Goal: Task Accomplishment & Management: Use online tool/utility

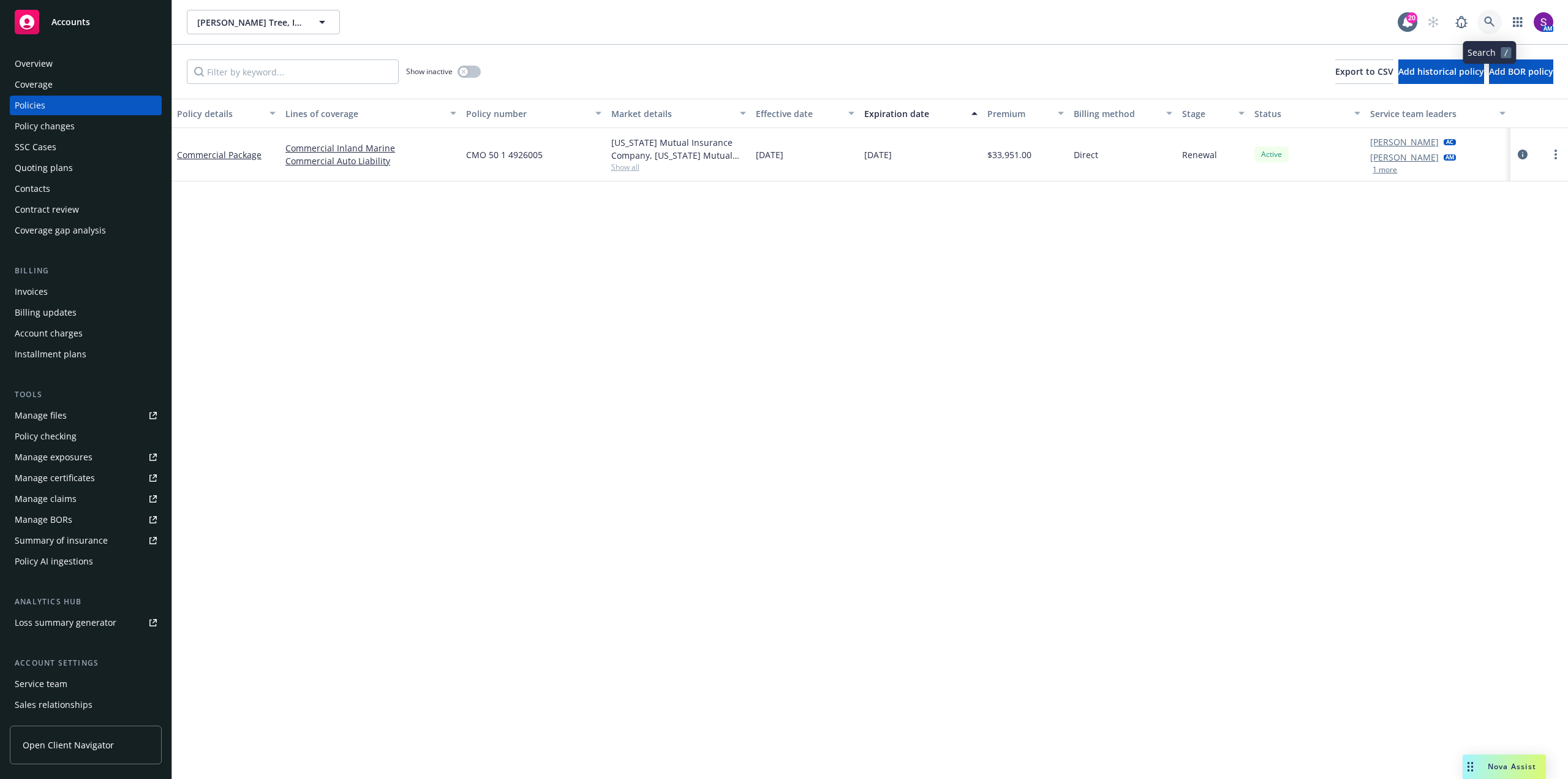
click at [1496, 22] on link at bounding box center [1490, 22] width 25 height 25
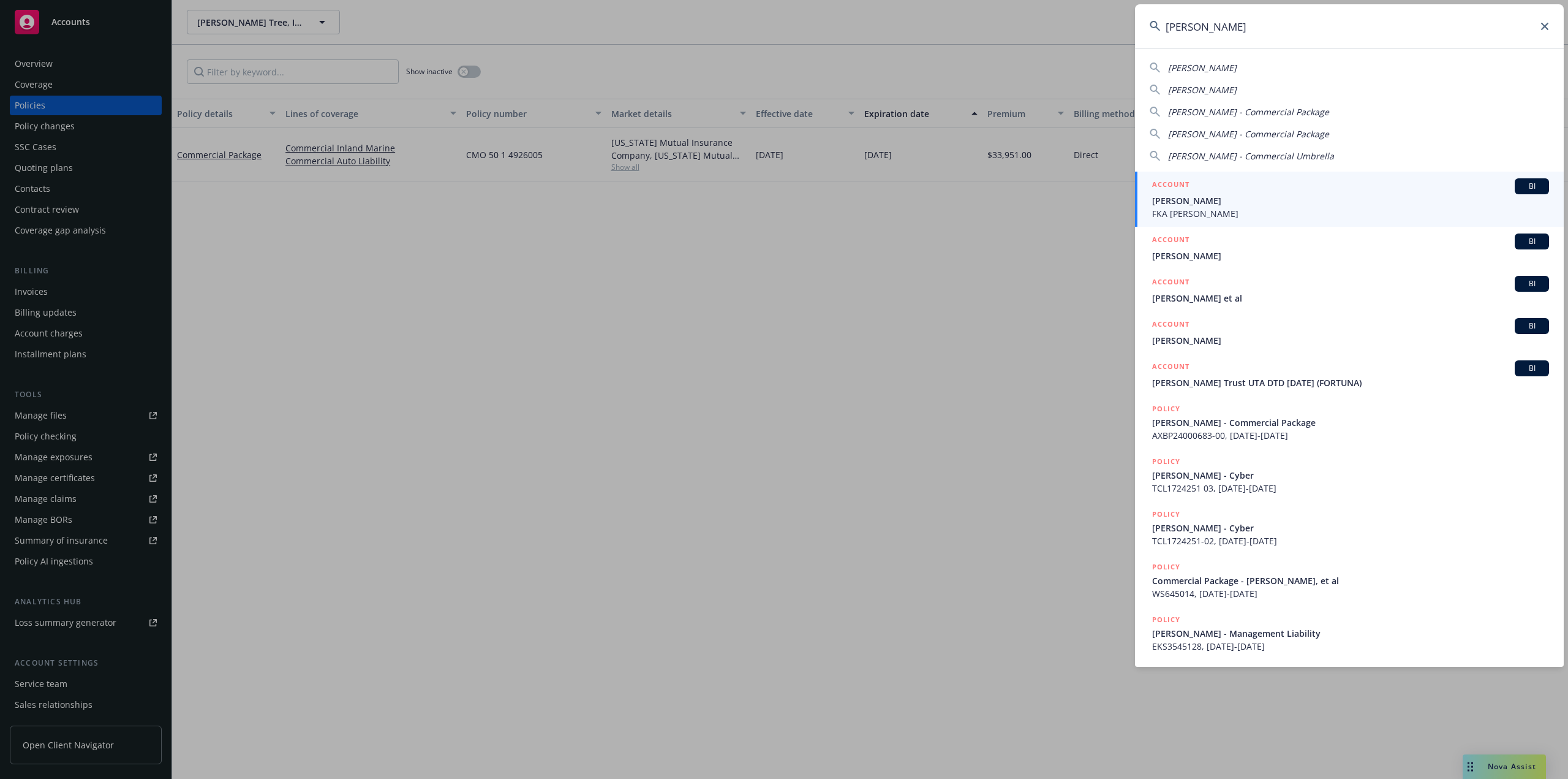
click at [1189, 67] on span "Janet Chediak" at bounding box center [1202, 68] width 69 height 12
type input "Janet Chediak"
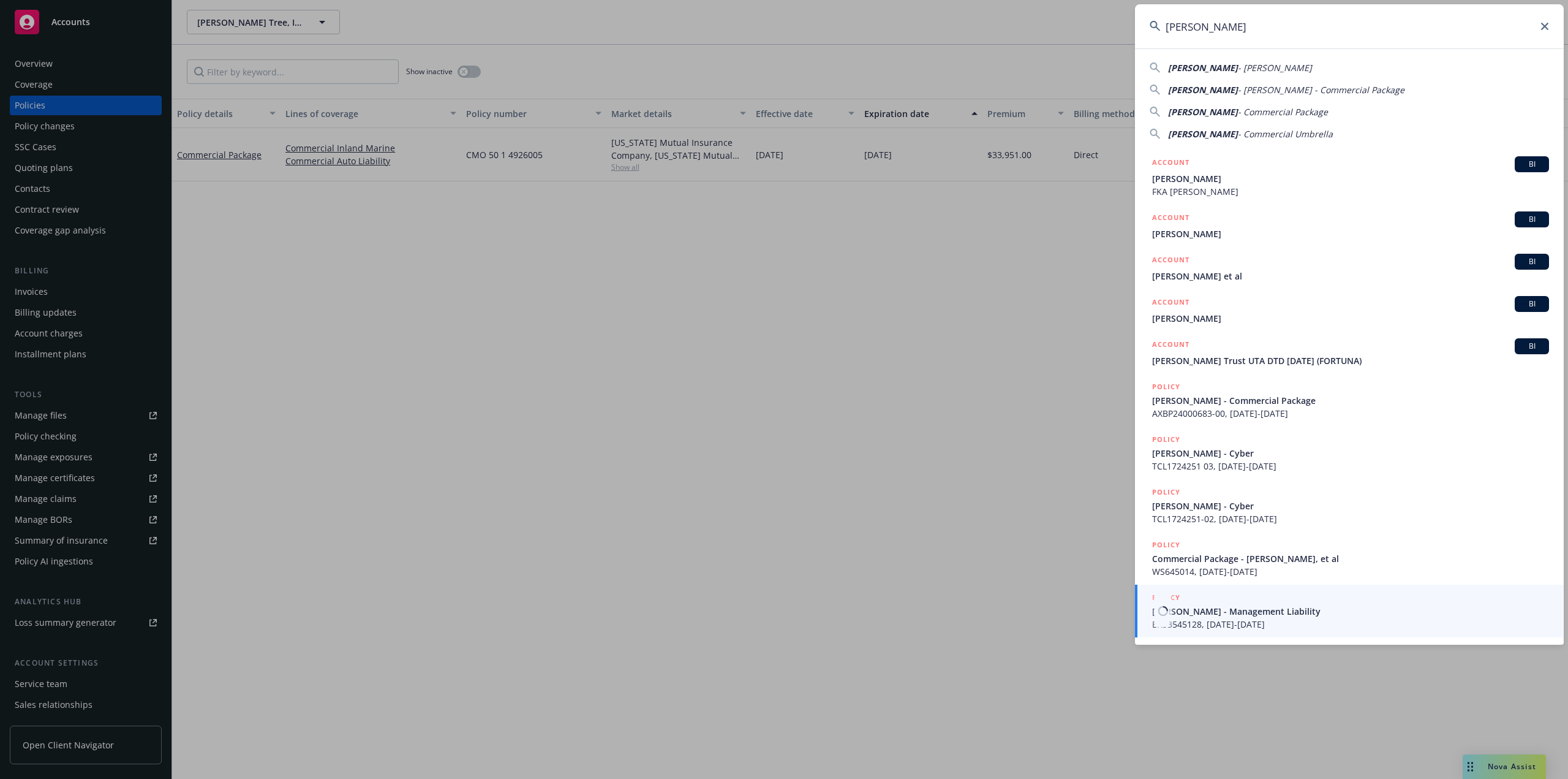
click at [1197, 621] on span "EKS3545128, 10/01/2024-10/01/2025" at bounding box center [1351, 624] width 397 height 13
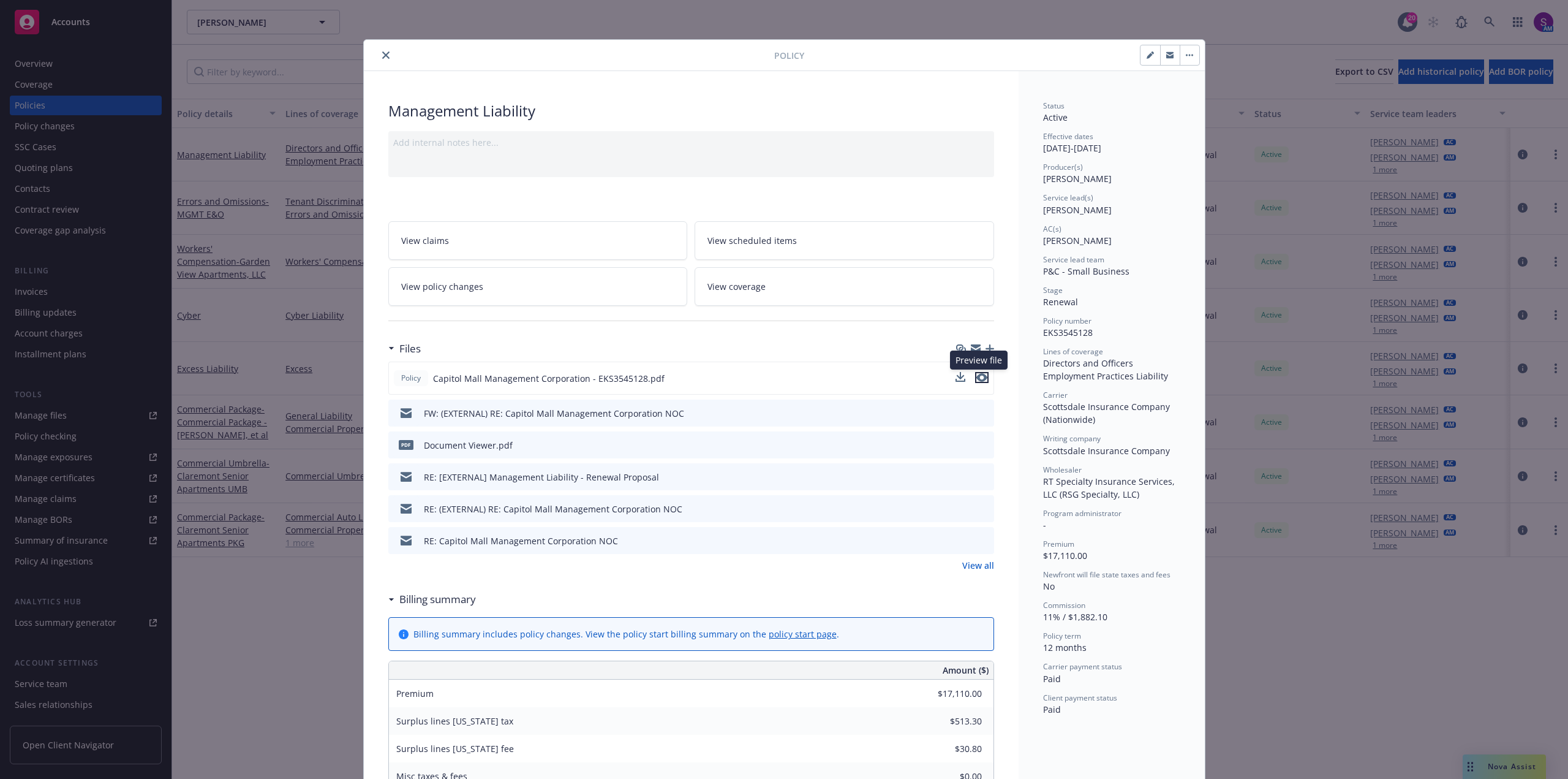
click at [976, 378] on icon "preview file" at bounding box center [982, 377] width 11 height 9
click at [384, 56] on icon "close" at bounding box center [386, 55] width 7 height 7
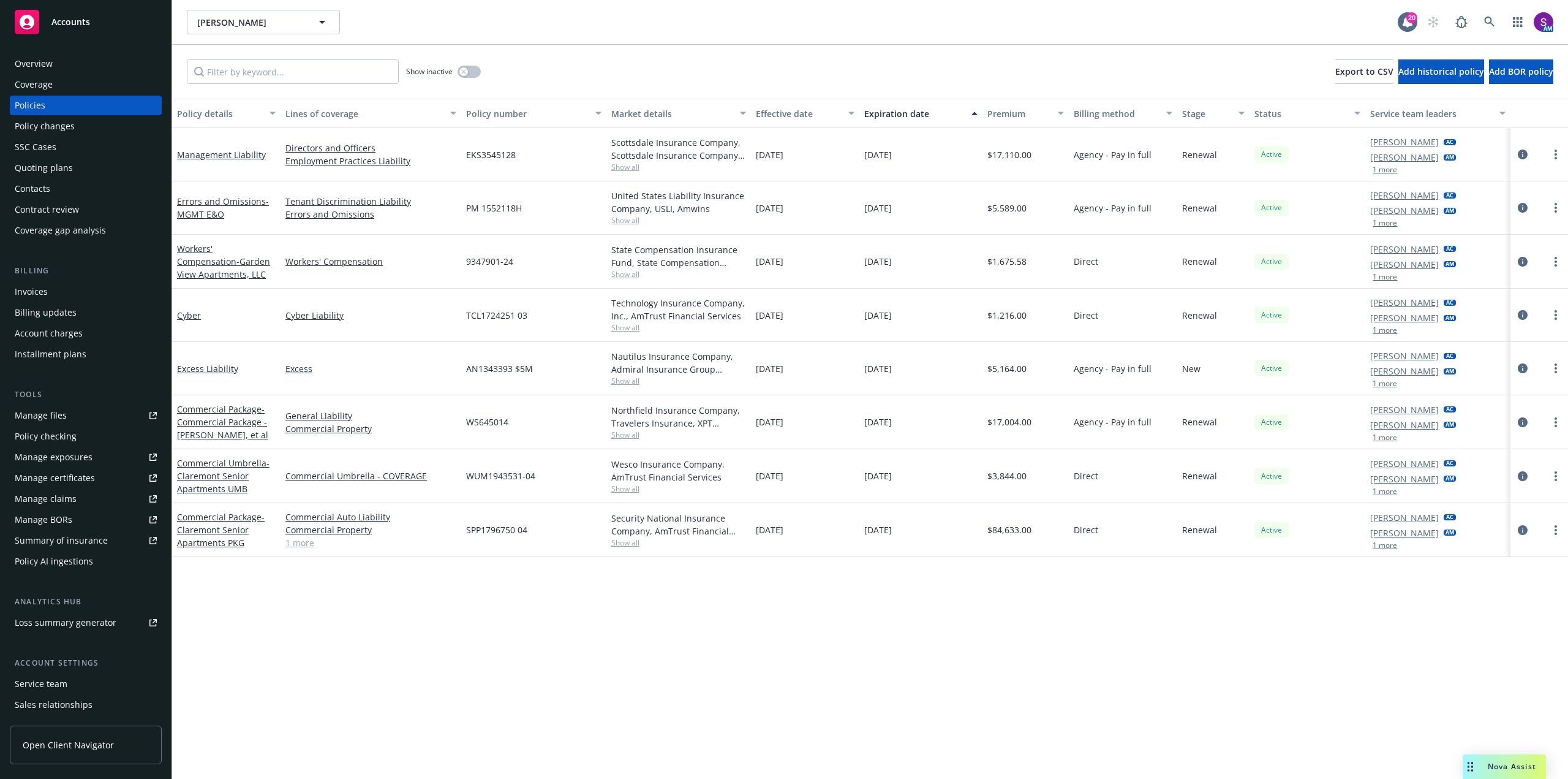
click at [49, 68] on div "Overview" at bounding box center [33, 64] width 38 height 20
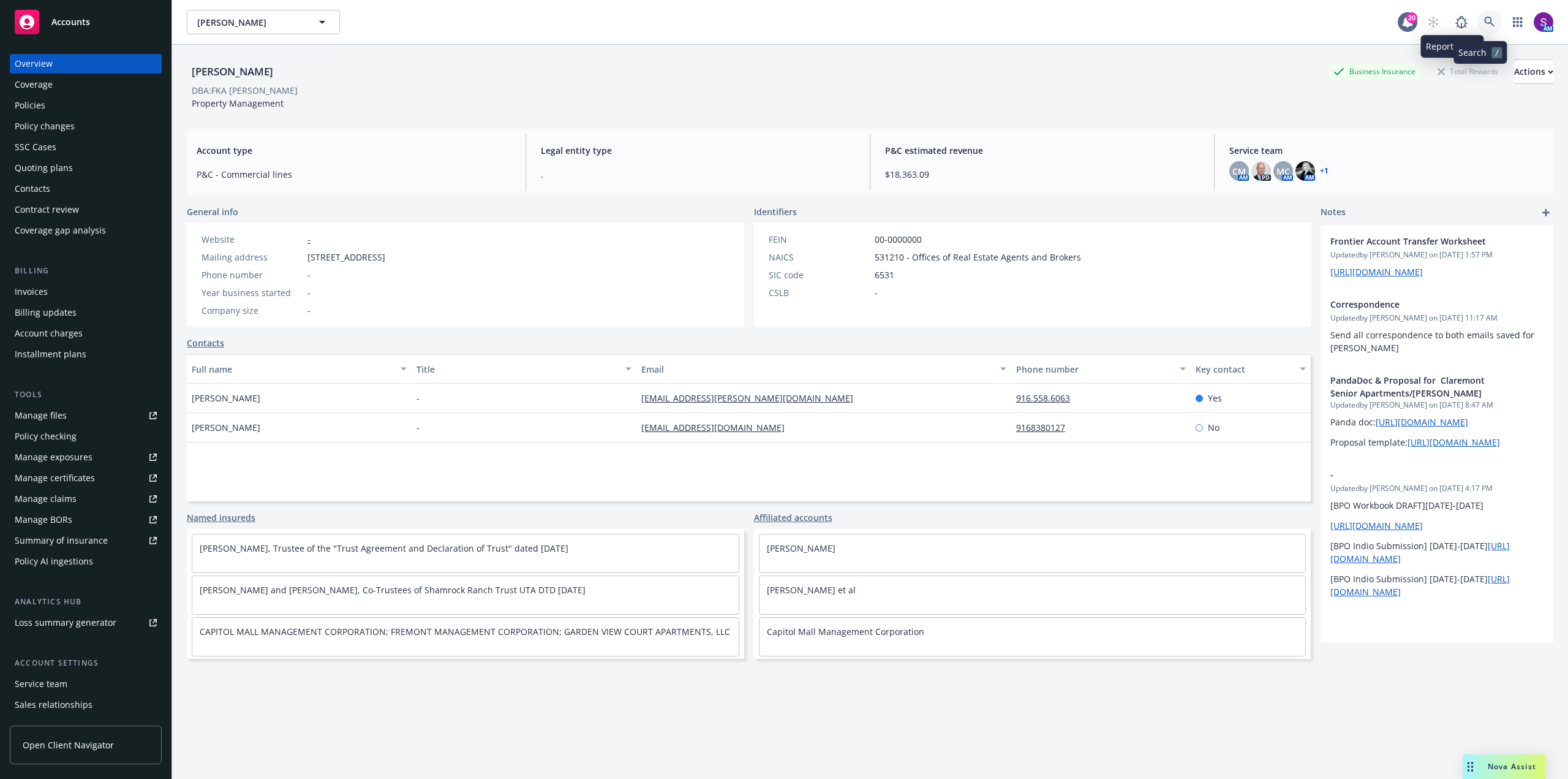
click at [1484, 20] on icon at bounding box center [1490, 22] width 11 height 11
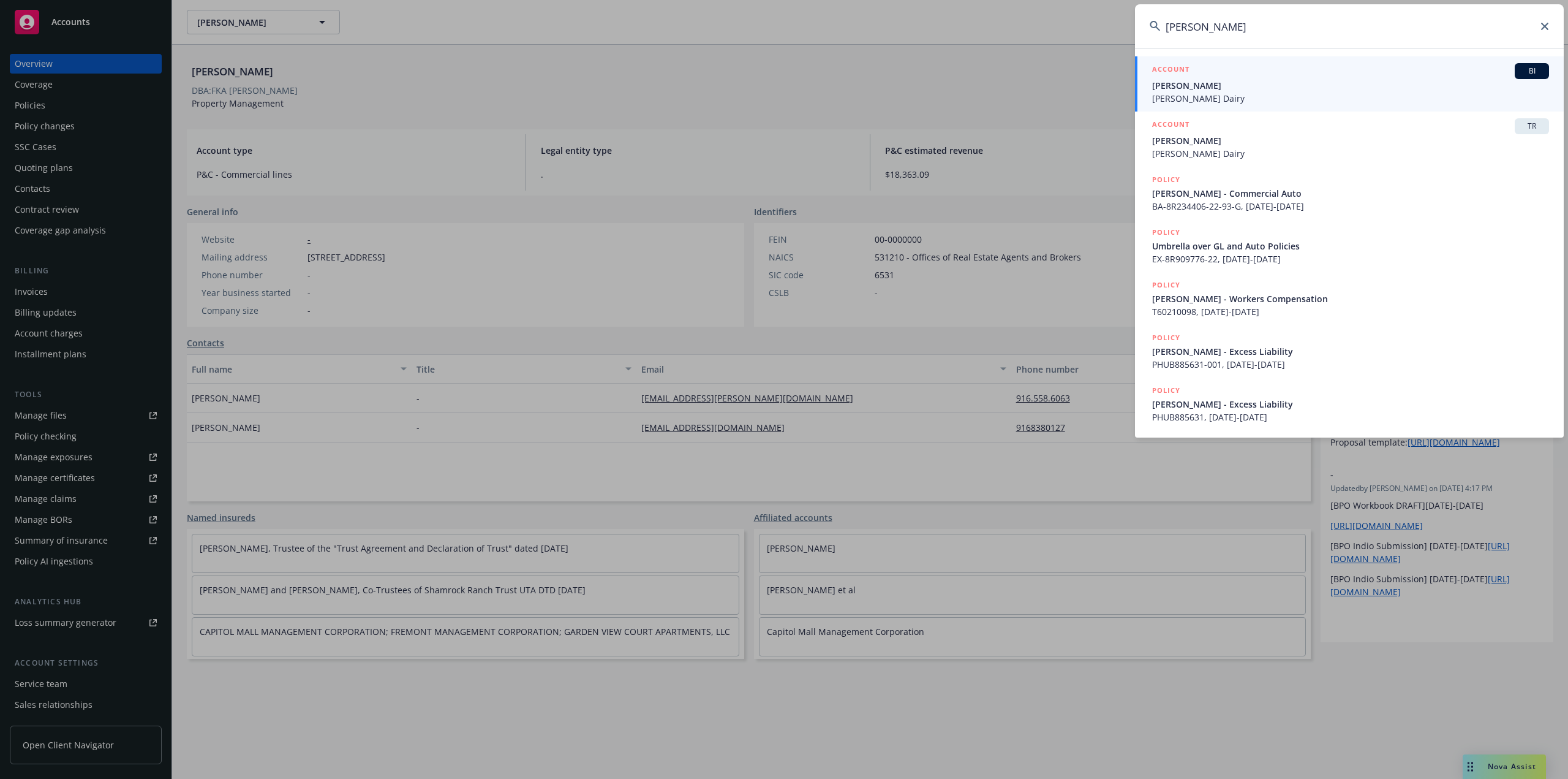
type input "tony souza"
click at [1187, 87] on span "[PERSON_NAME]" at bounding box center [1351, 86] width 397 height 13
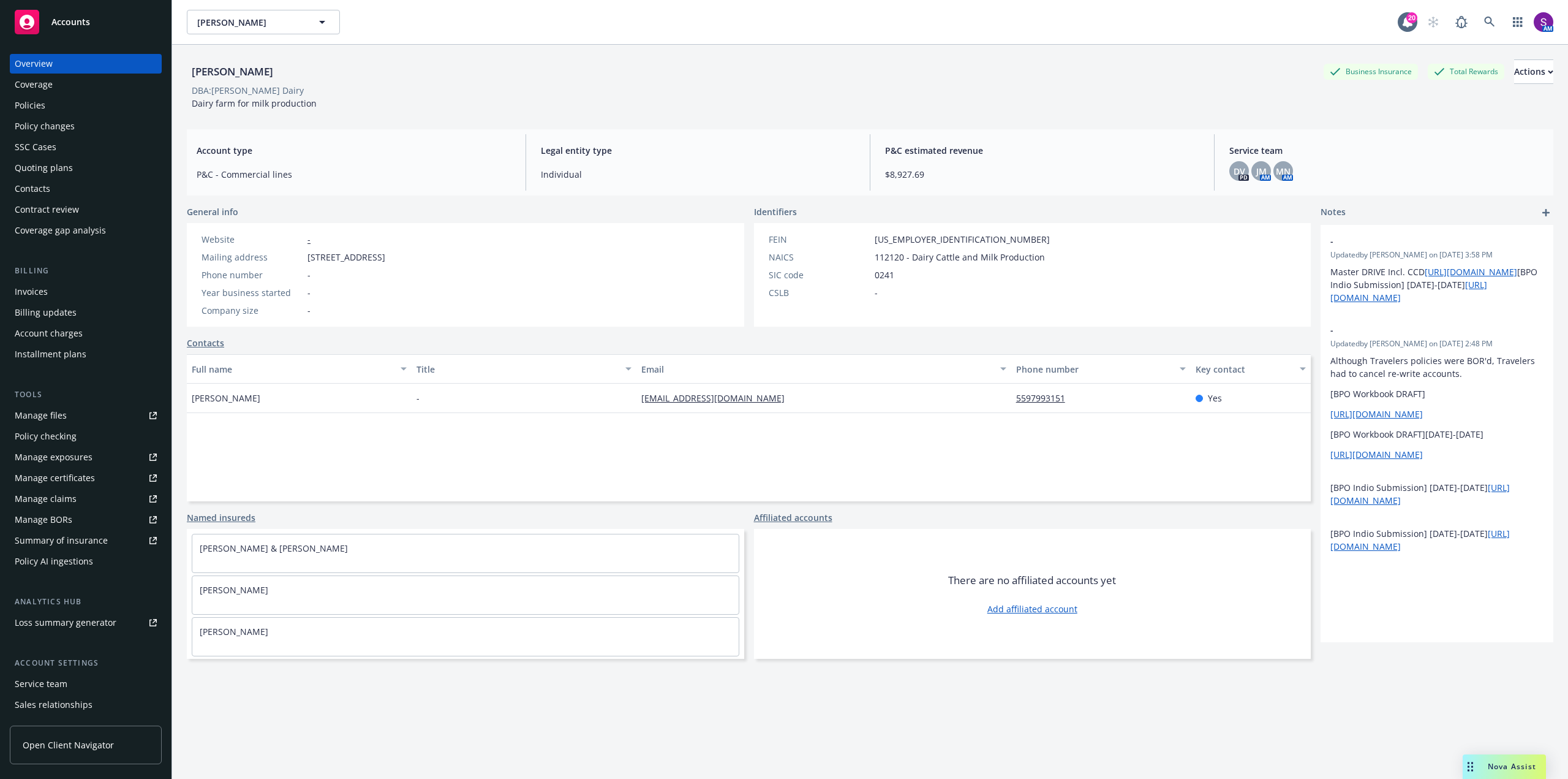
click at [57, 130] on div "Policy changes" at bounding box center [45, 126] width 60 height 20
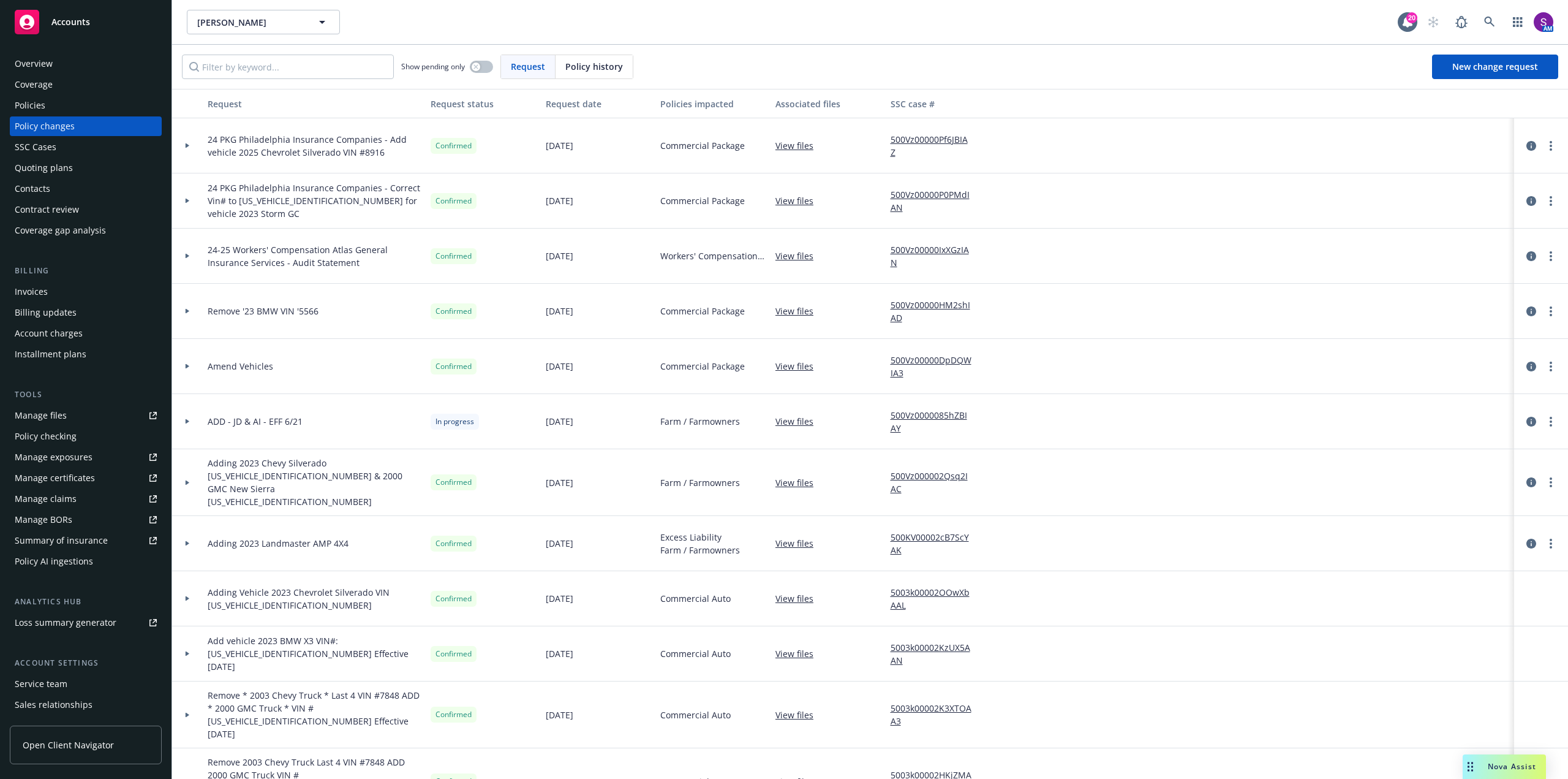
click at [51, 416] on div "Manage files" at bounding box center [41, 416] width 52 height 20
click at [68, 102] on div "Policies" at bounding box center [85, 105] width 142 height 20
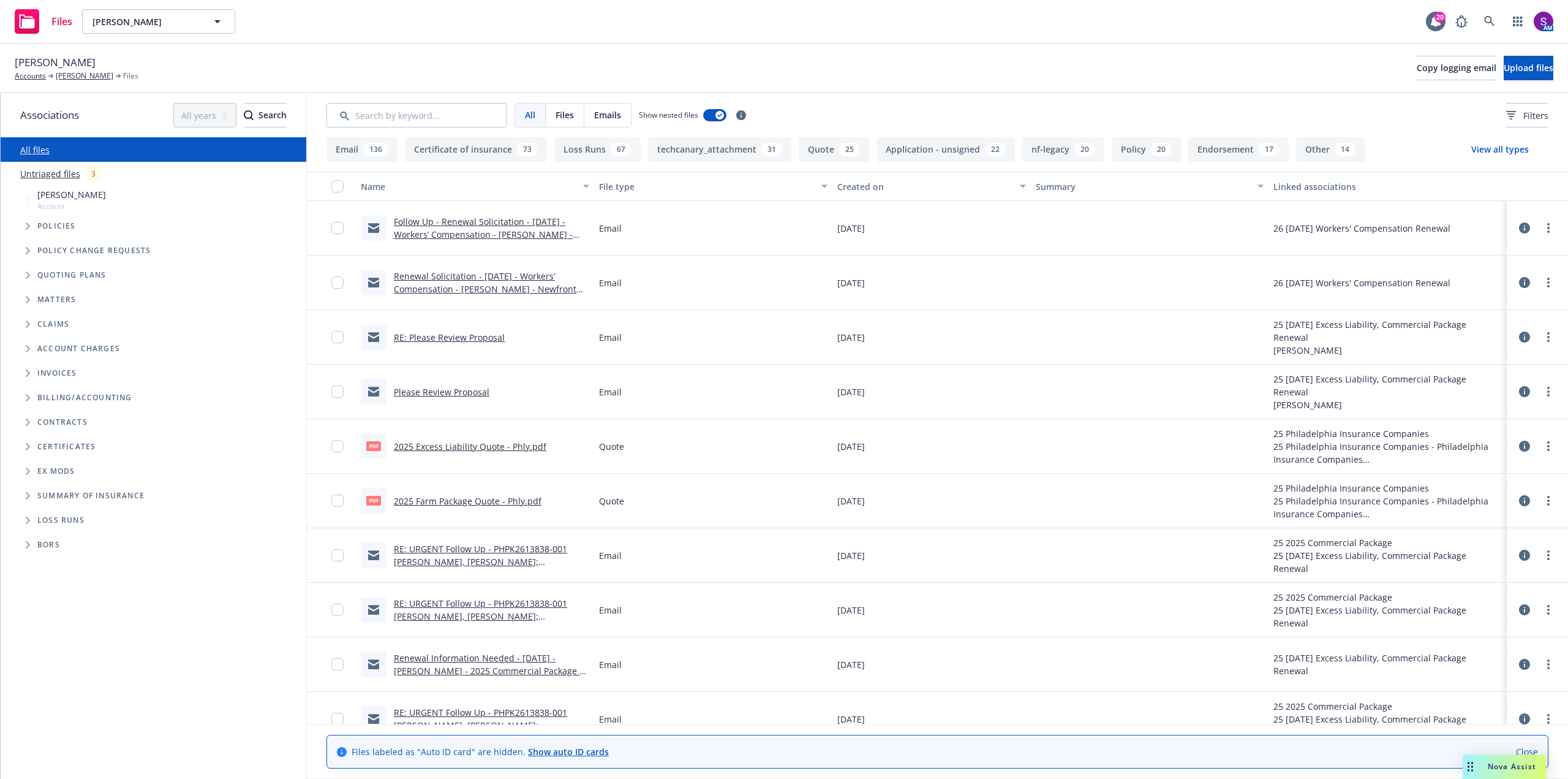
click at [505, 223] on link "Follow Up - Renewal Solicitation - 01/01/2026 - Workers’ Compensation - Tony So…" at bounding box center [483, 234] width 179 height 37
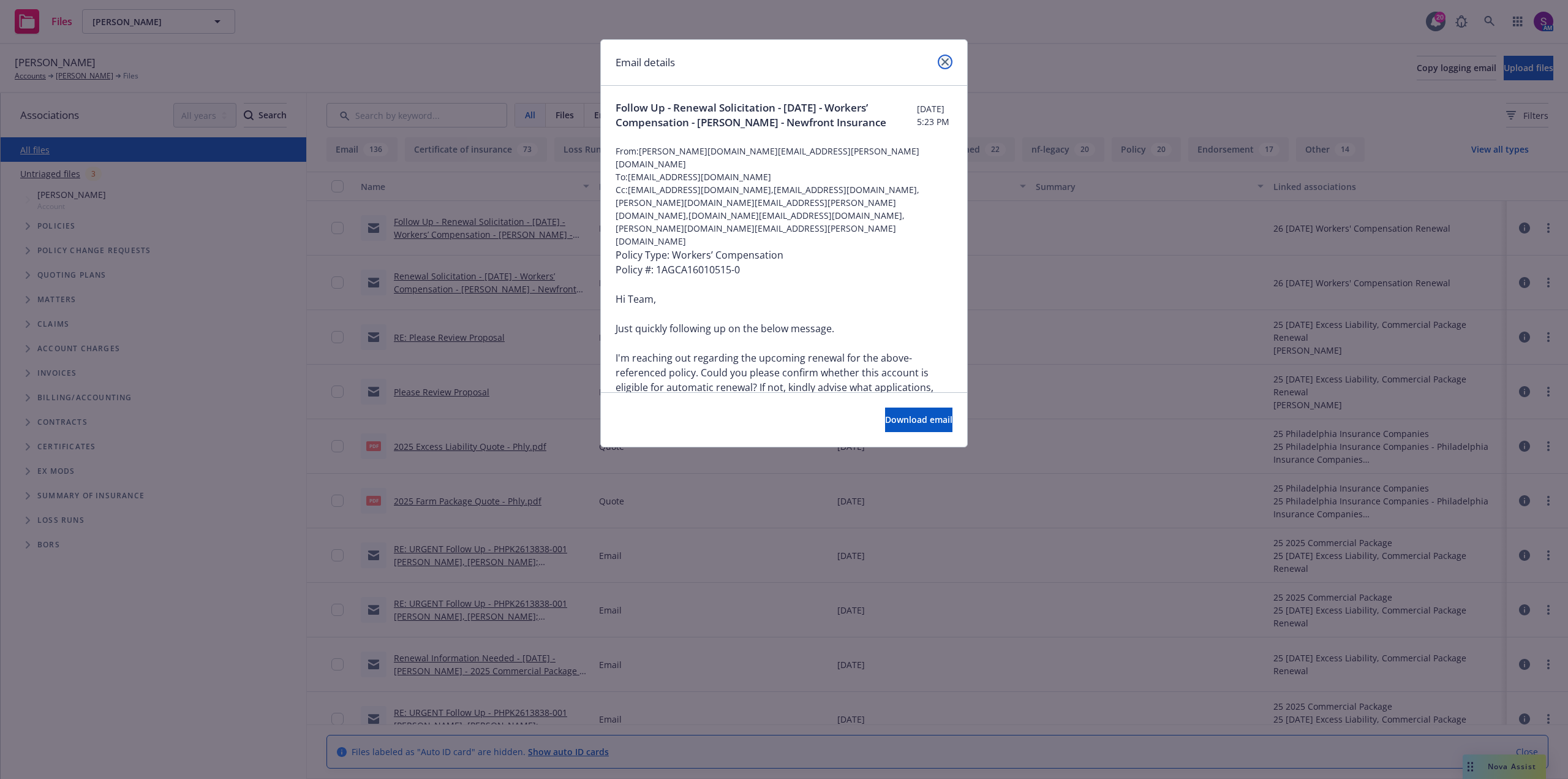
click at [948, 59] on icon "close" at bounding box center [945, 62] width 7 height 7
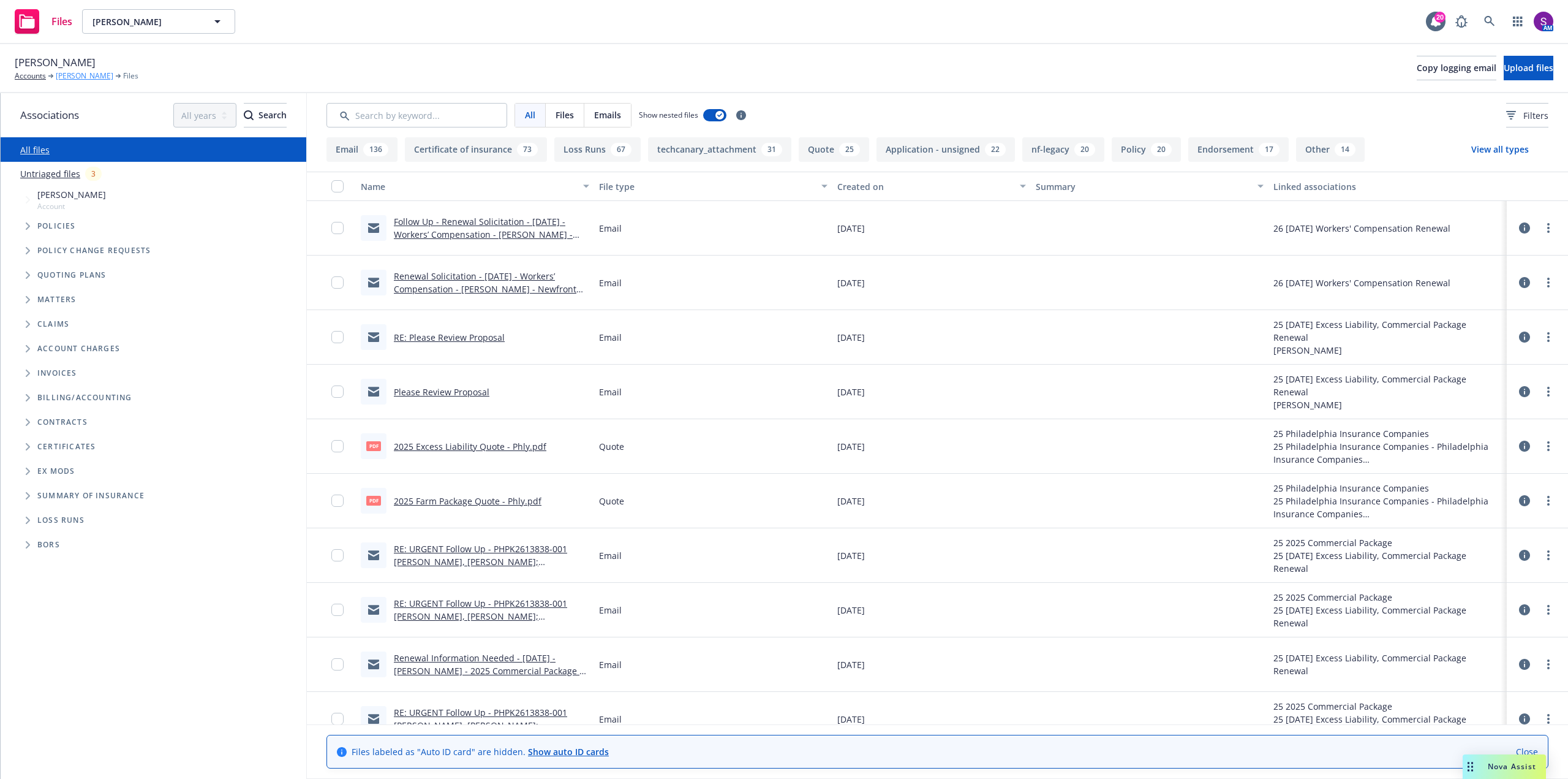
click at [79, 75] on link "[PERSON_NAME]" at bounding box center [84, 76] width 58 height 11
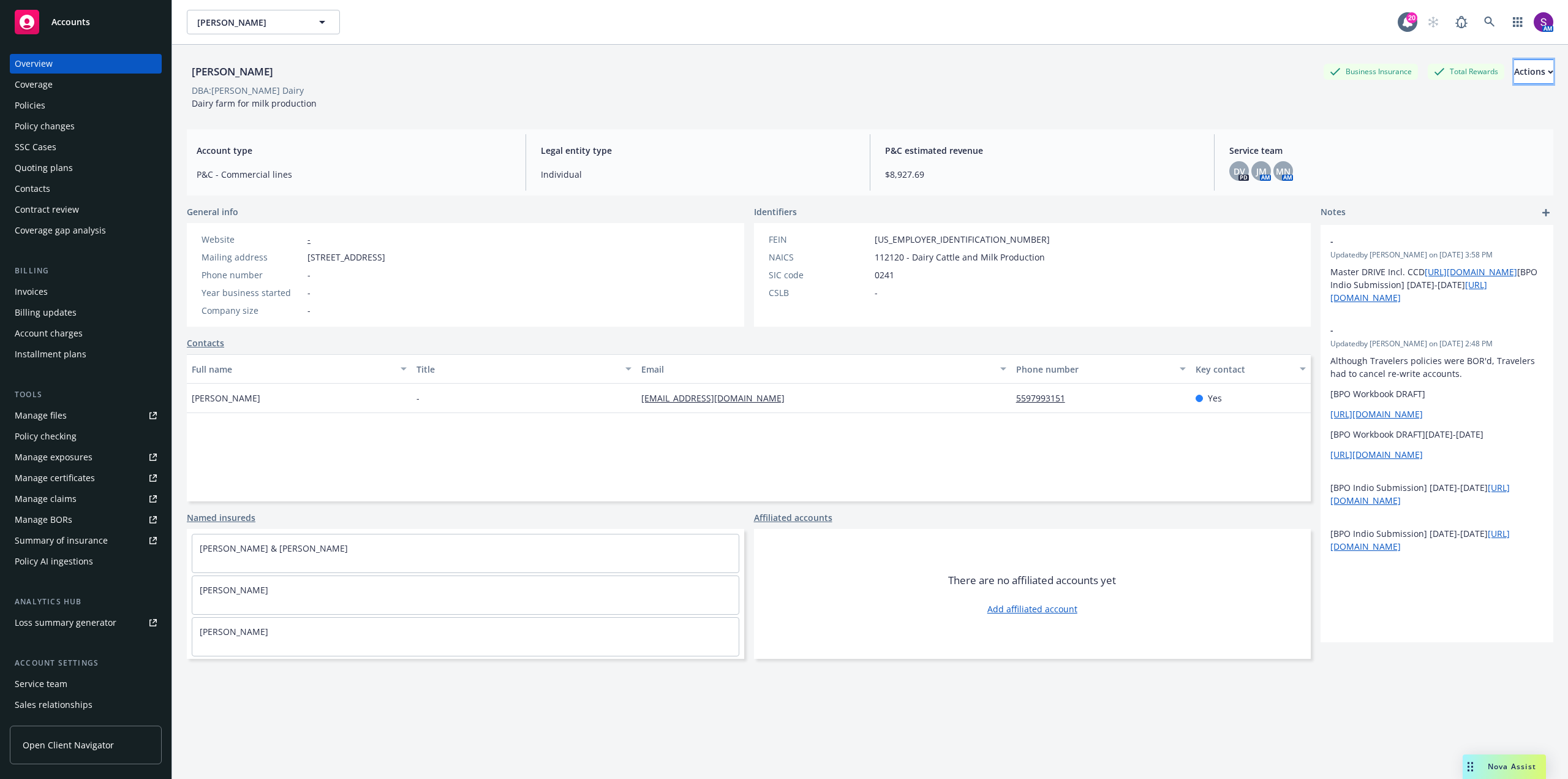
click at [1514, 63] on div "Actions" at bounding box center [1533, 72] width 39 height 24
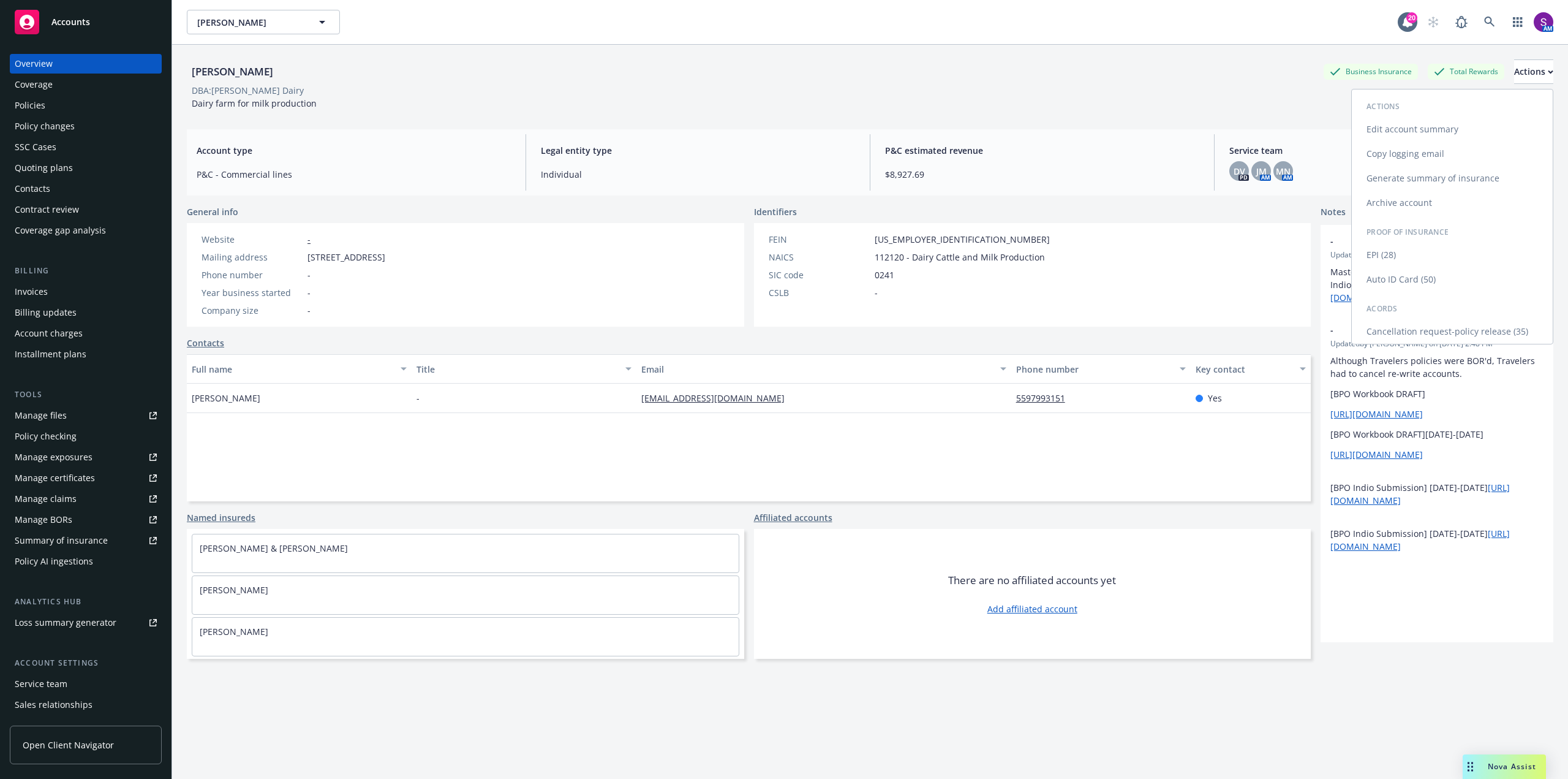
click at [1390, 282] on link "Auto ID Card (50)" at bounding box center [1452, 279] width 201 height 25
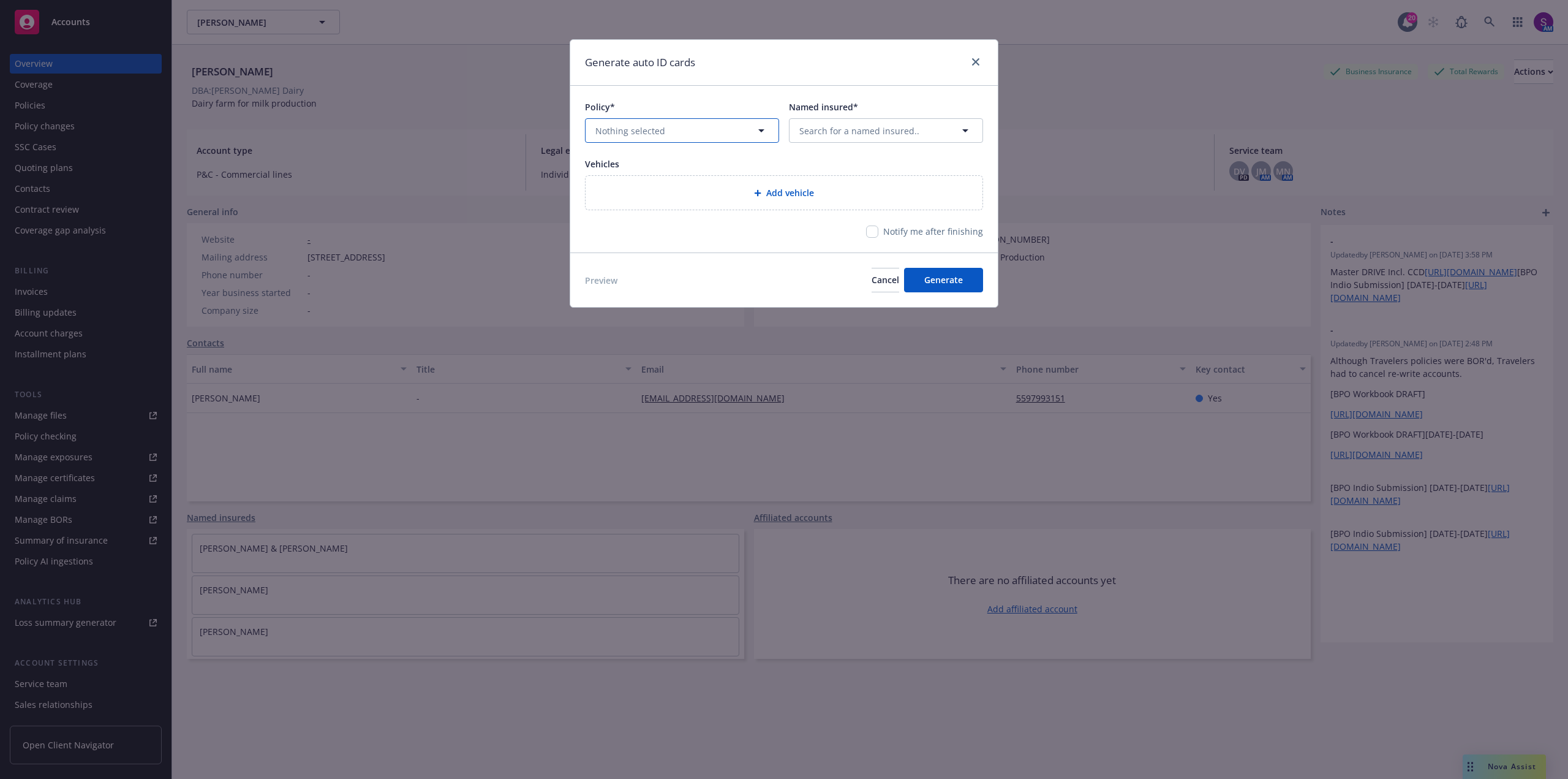
click at [688, 128] on button "Nothing selected" at bounding box center [681, 131] width 194 height 25
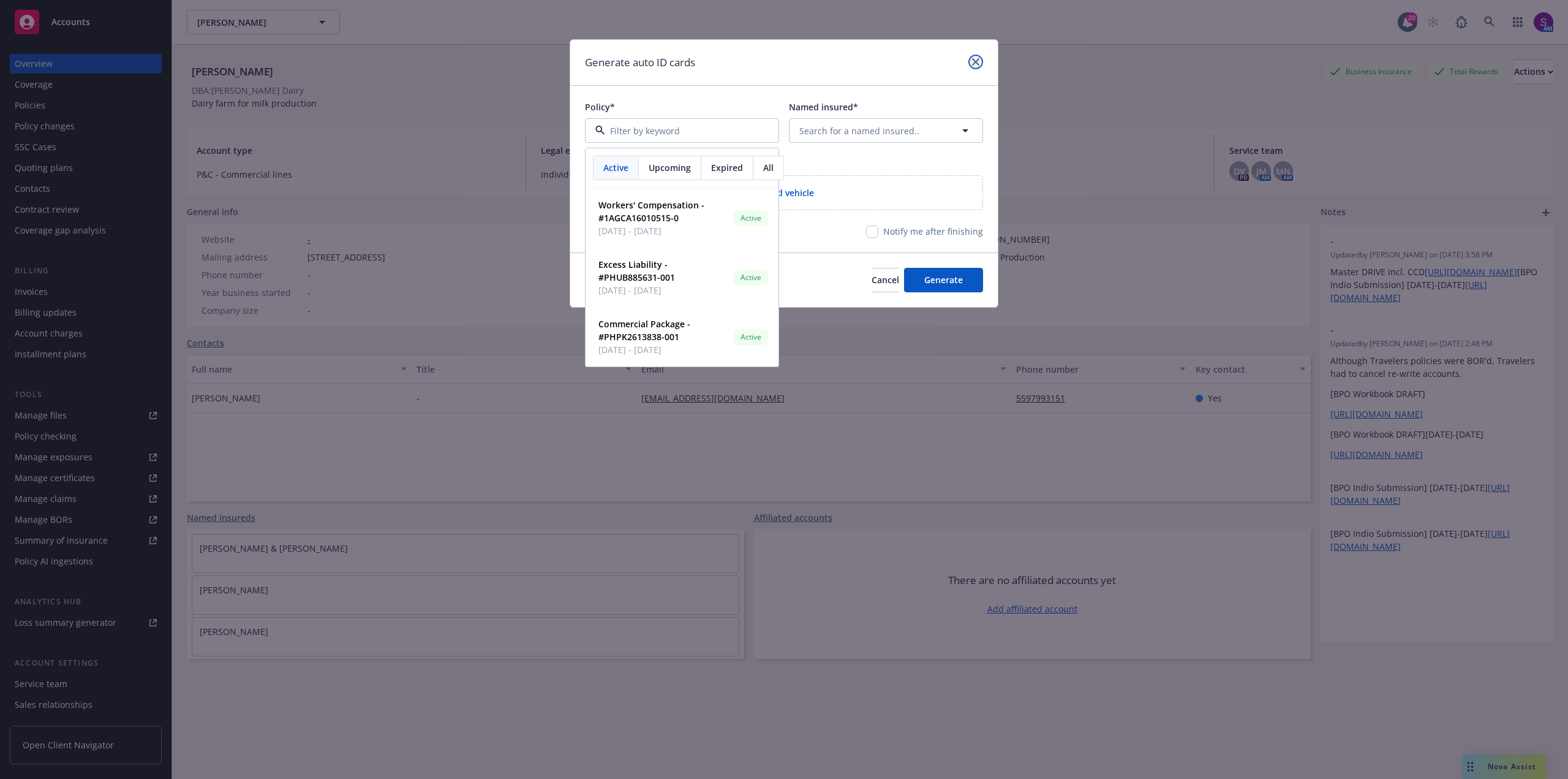
click at [976, 64] on icon "close" at bounding box center [976, 62] width 7 height 7
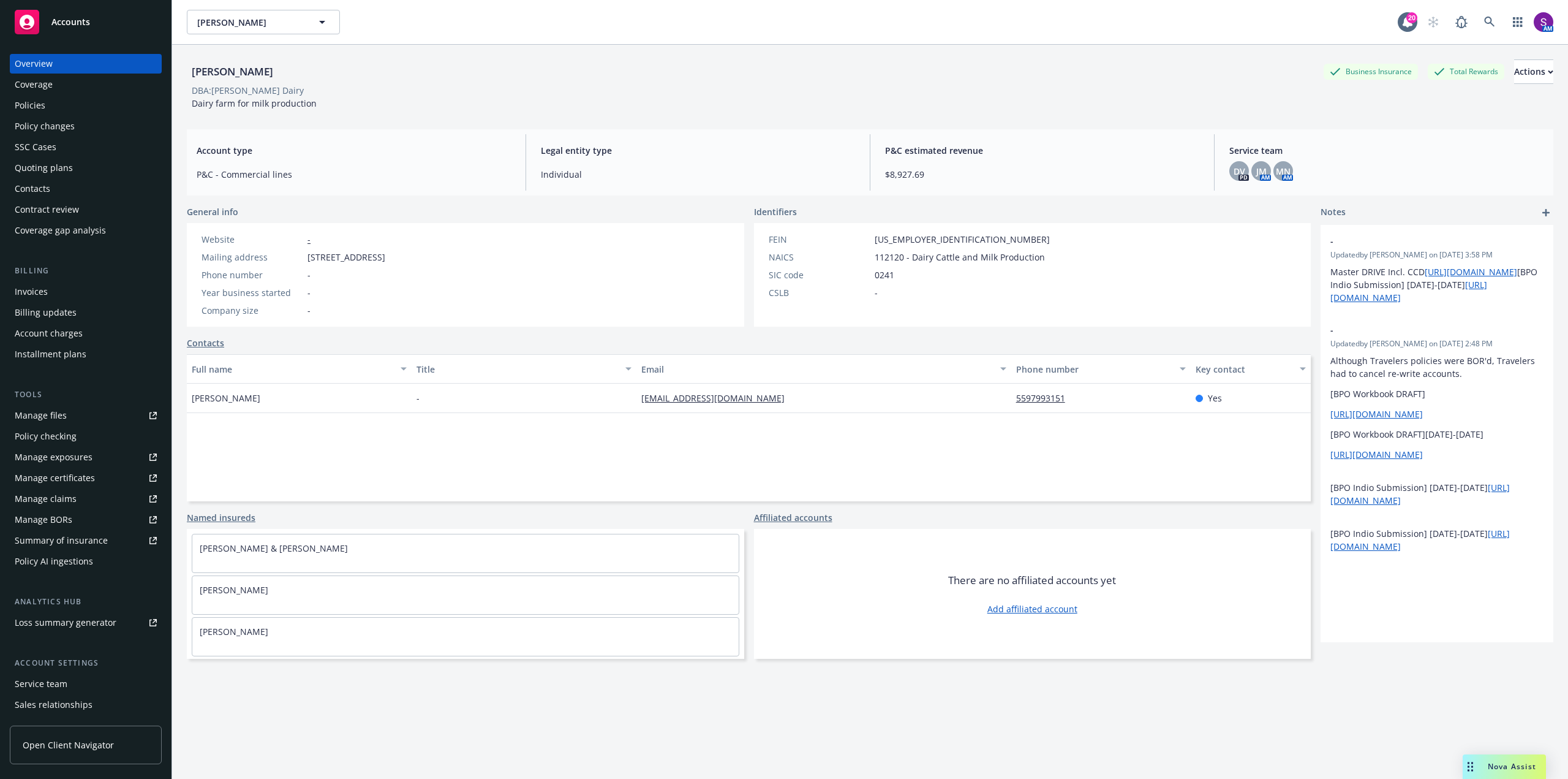
click at [27, 104] on div "Policies" at bounding box center [30, 105] width 30 height 20
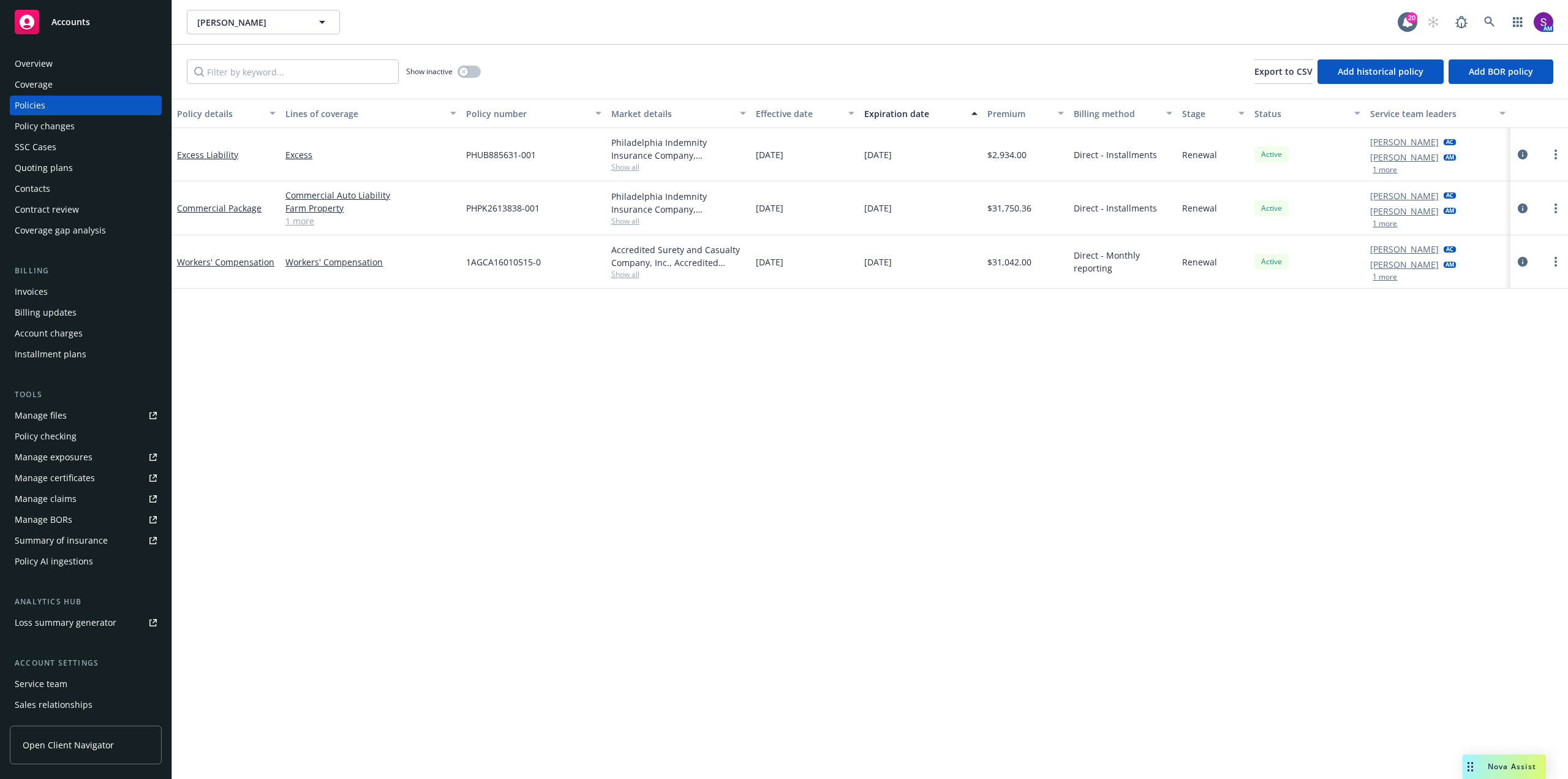
click at [99, 61] on div "Overview" at bounding box center [85, 64] width 142 height 20
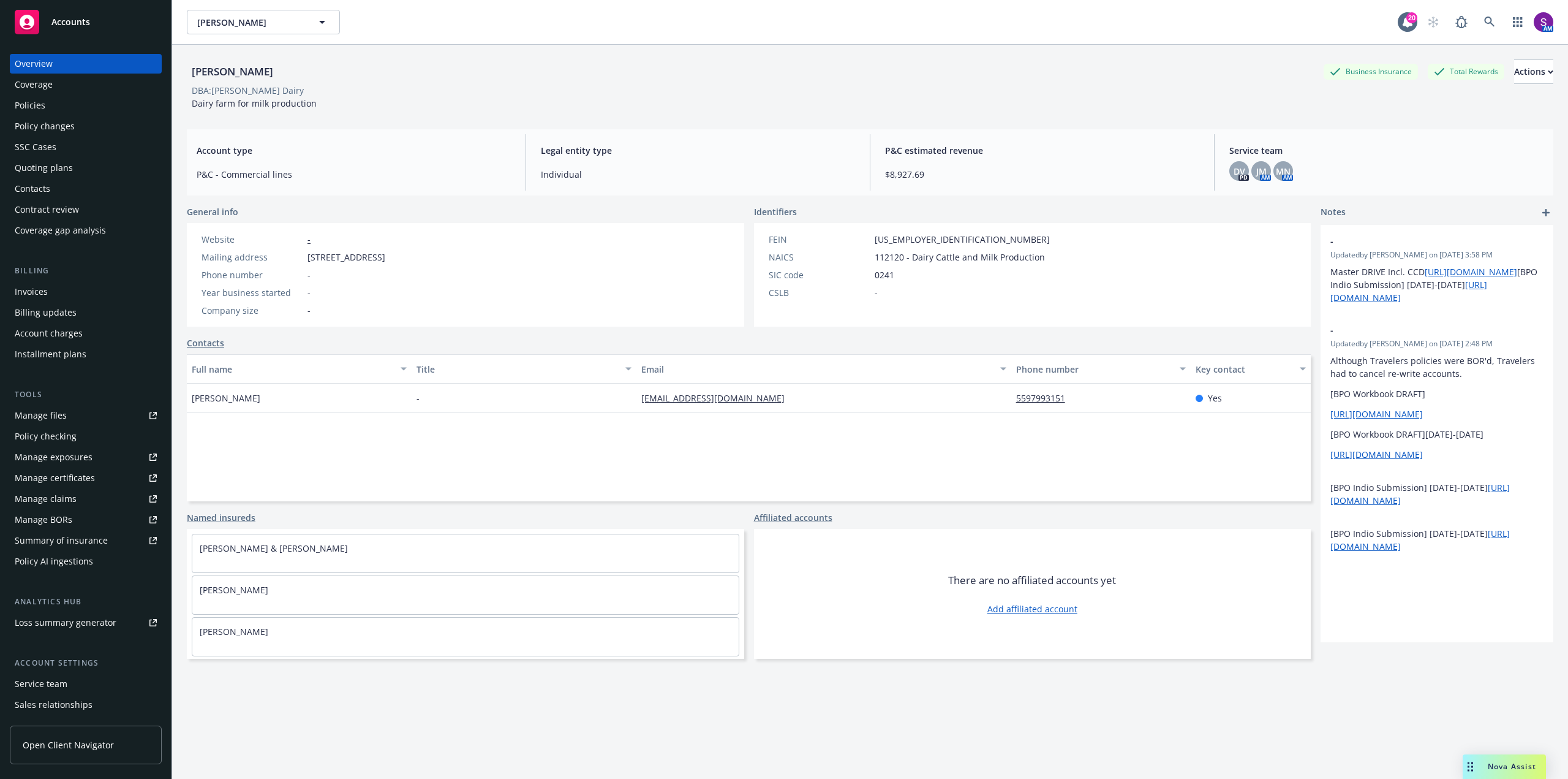
click at [71, 131] on div "Policy changes" at bounding box center [45, 126] width 60 height 20
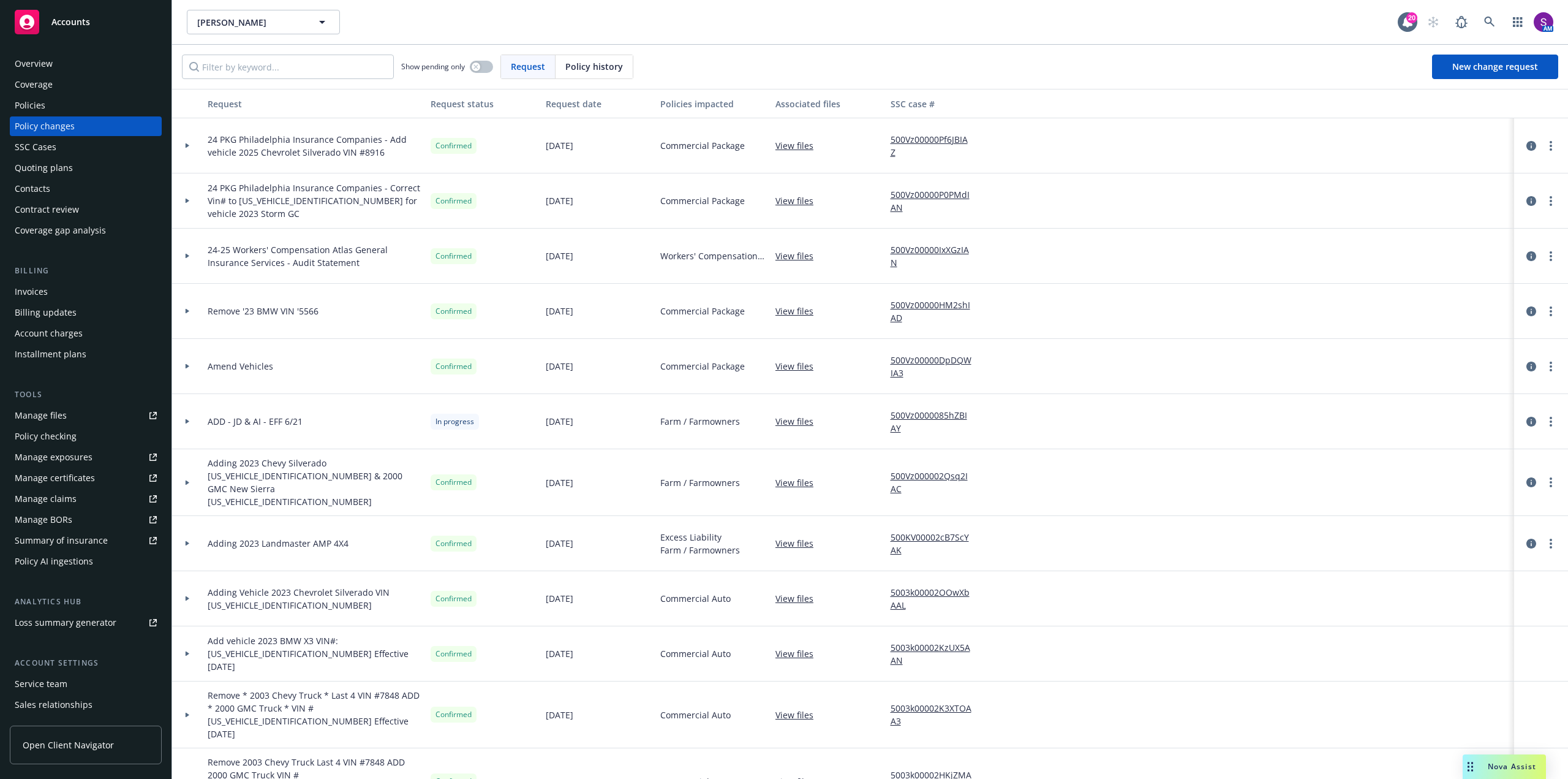
click at [57, 64] on div "Overview" at bounding box center [85, 64] width 142 height 20
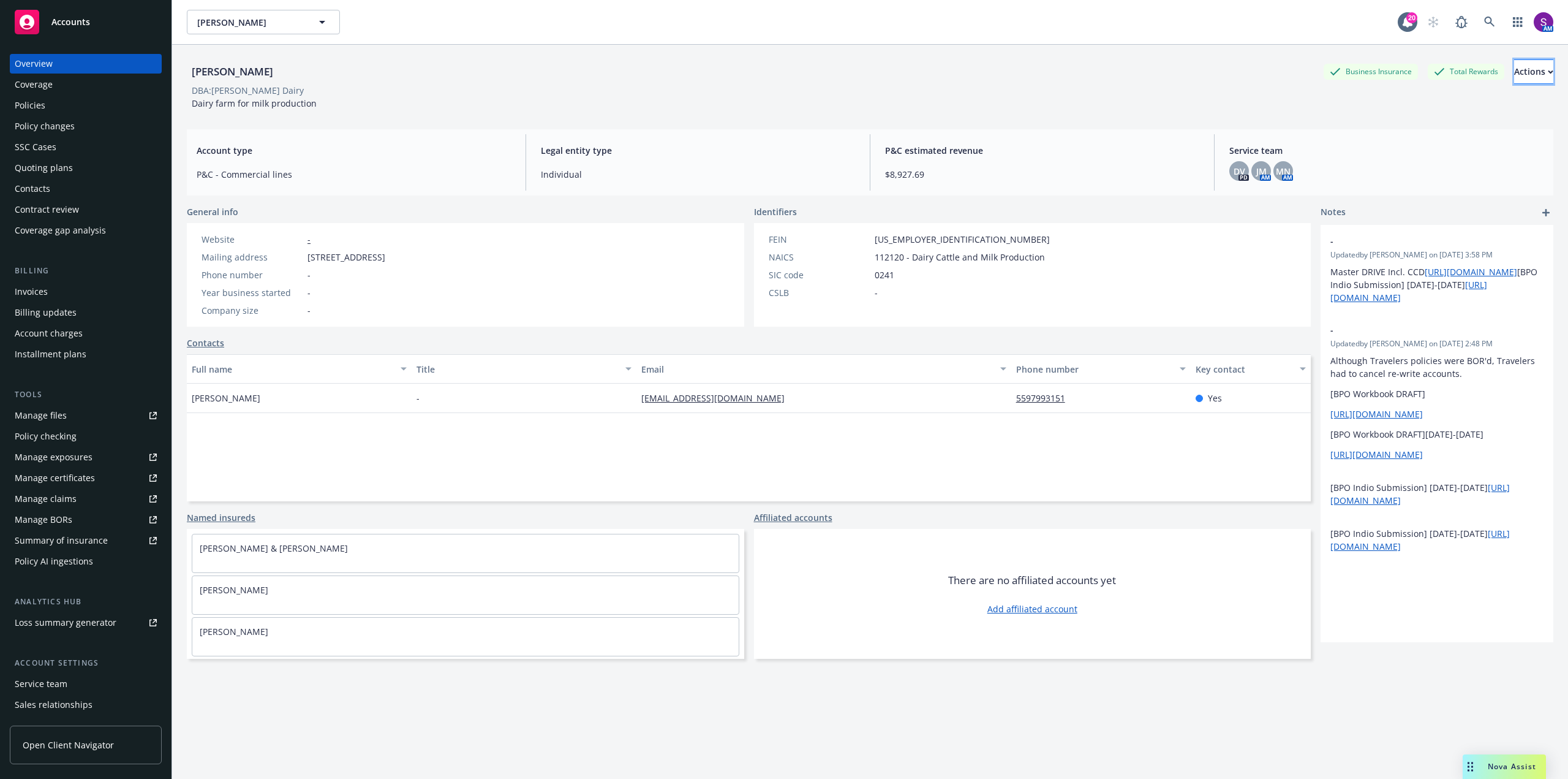
click at [1514, 71] on div "Actions" at bounding box center [1533, 72] width 39 height 24
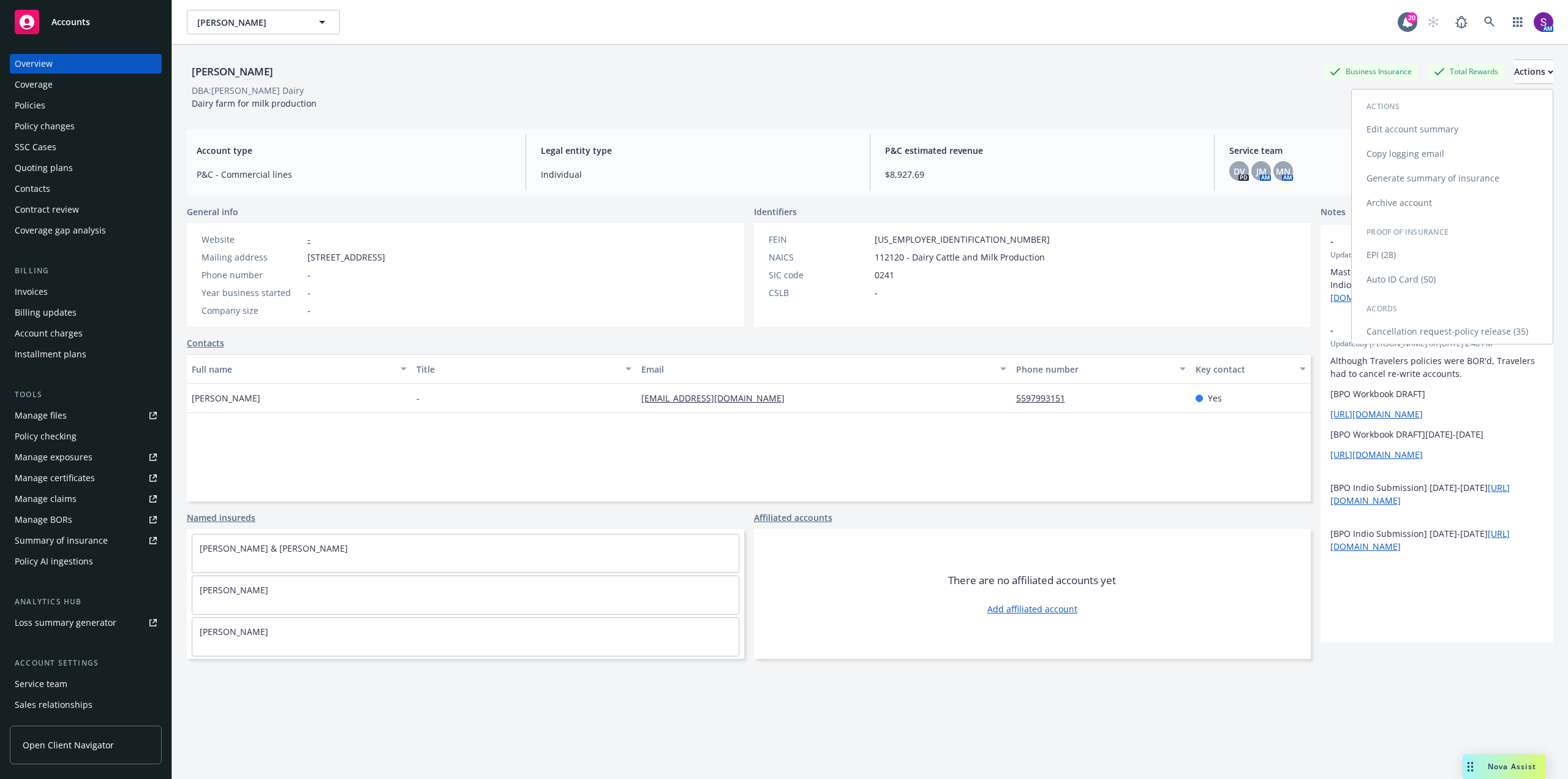
click at [1414, 273] on link "Auto ID Card (50)" at bounding box center [1452, 279] width 201 height 25
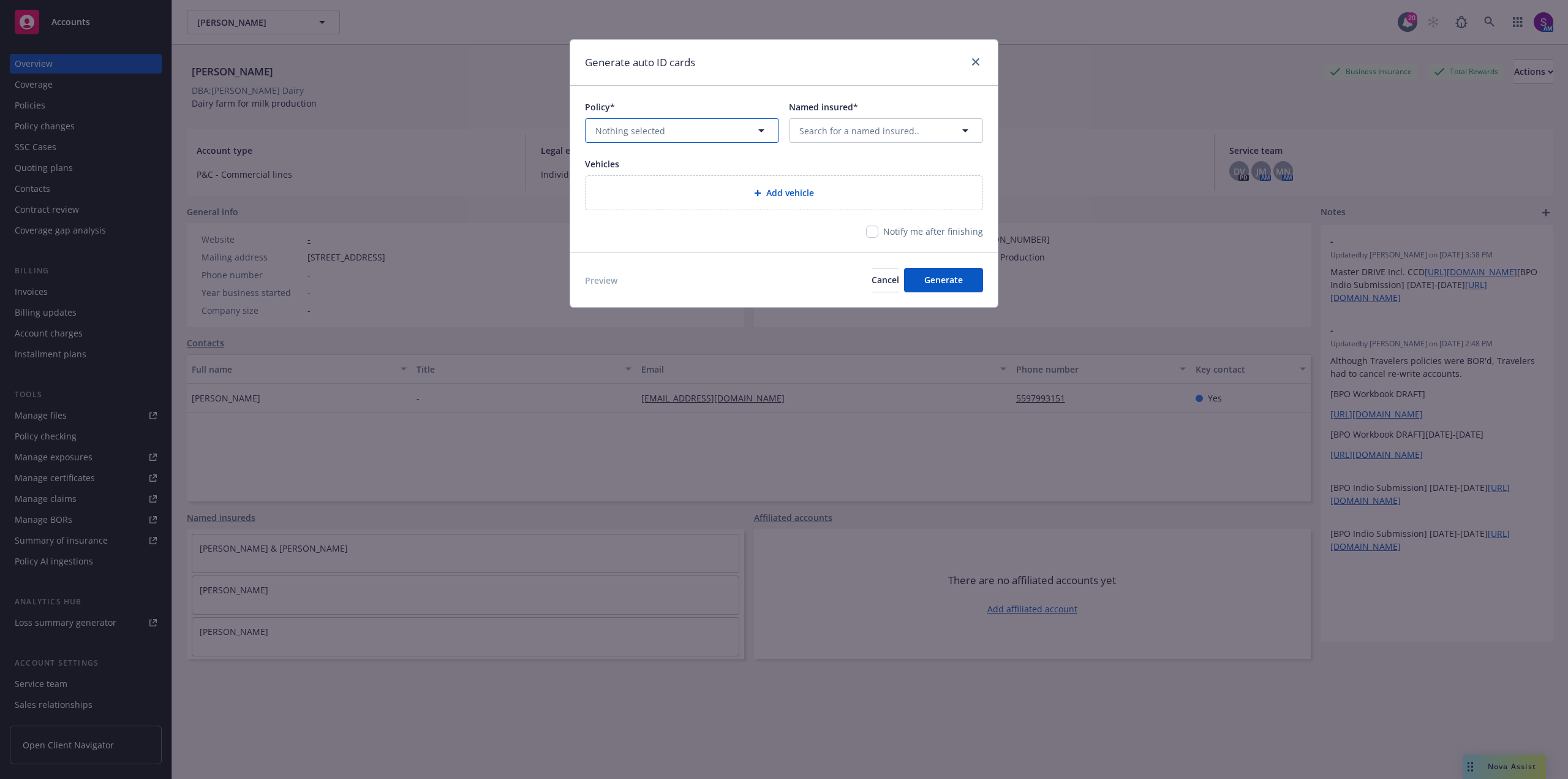
click at [641, 139] on button "Nothing selected" at bounding box center [681, 131] width 194 height 25
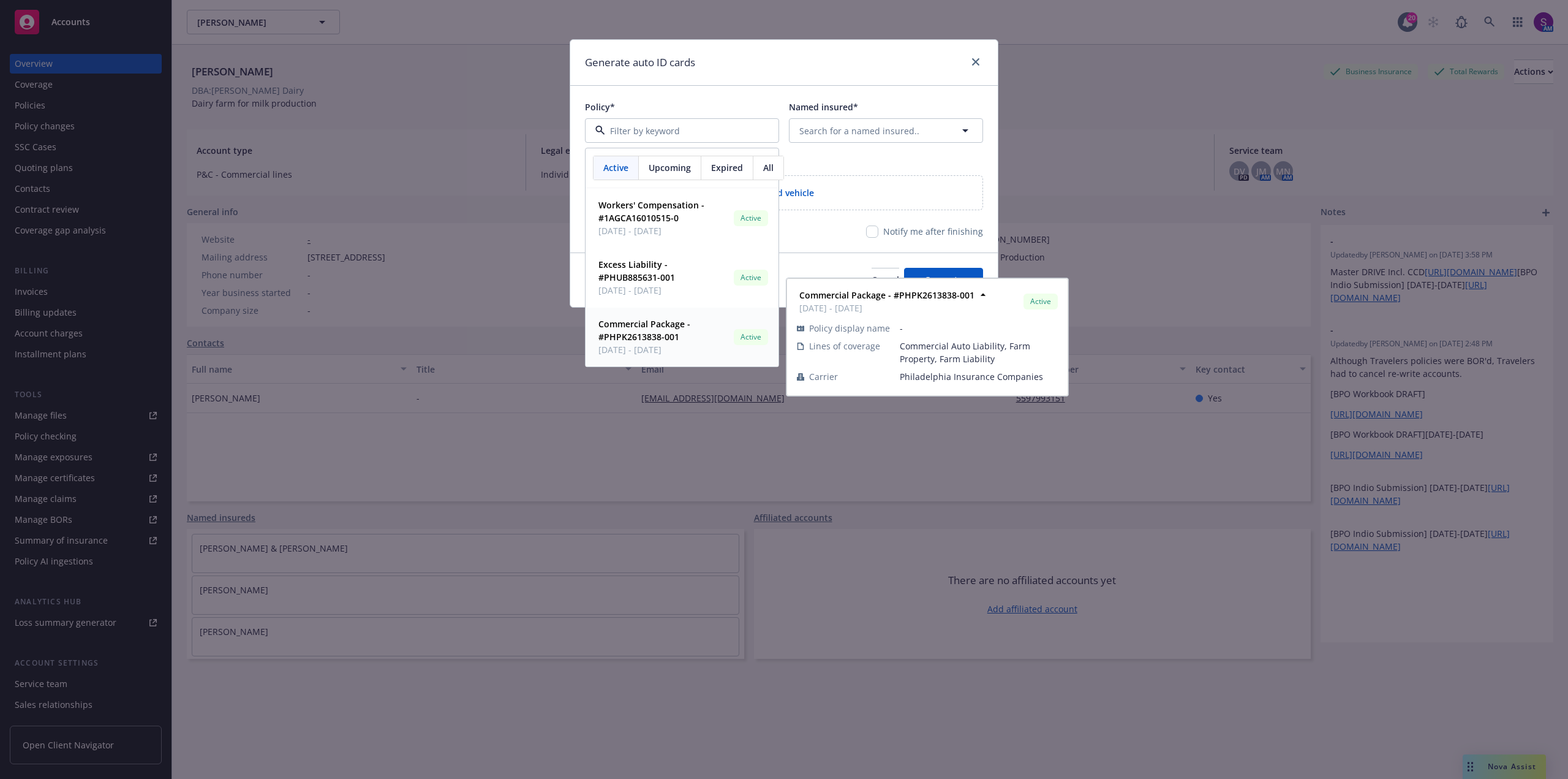
click at [641, 343] on span "Commercial Package - #PHPK2613838-001" at bounding box center [664, 330] width 131 height 26
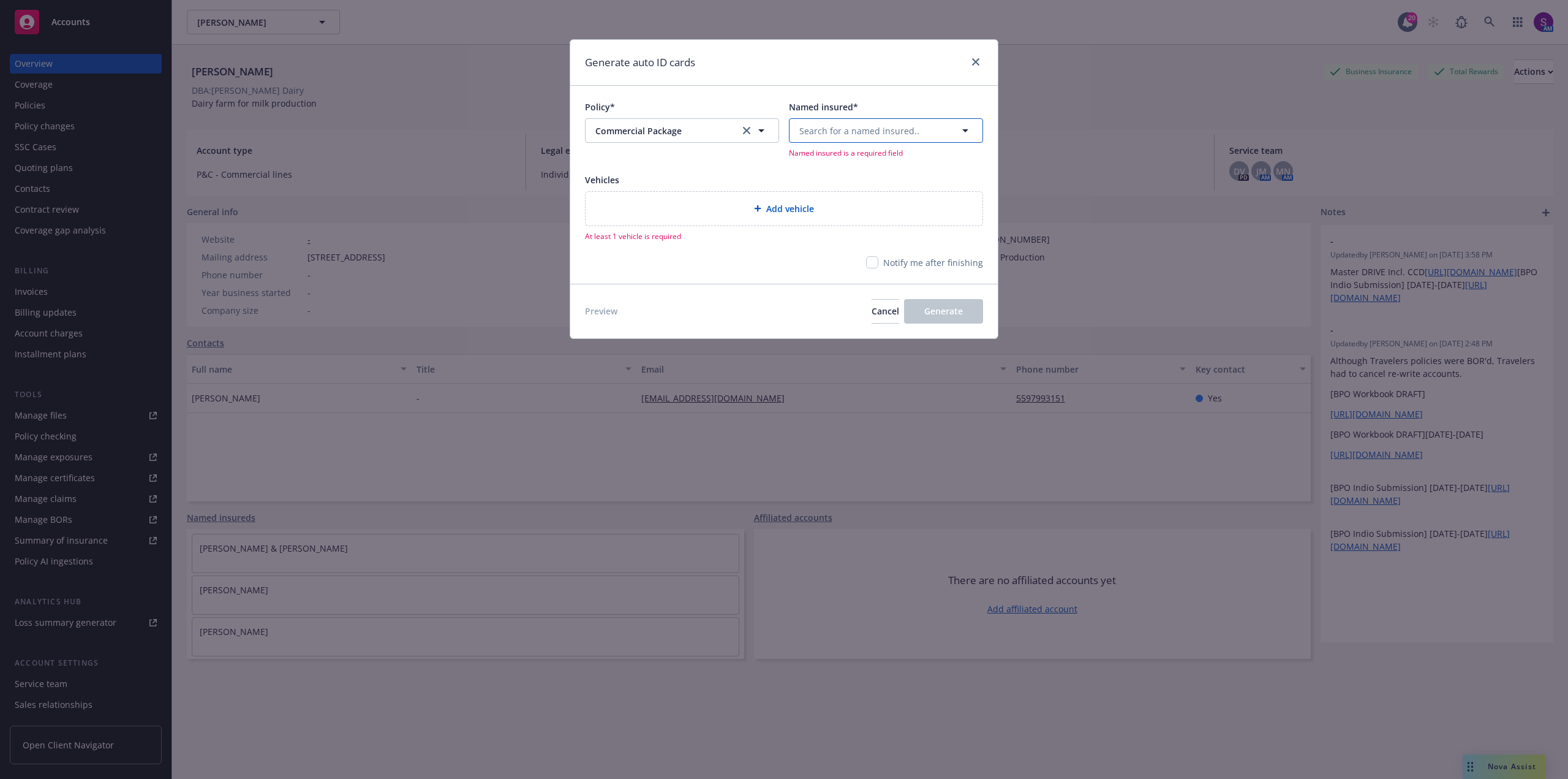
click at [849, 130] on span "Search for a named insured.." at bounding box center [859, 131] width 120 height 13
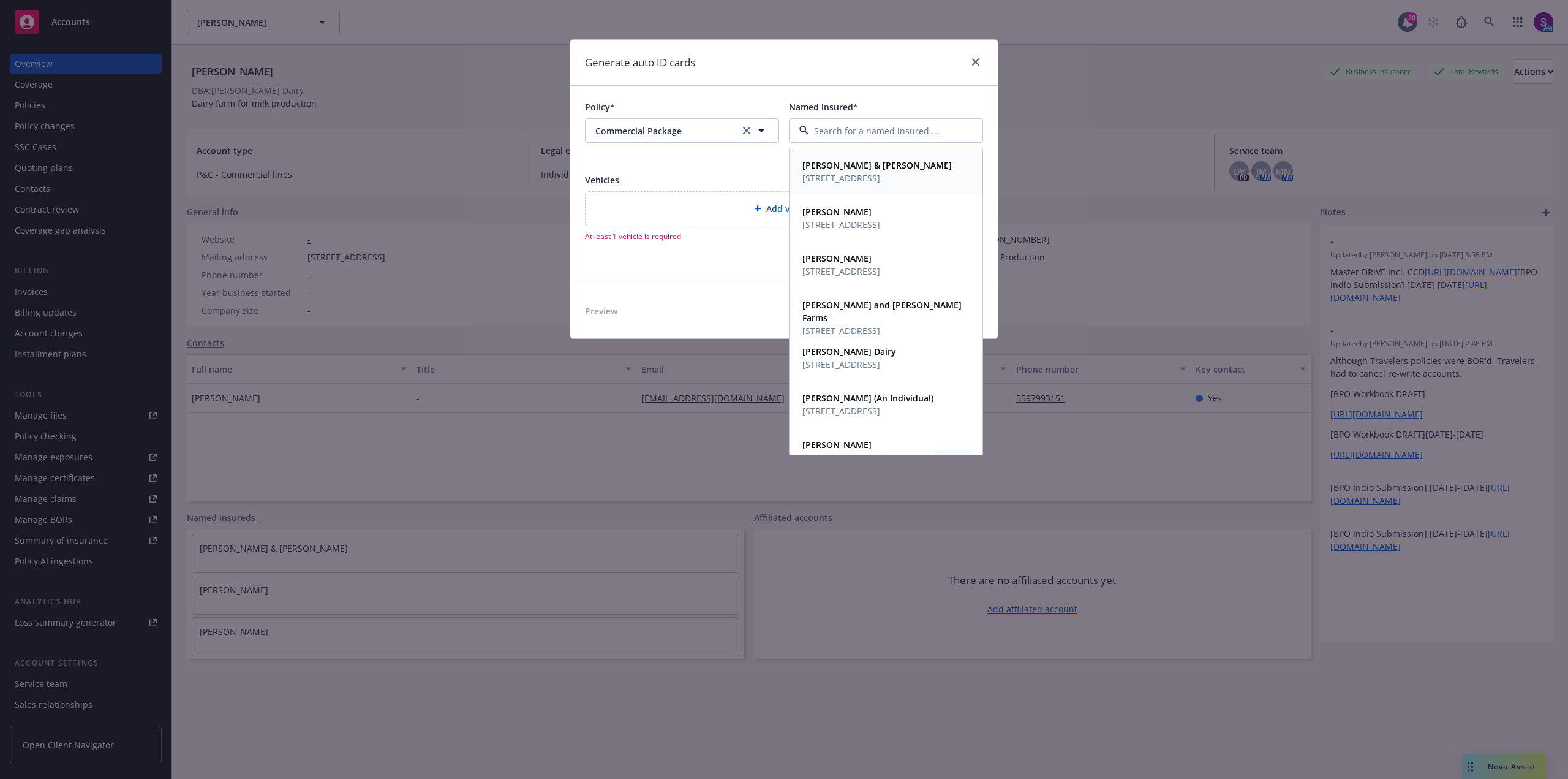
click at [846, 179] on span "7709 AVE 376 DINUBA , CA 93618" at bounding box center [877, 178] width 149 height 13
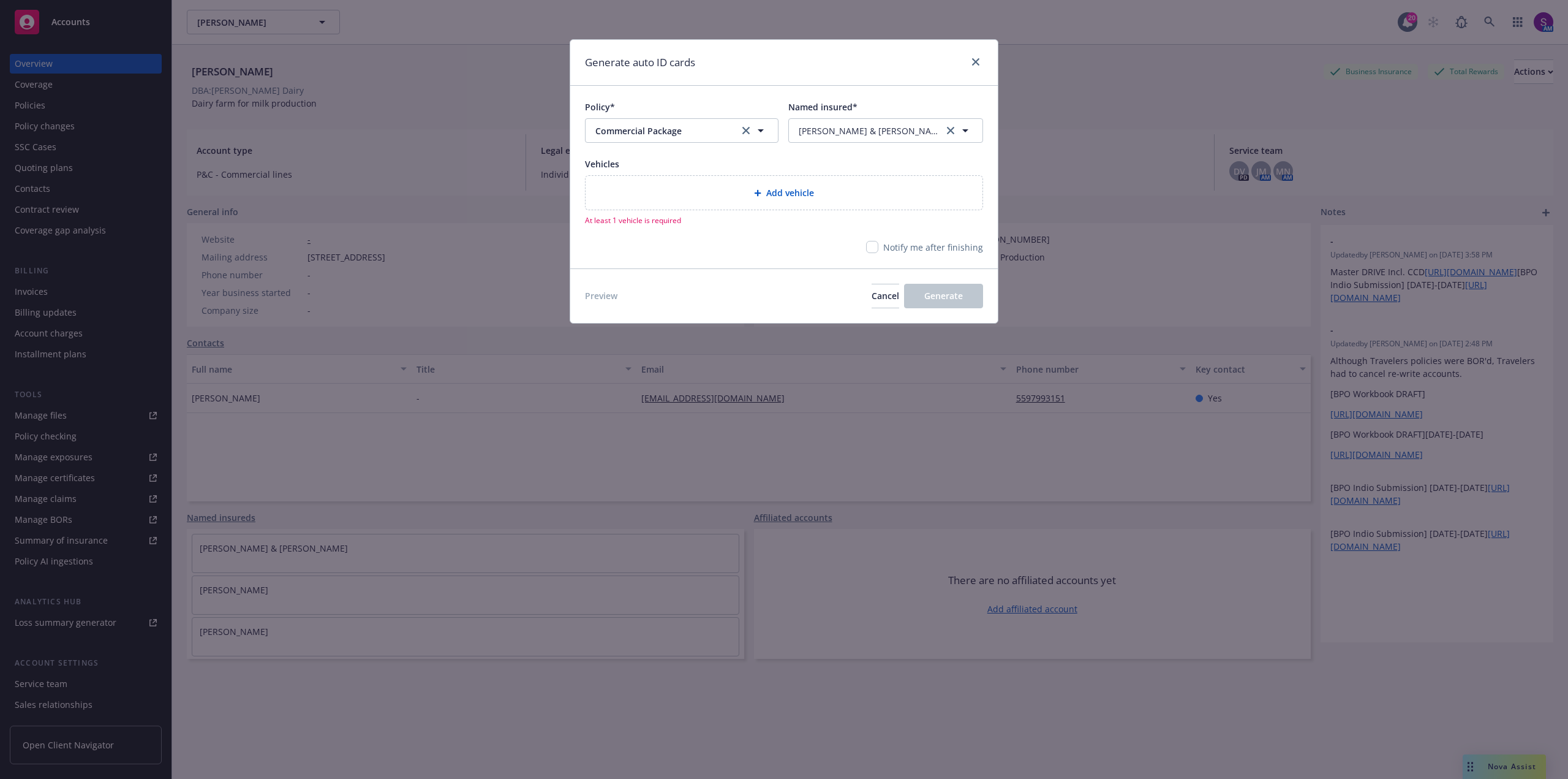
click at [666, 198] on div "Add vehicle" at bounding box center [784, 193] width 377 height 14
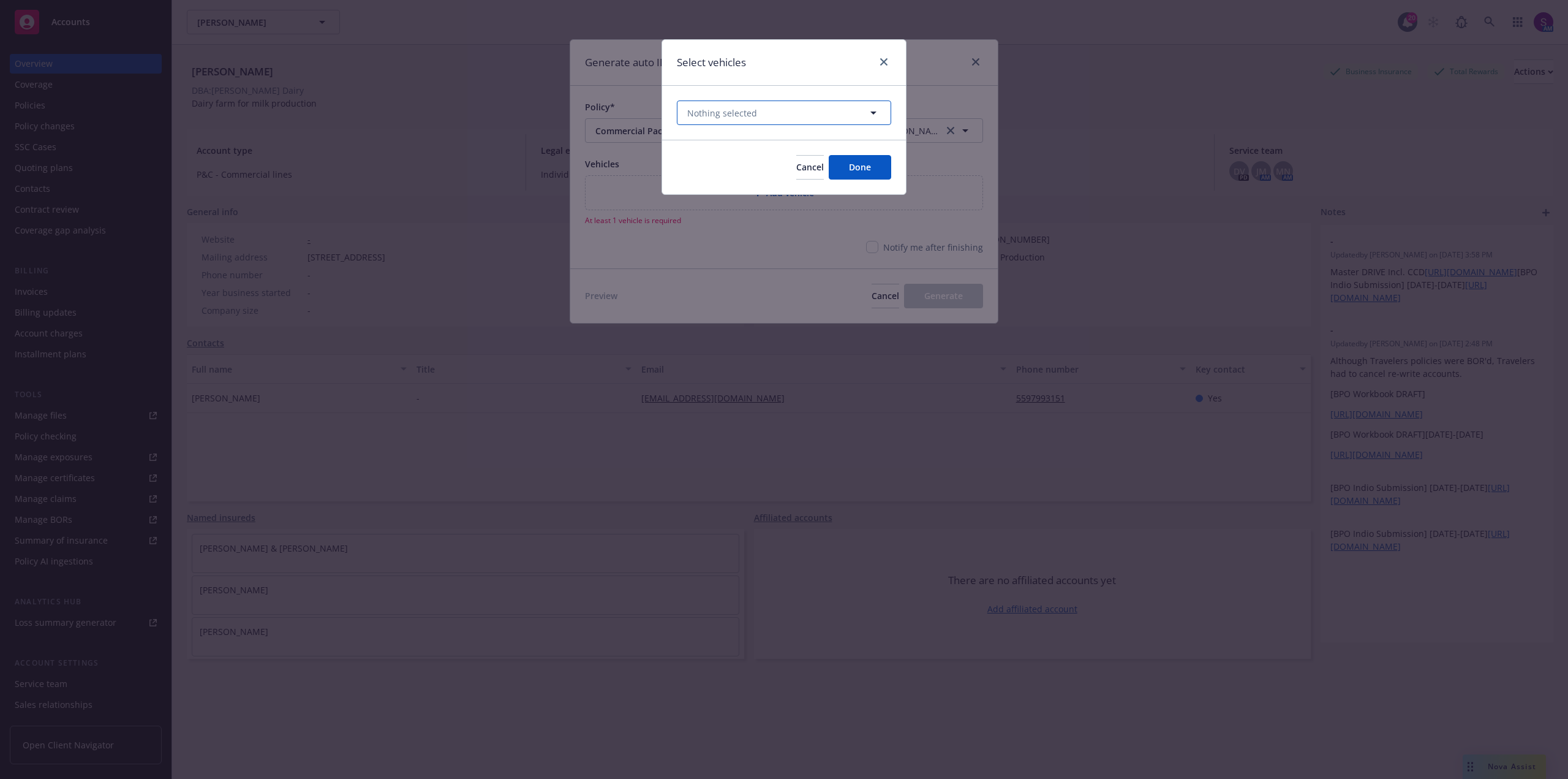
click at [760, 106] on button "Nothing selected" at bounding box center [784, 113] width 214 height 25
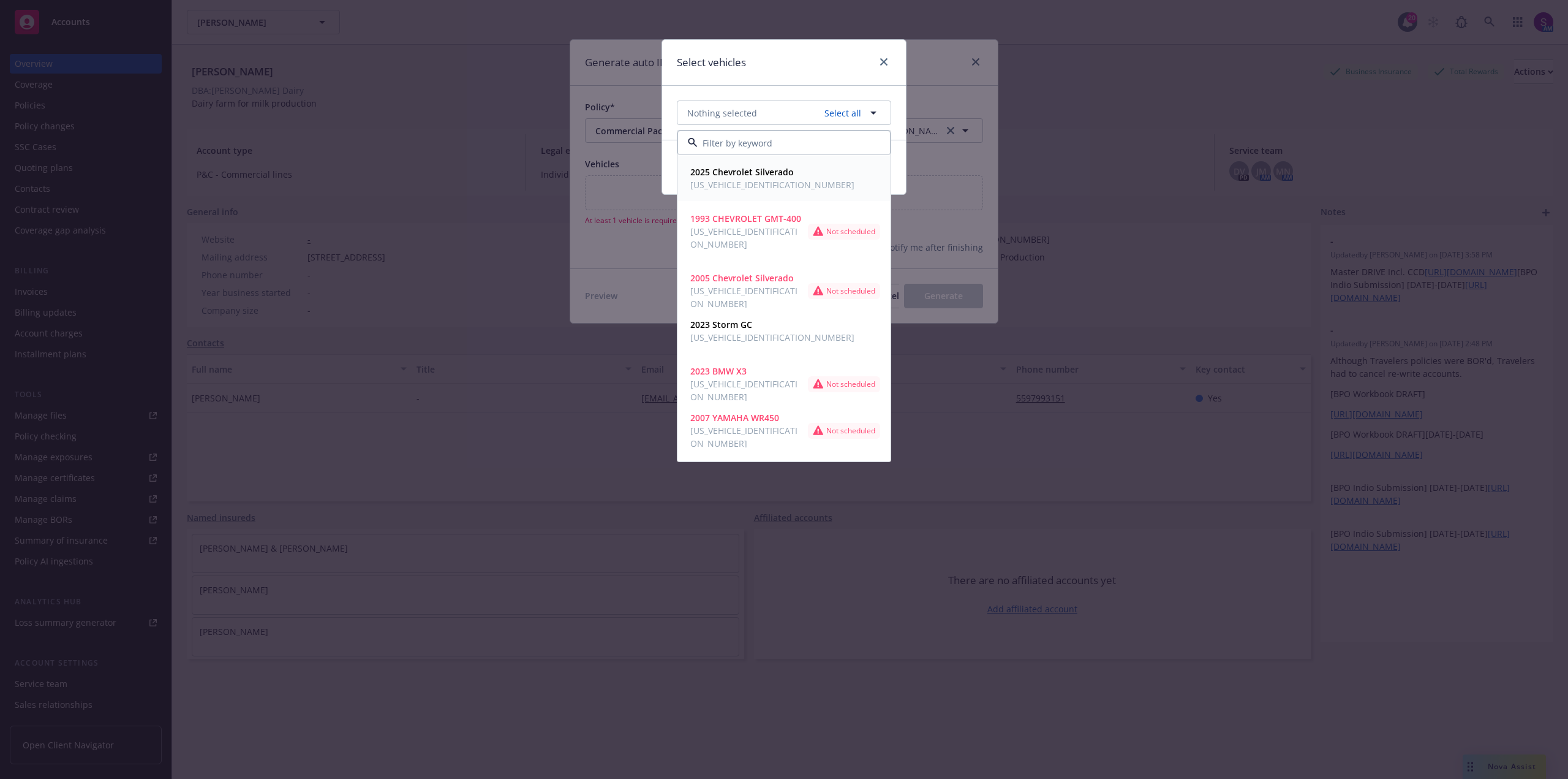
click at [733, 177] on strong "2025 Chevrolet Silverado" at bounding box center [742, 172] width 103 height 12
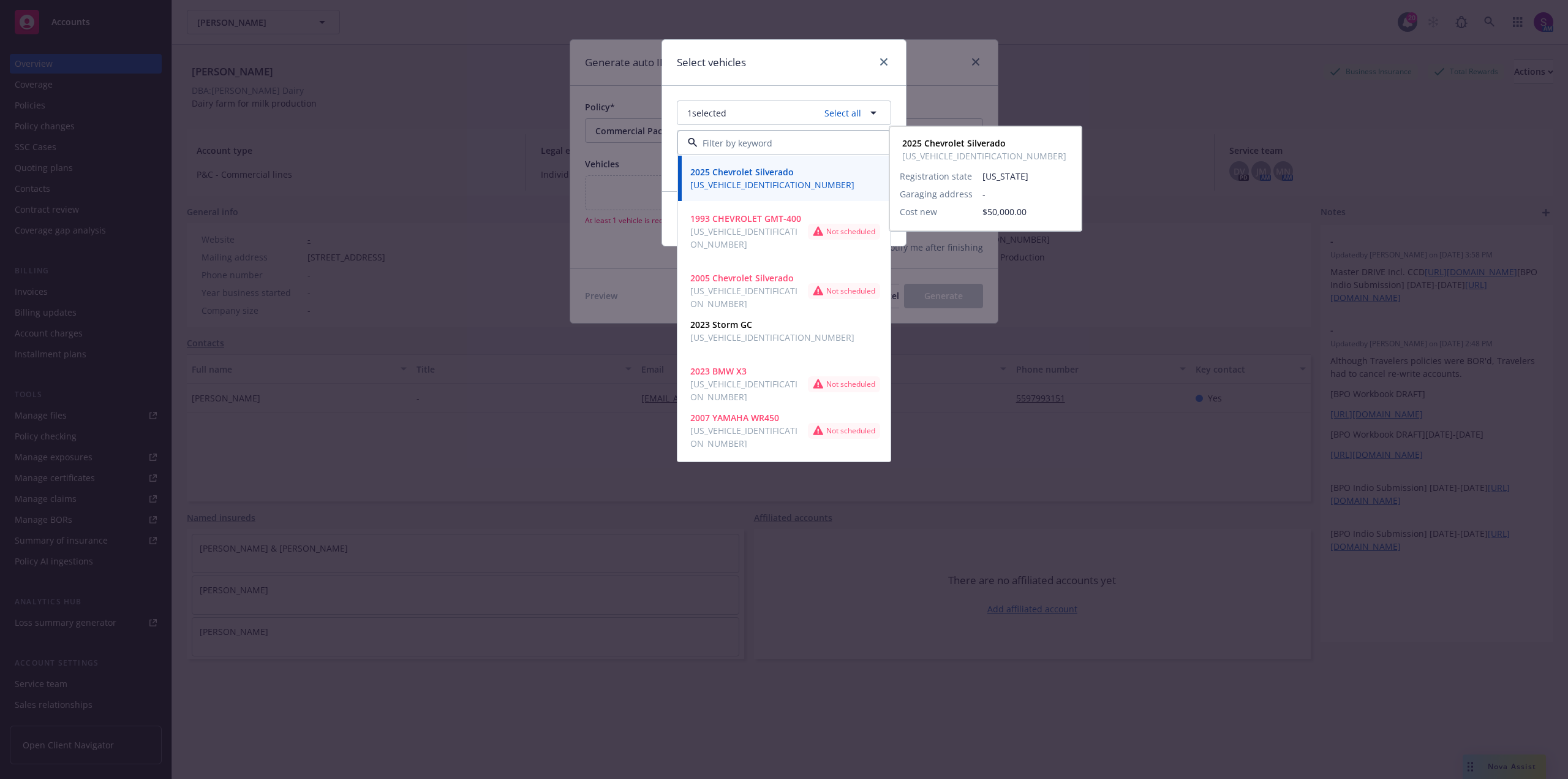
click at [813, 170] on div "2025 Chevrolet Silverado 1GCUKAED0SZ228916" at bounding box center [784, 178] width 197 height 30
click at [841, 178] on div "2025 Chevrolet Silverado 1GCUKAED0SZ228916" at bounding box center [784, 178] width 197 height 30
click at [1017, 135] on div "2025 Chevrolet Silverado 1GCUKAED0SZ228916" at bounding box center [986, 149] width 177 height 30
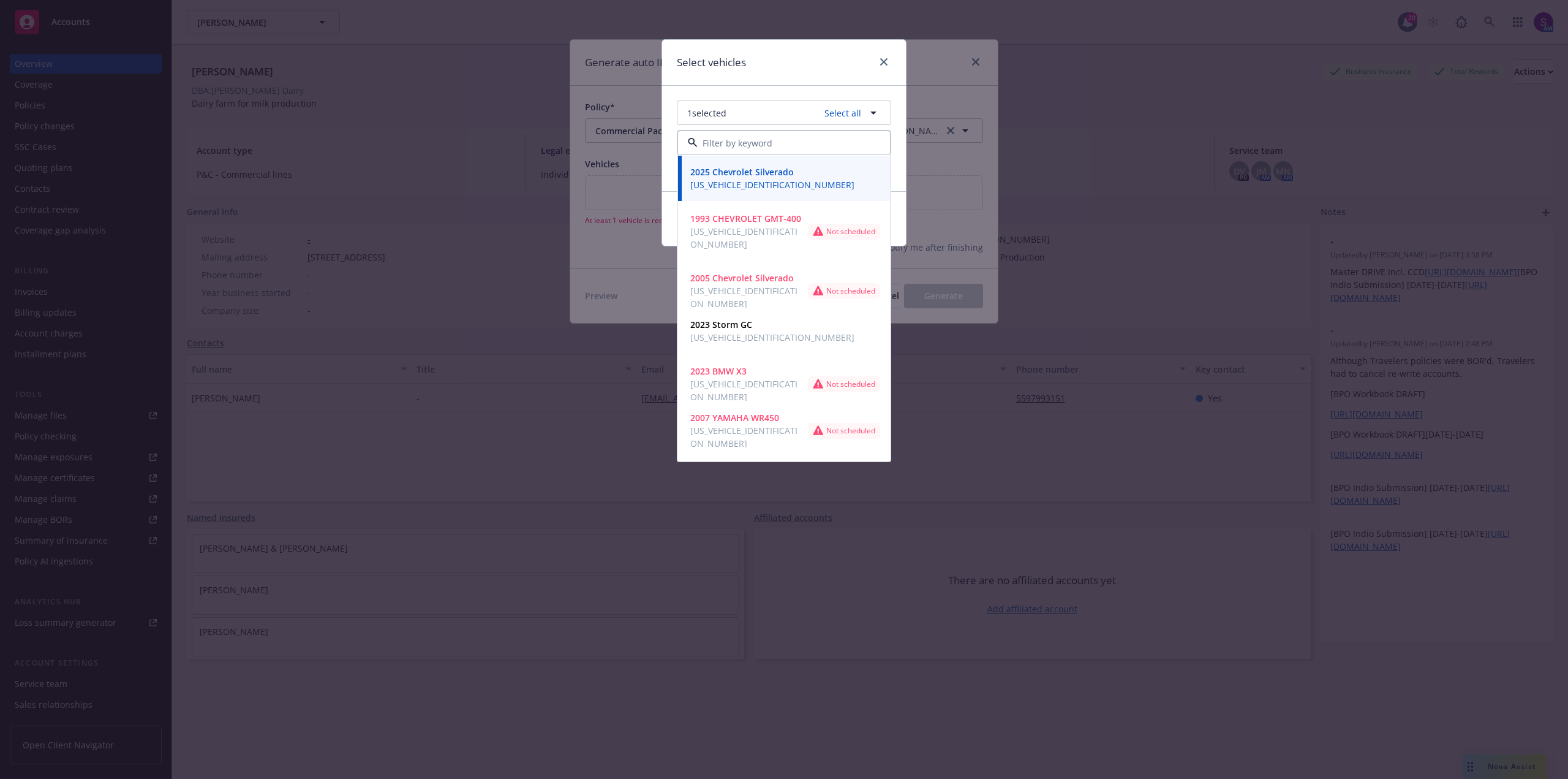
click at [823, 74] on div "Select vehicles" at bounding box center [784, 63] width 244 height 46
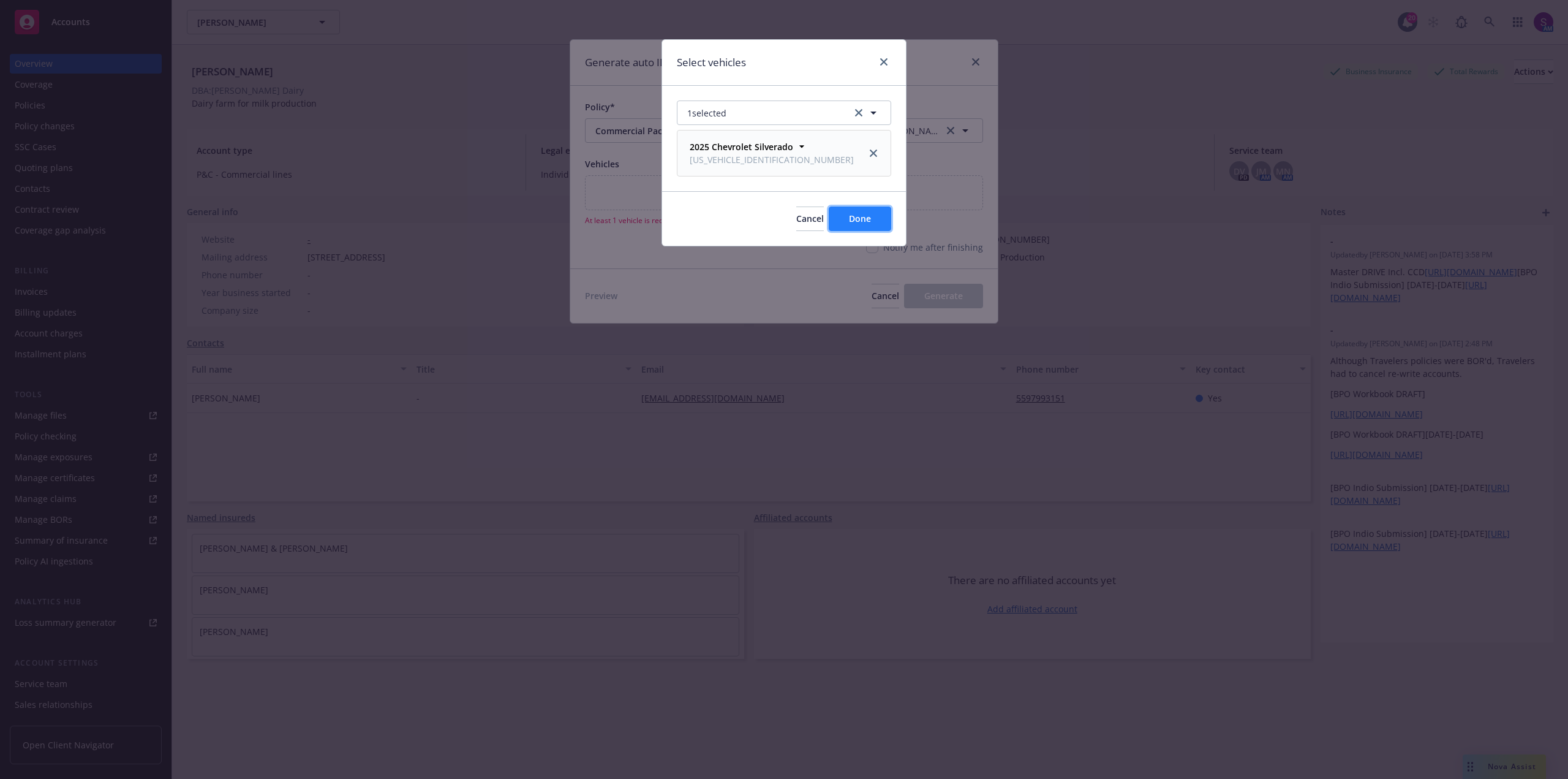
click at [855, 218] on span "Done" at bounding box center [860, 218] width 22 height 12
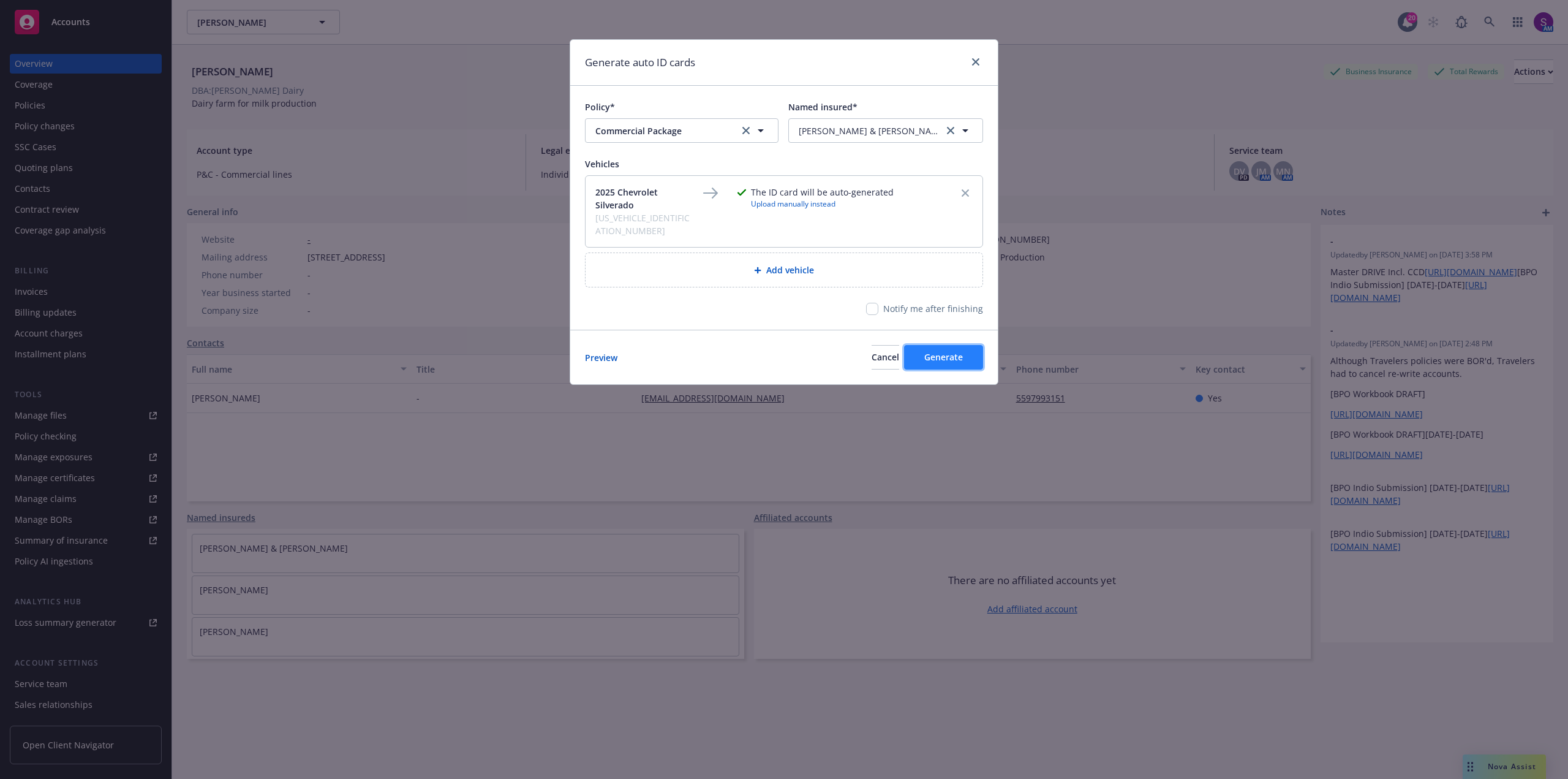
click at [946, 351] on span "Generate" at bounding box center [944, 357] width 38 height 12
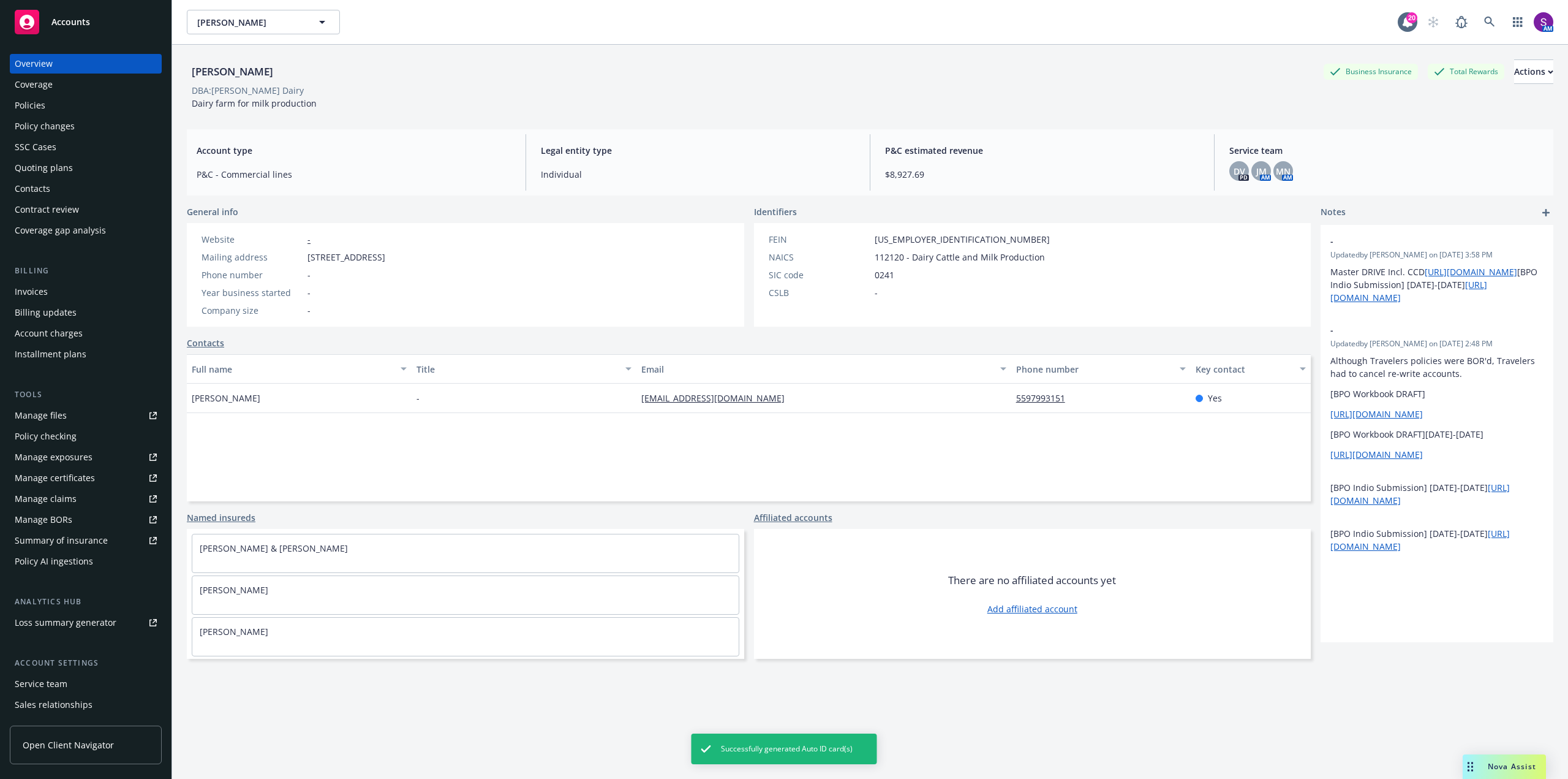
click at [799, 753] on span "Successfully generated Auto ID card(s)" at bounding box center [787, 749] width 132 height 11
click at [79, 420] on link "Manage files" at bounding box center [85, 416] width 152 height 20
click at [48, 413] on div "Manage files" at bounding box center [41, 416] width 52 height 20
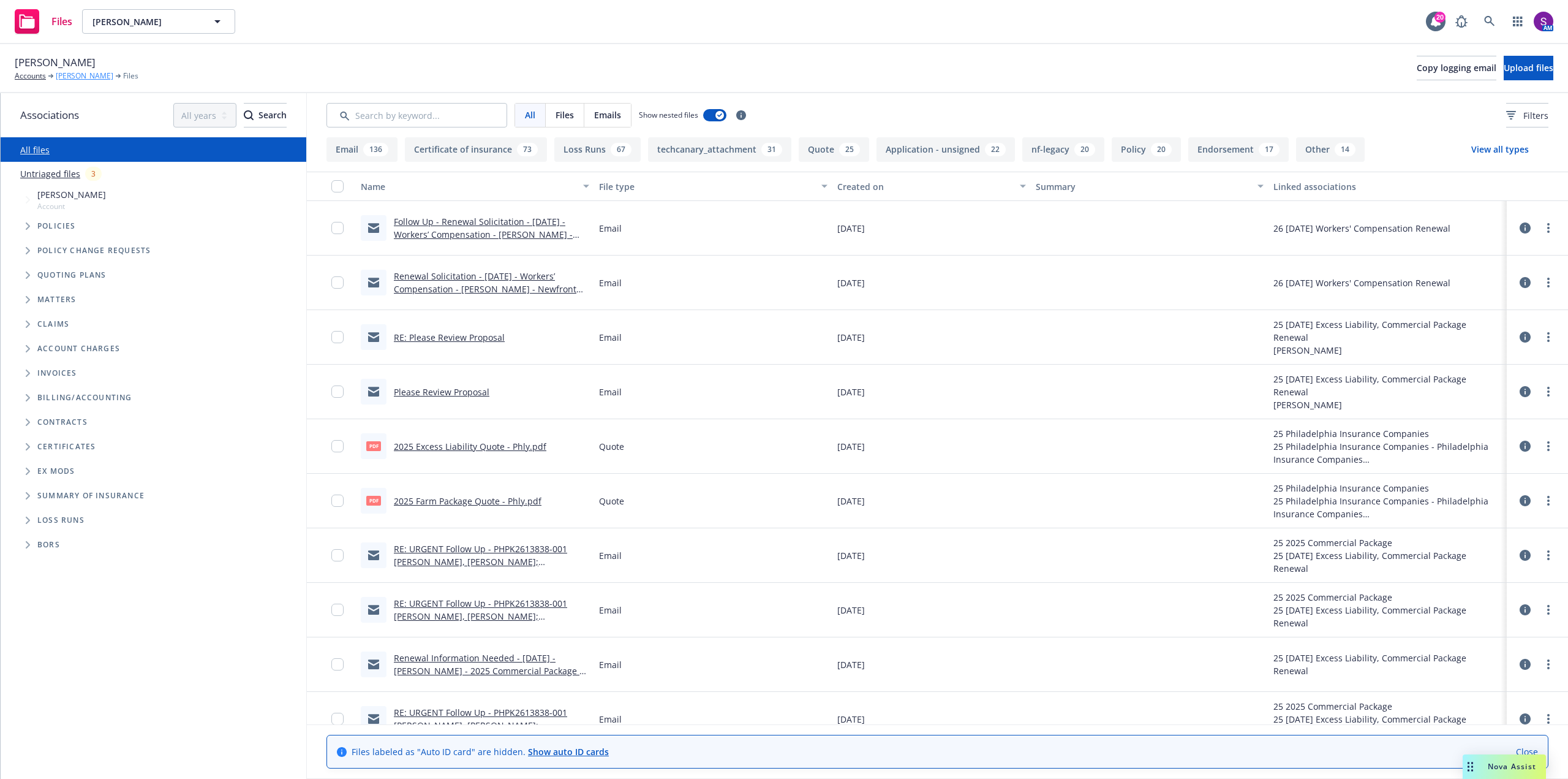
click at [78, 79] on link "[PERSON_NAME]" at bounding box center [84, 76] width 58 height 11
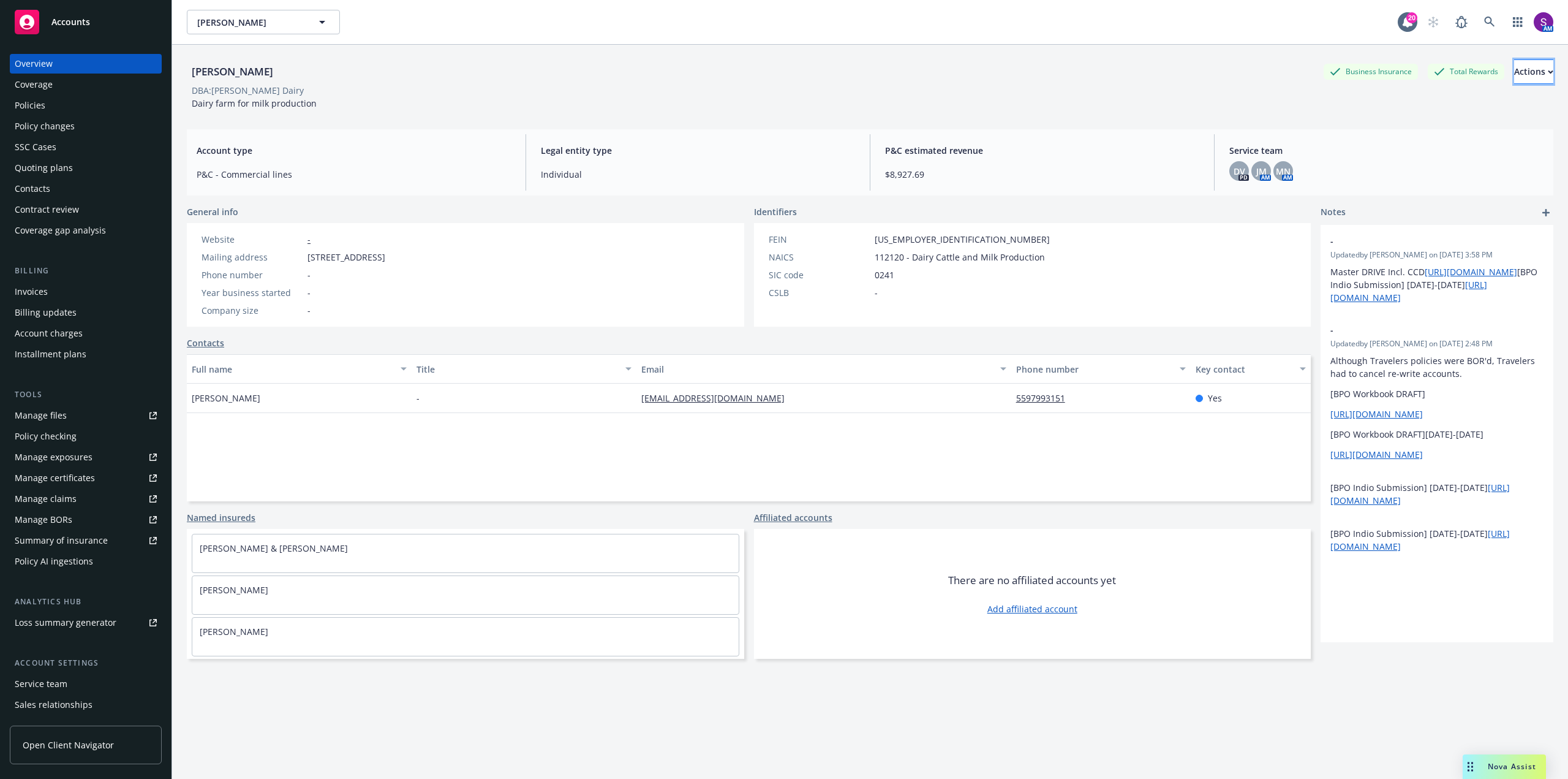
click at [1514, 80] on div "Actions" at bounding box center [1533, 72] width 39 height 24
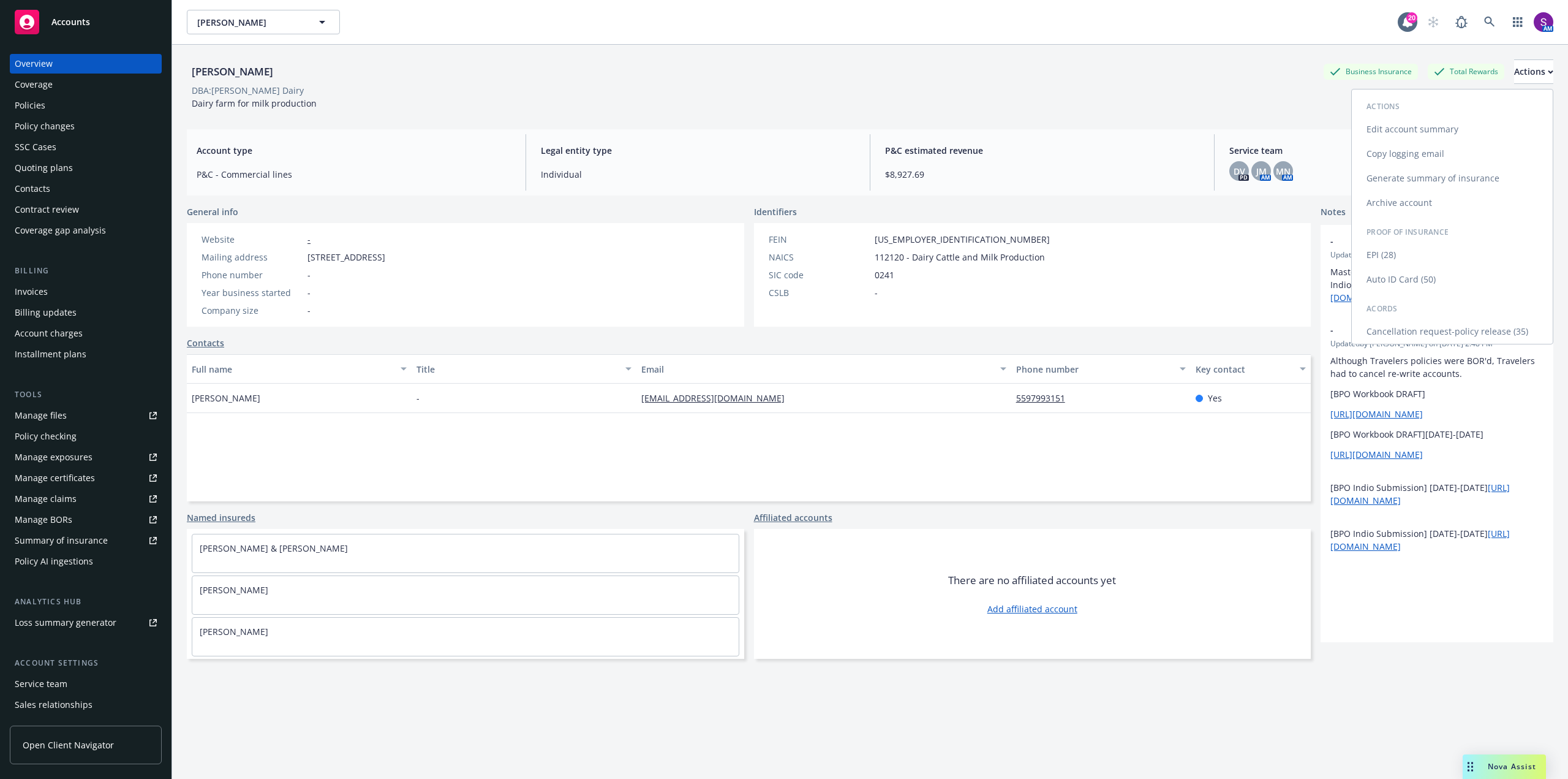
click at [1403, 278] on link "Auto ID Card (50)" at bounding box center [1452, 279] width 201 height 25
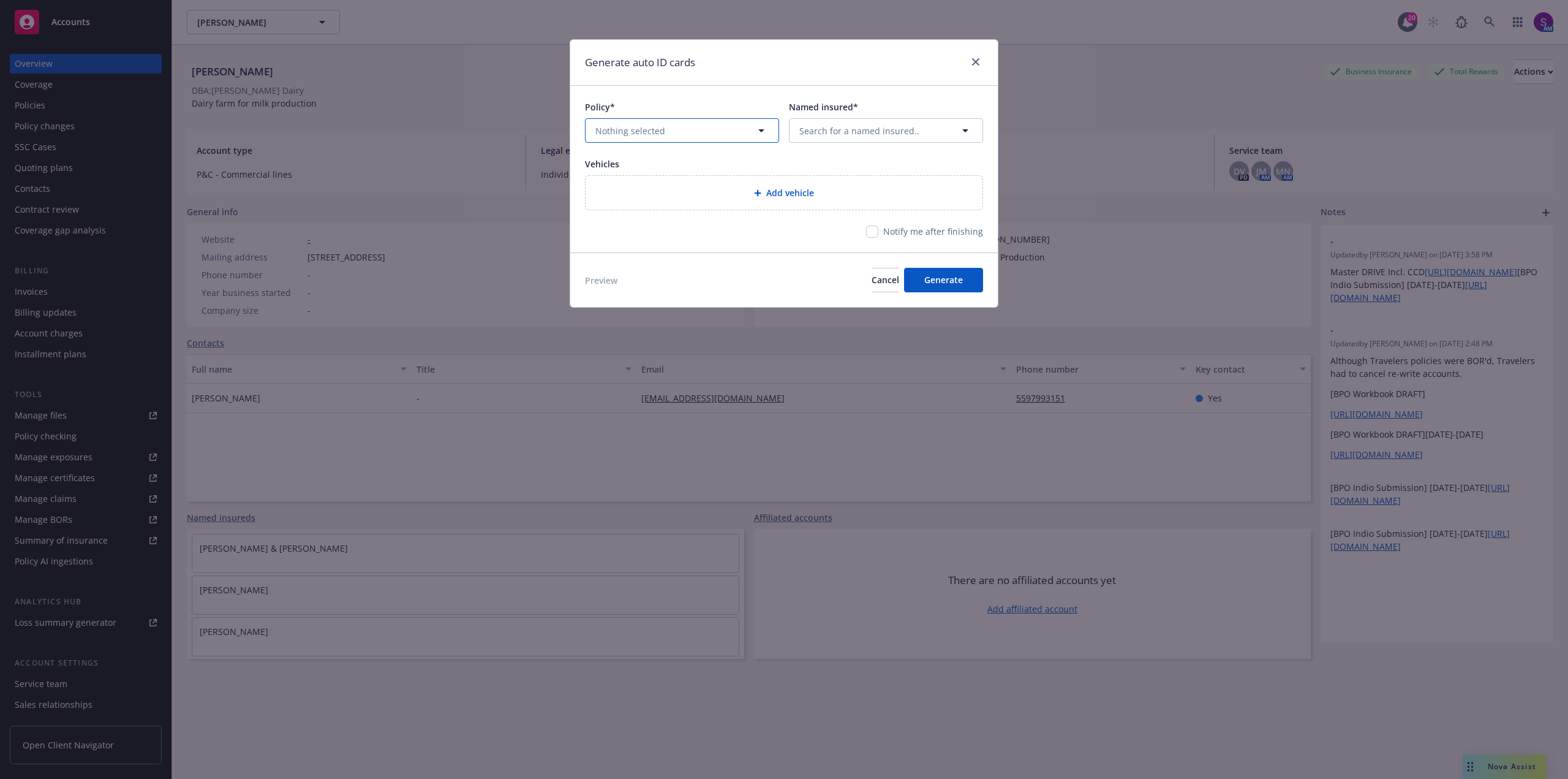
click at [704, 133] on button "Nothing selected" at bounding box center [681, 131] width 194 height 25
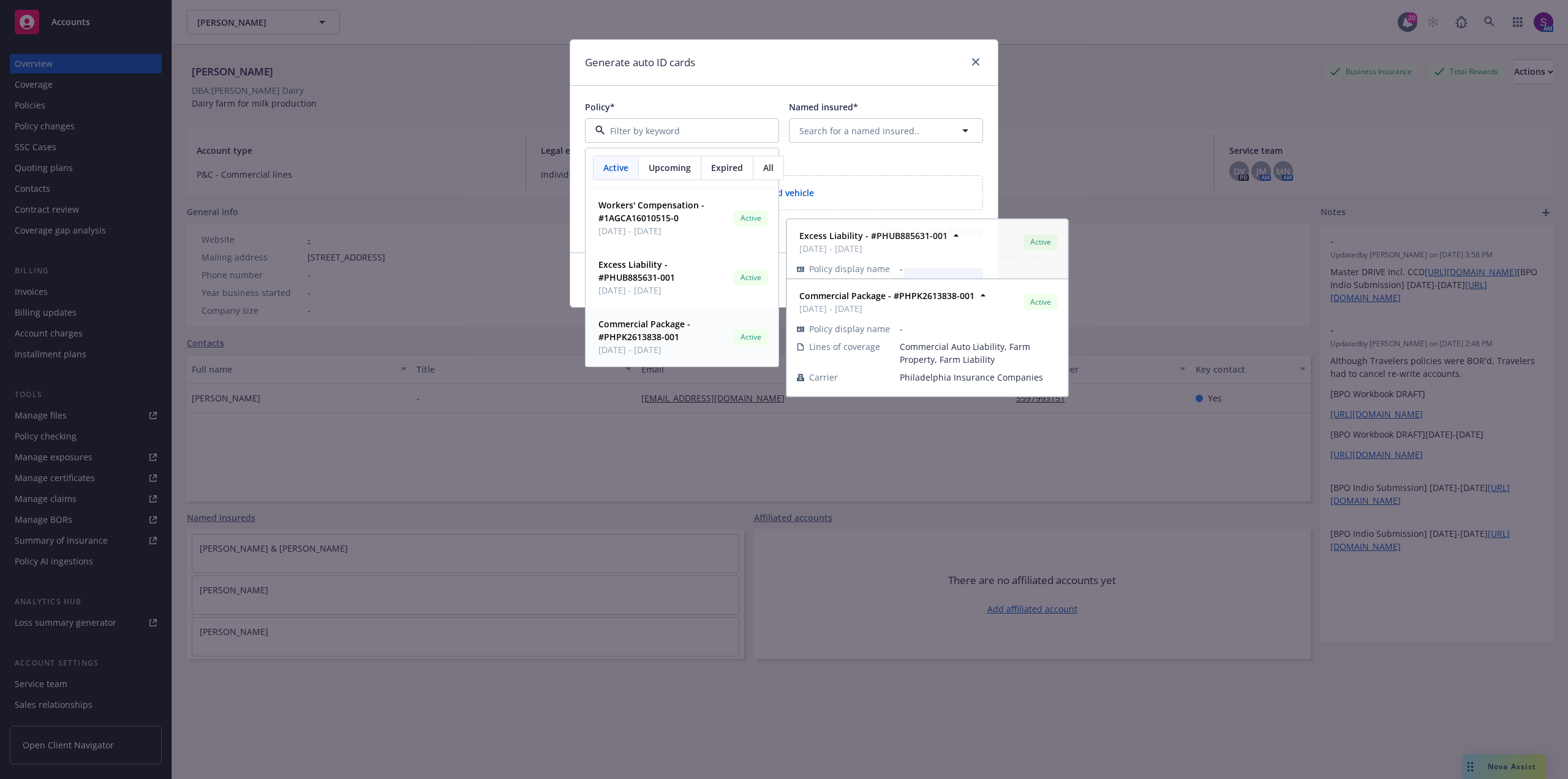
click at [657, 332] on strong "Commercial Package - #PHPK2613838-001" at bounding box center [644, 330] width 92 height 25
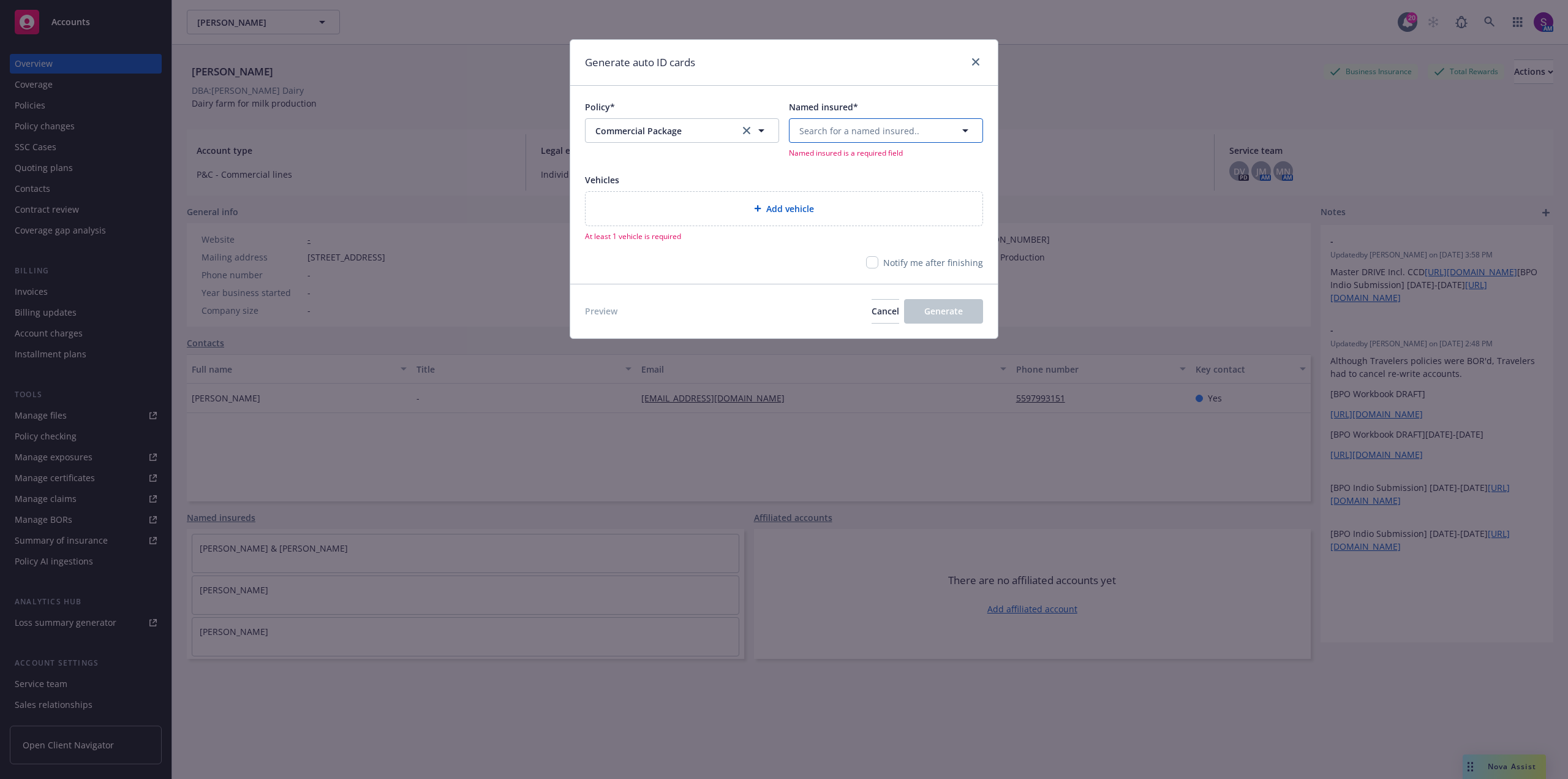
click at [844, 139] on button "Search for a named insured.." at bounding box center [885, 131] width 194 height 25
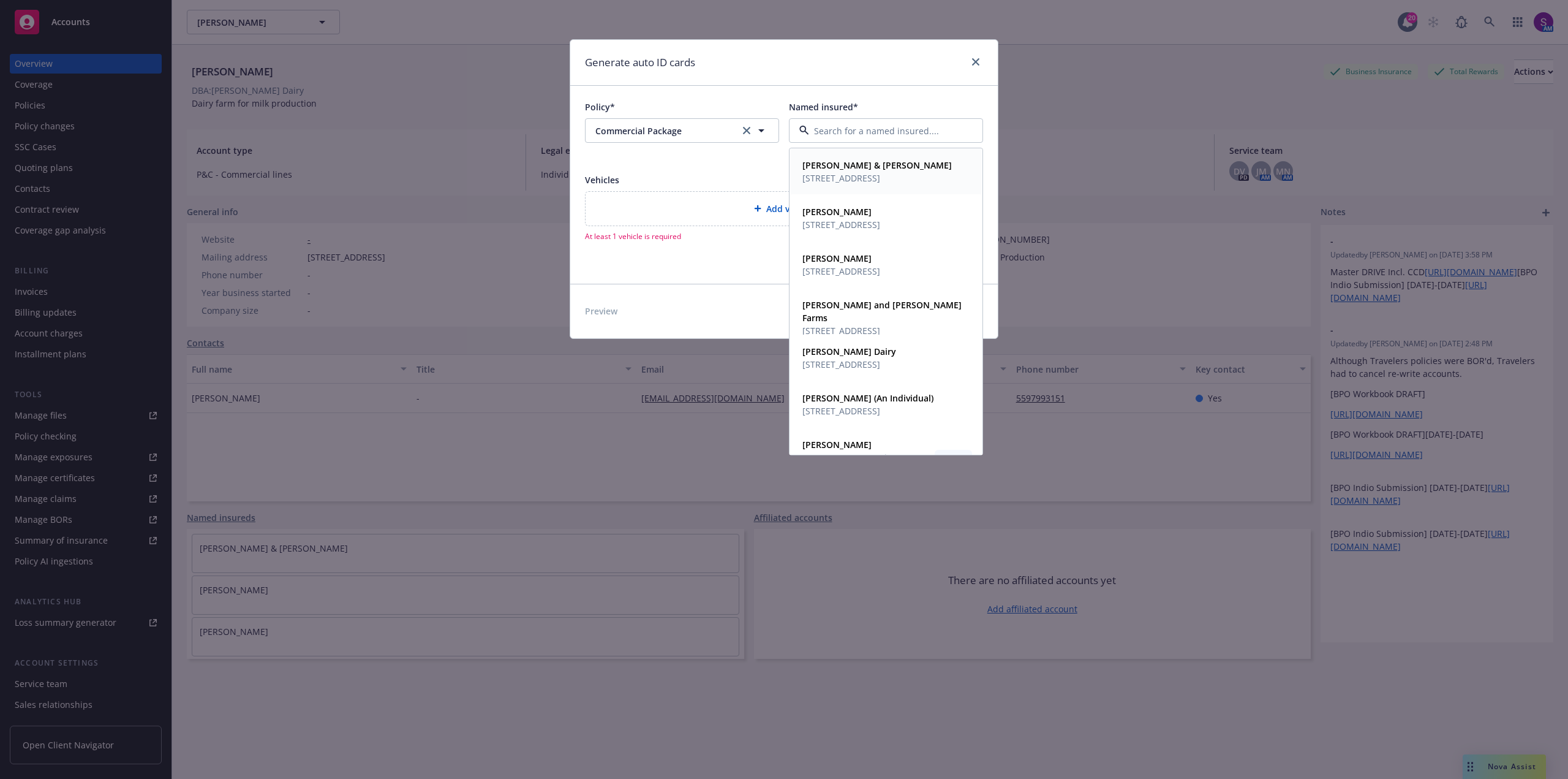
click at [851, 169] on strong "[PERSON_NAME] & [PERSON_NAME]" at bounding box center [877, 165] width 149 height 12
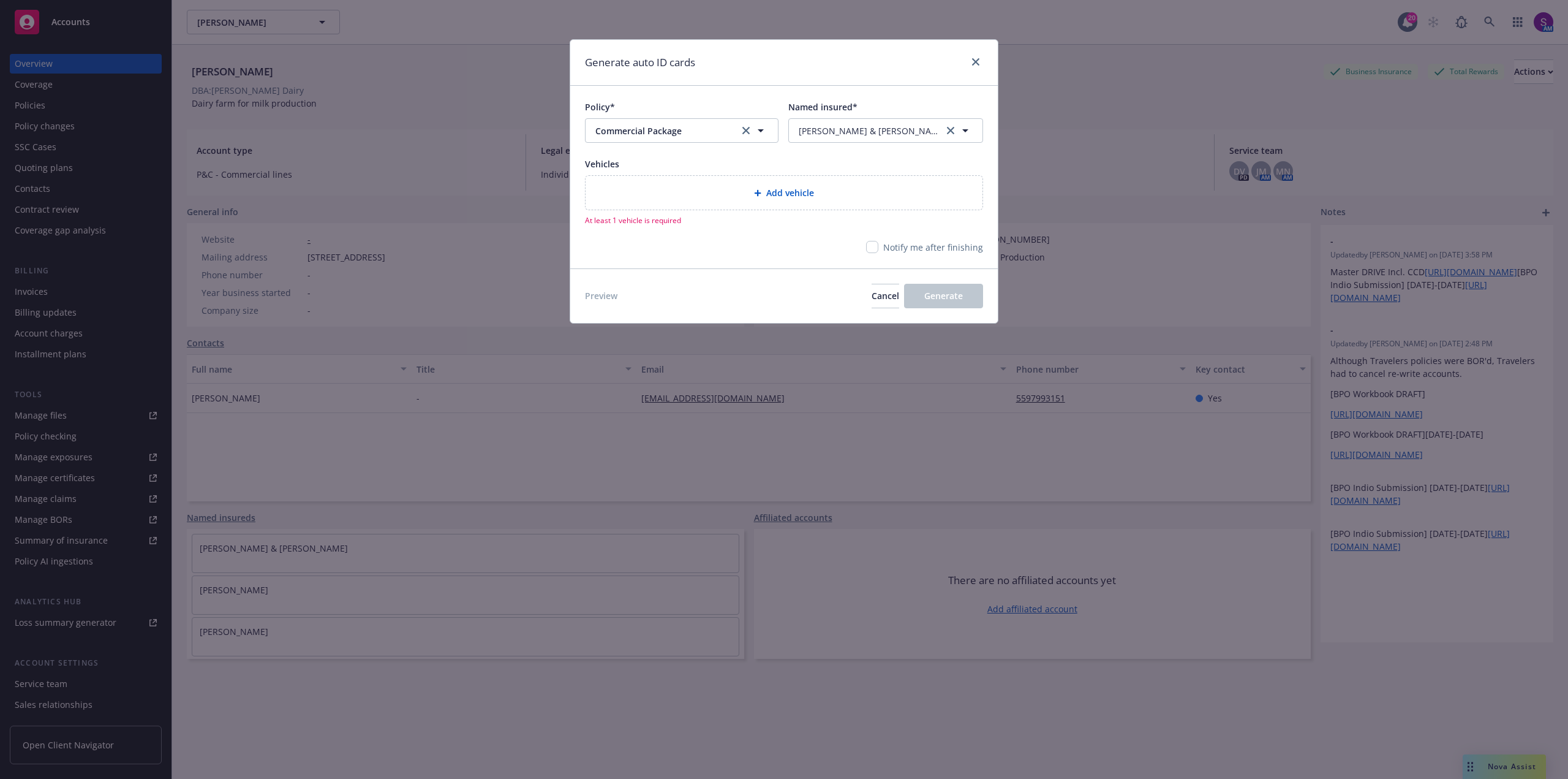
click at [726, 195] on div "Add vehicle" at bounding box center [784, 193] width 377 height 14
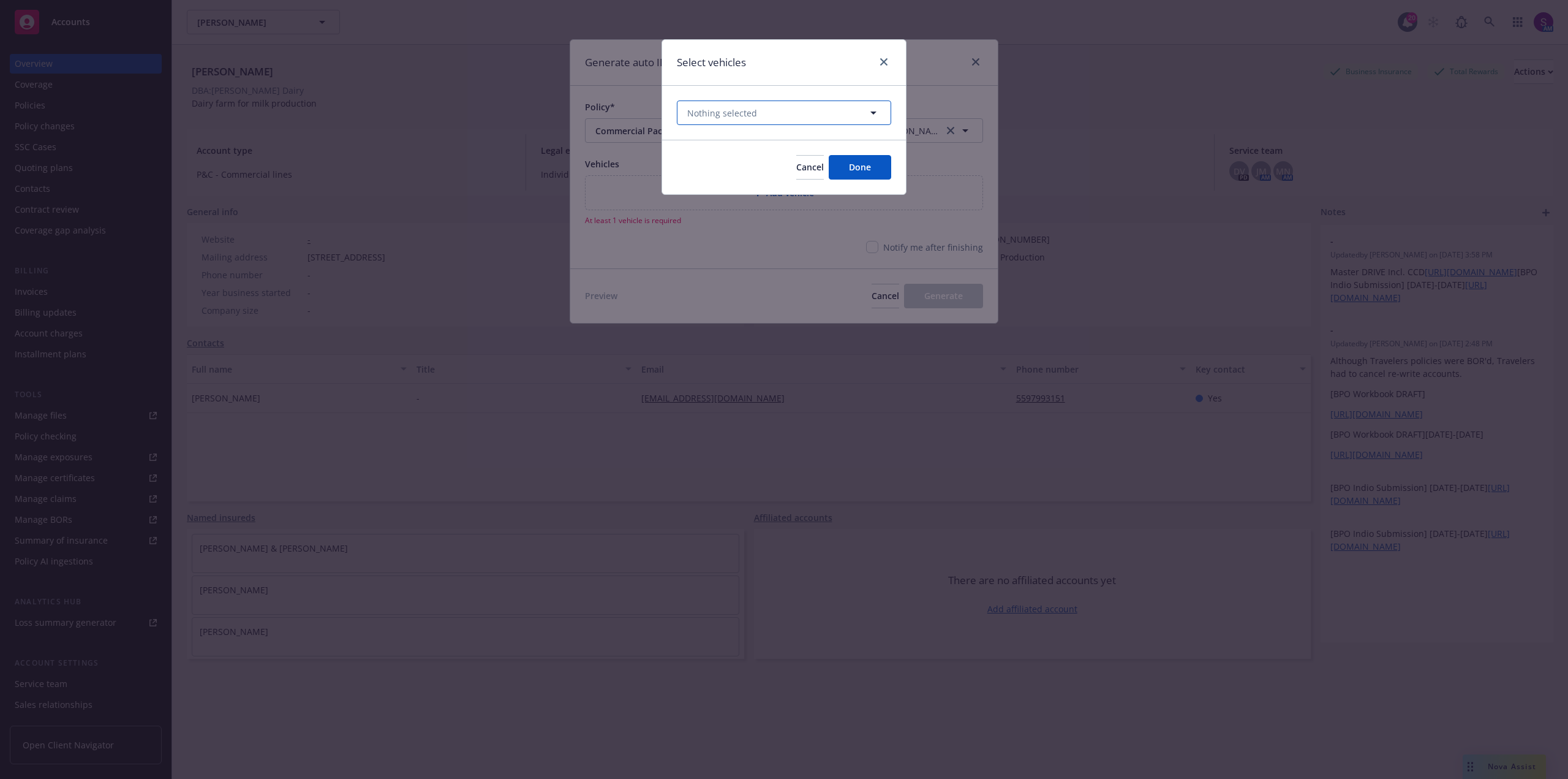
click at [729, 110] on span "Nothing selected" at bounding box center [722, 113] width 70 height 13
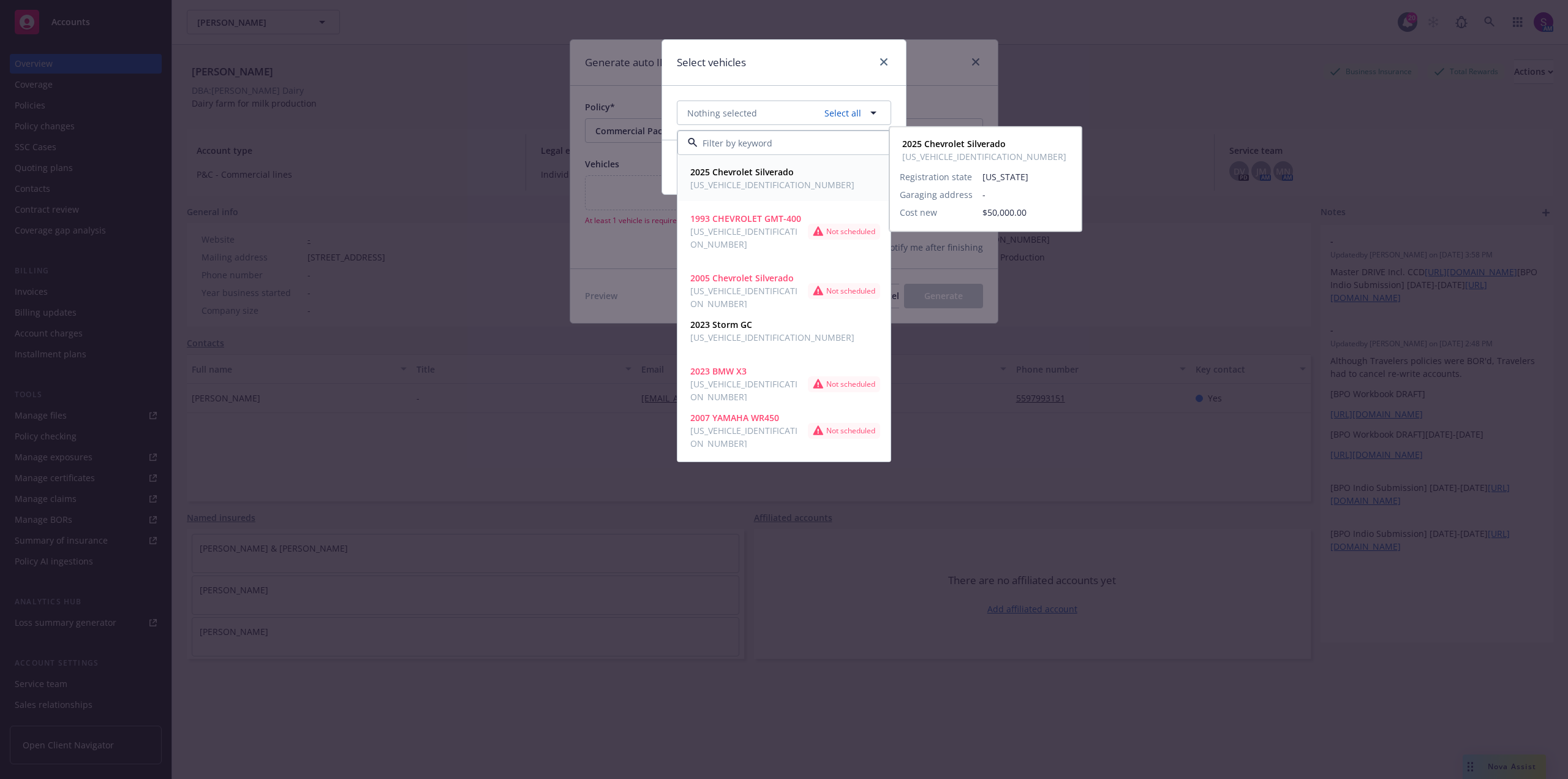
click at [735, 174] on strong "2025 Chevrolet Silverado" at bounding box center [742, 172] width 103 height 12
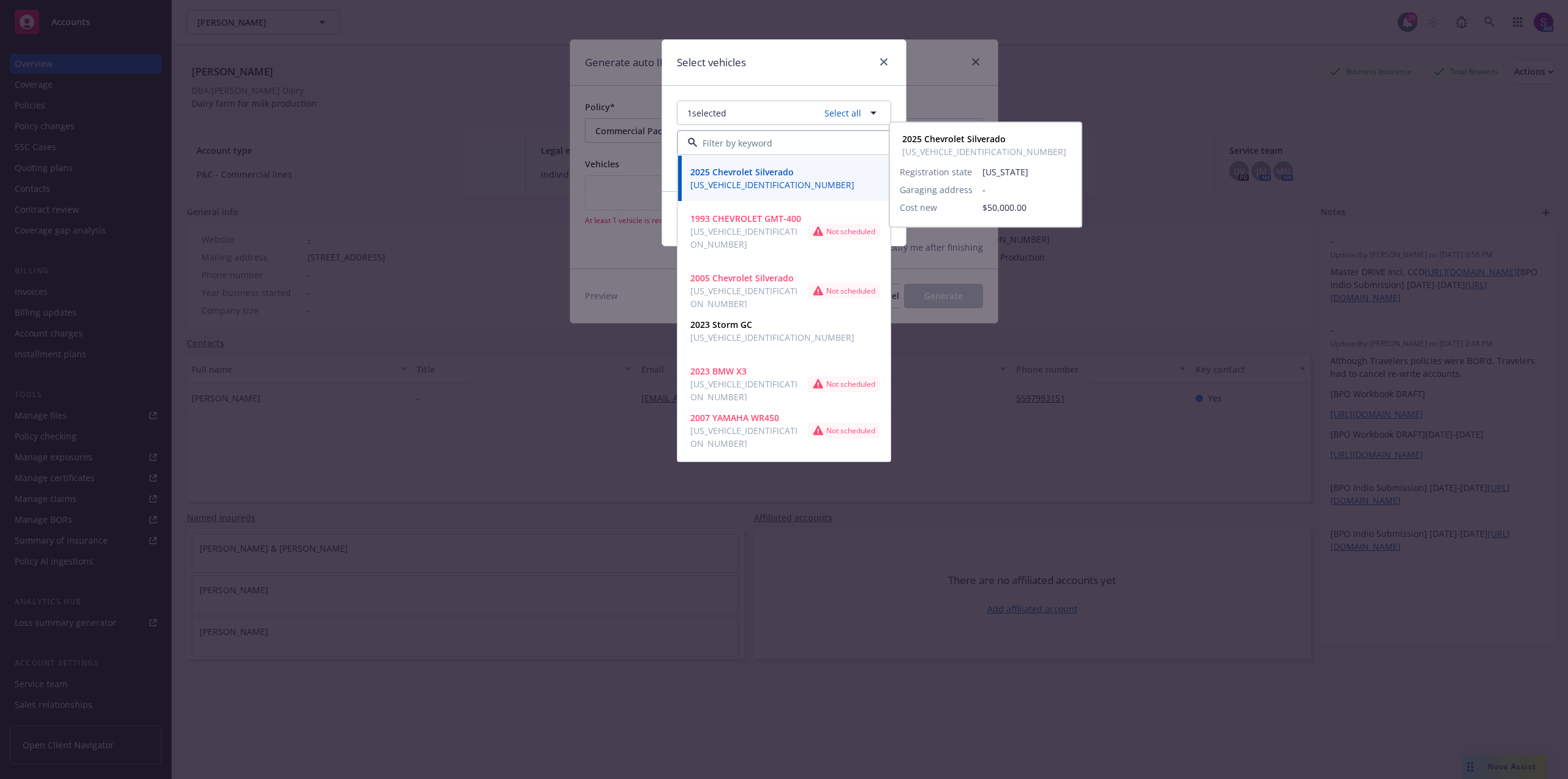
click at [1080, 245] on div "Select vehicles 1 selected Select all 2025 Chevrolet Silverado [US_VEHICLE_IDEN…" at bounding box center [784, 389] width 1568 height 779
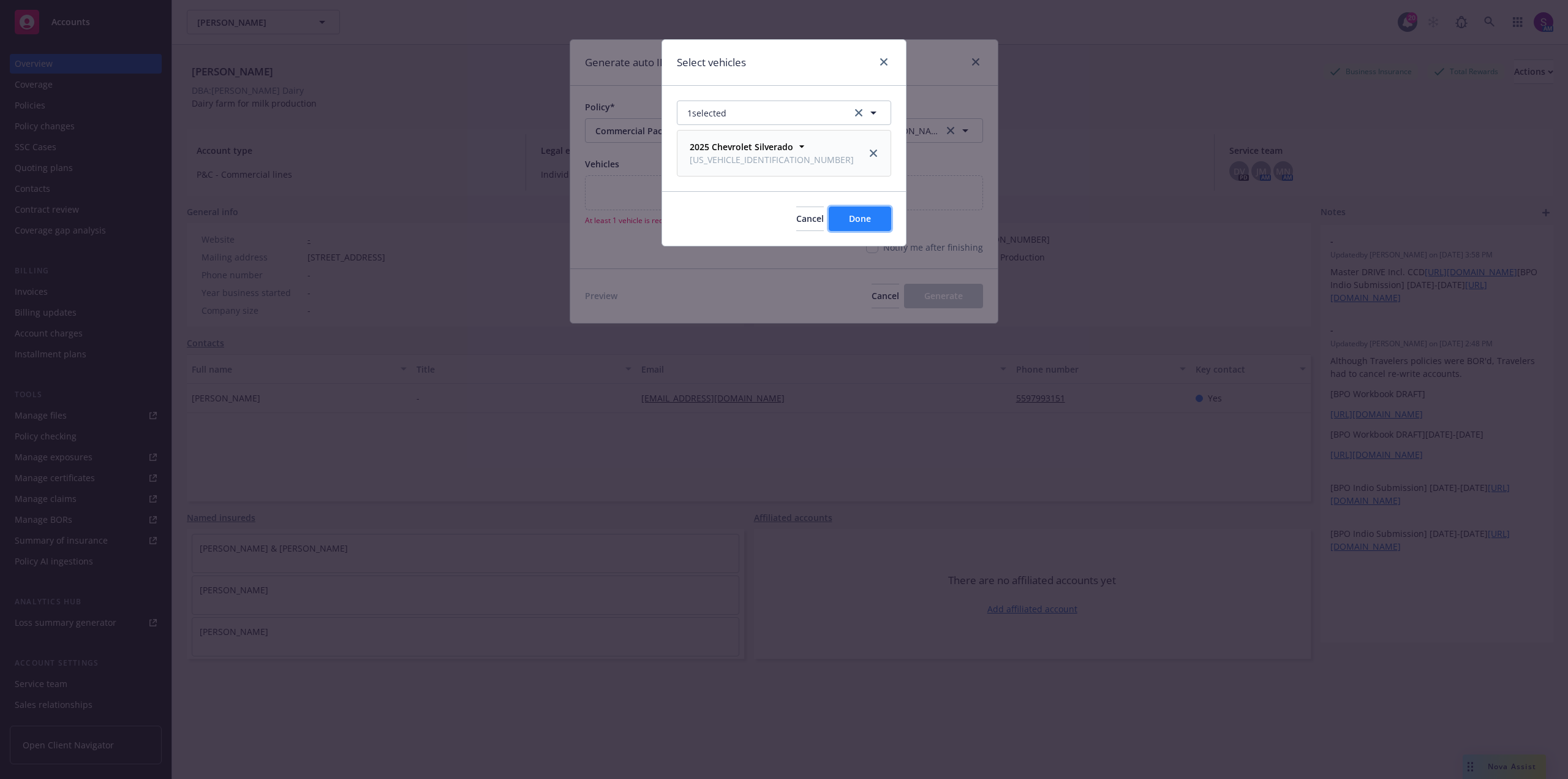
click at [877, 224] on button "Done" at bounding box center [860, 219] width 63 height 25
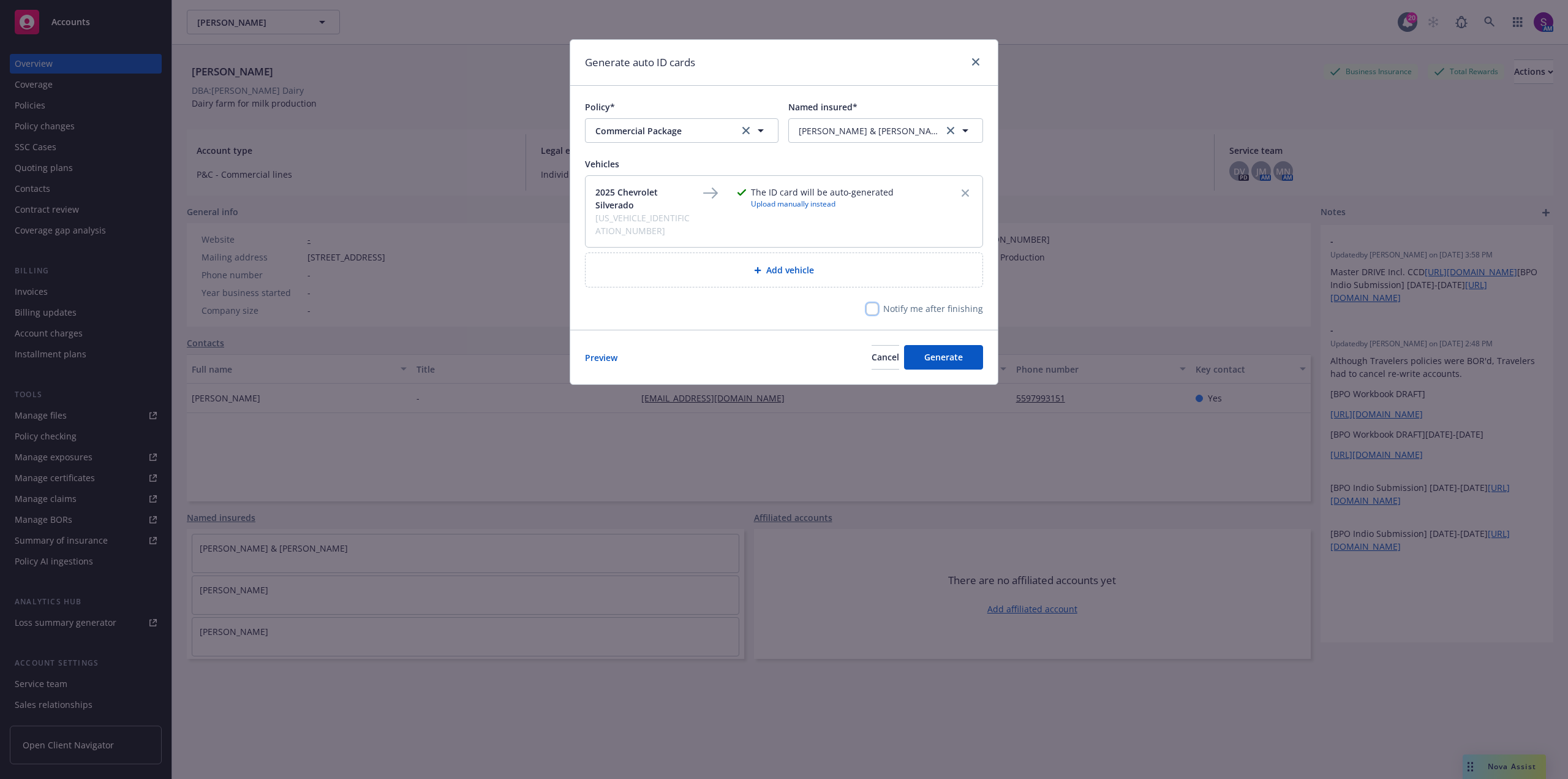
click at [878, 302] on input "checkbox" at bounding box center [872, 309] width 12 height 12
checkbox input "true"
click at [942, 351] on span "Generate" at bounding box center [944, 357] width 38 height 12
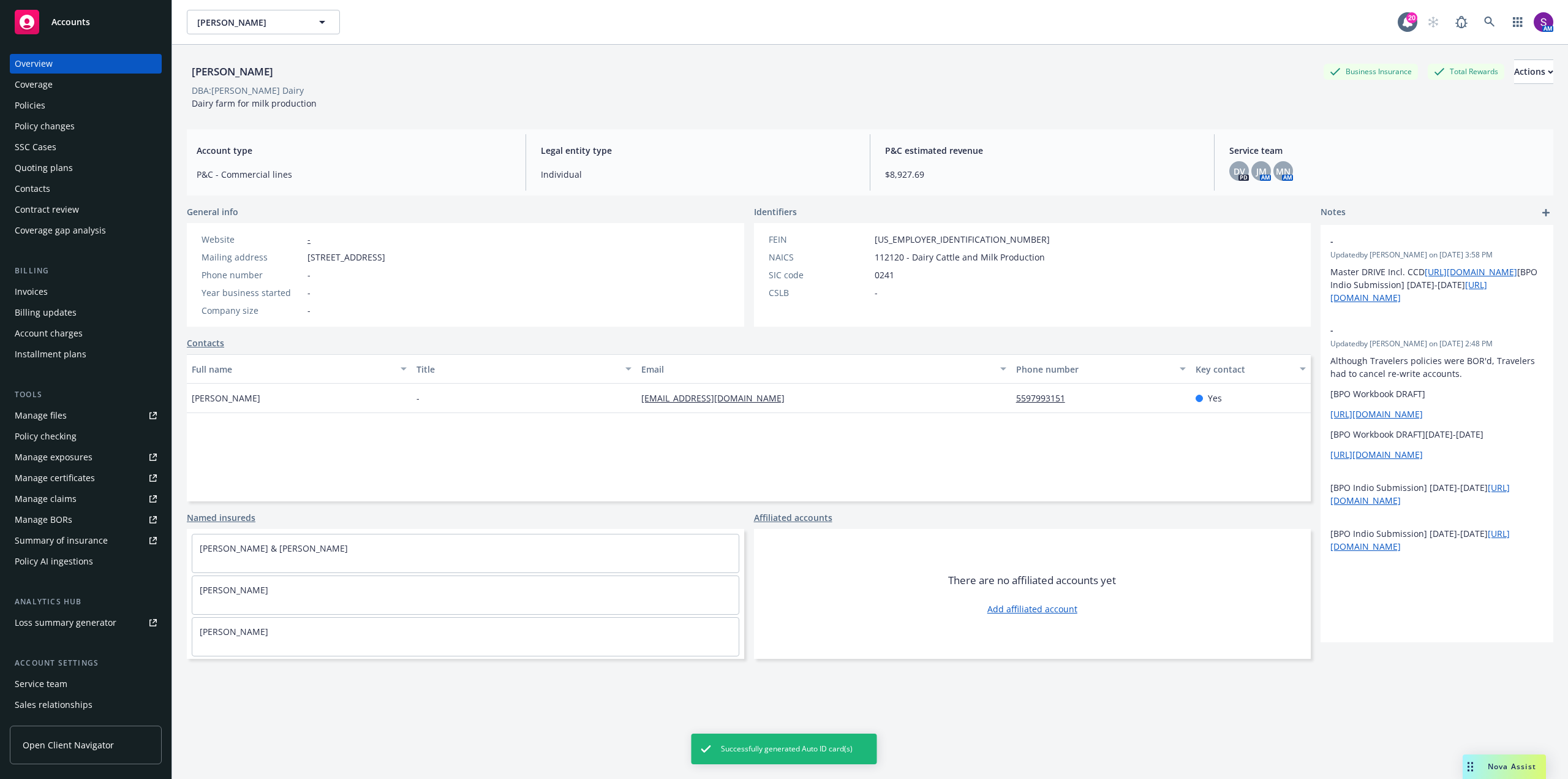
click at [825, 743] on span "Successfully generated Auto ID card(s)" at bounding box center [787, 749] width 132 height 11
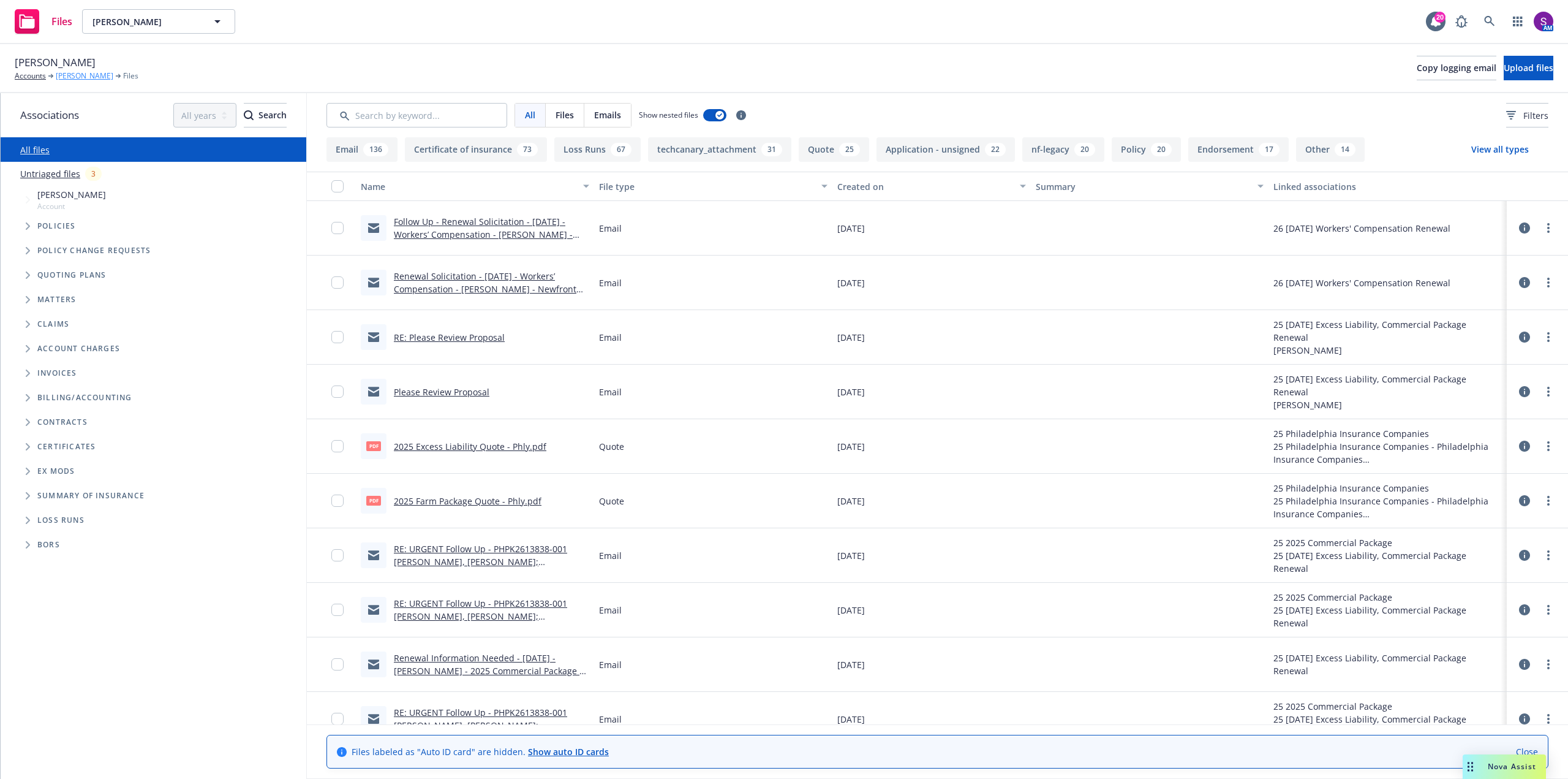
click at [74, 77] on link "[PERSON_NAME]" at bounding box center [84, 76] width 58 height 11
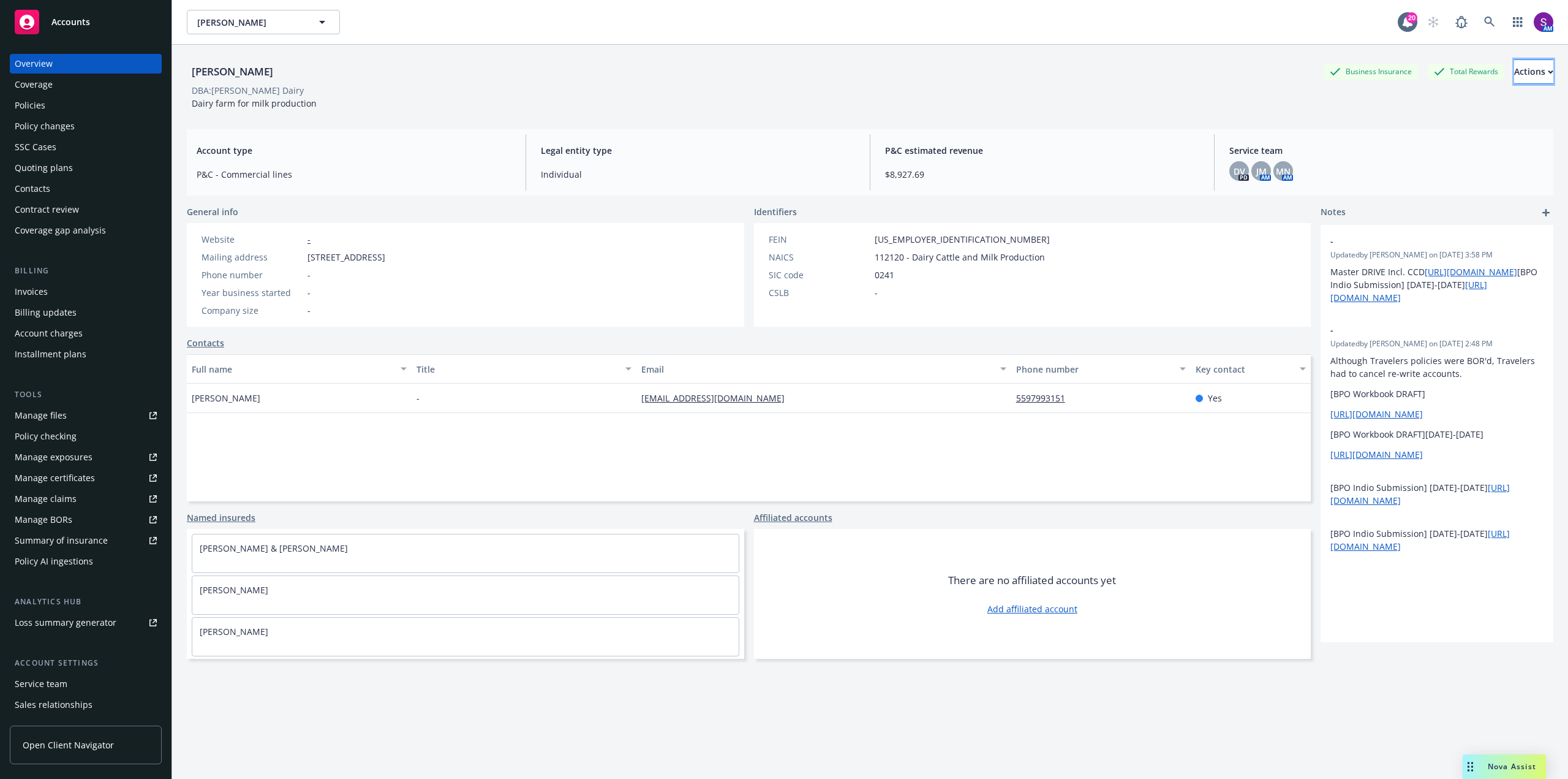
click at [1514, 74] on div "Actions" at bounding box center [1533, 72] width 39 height 24
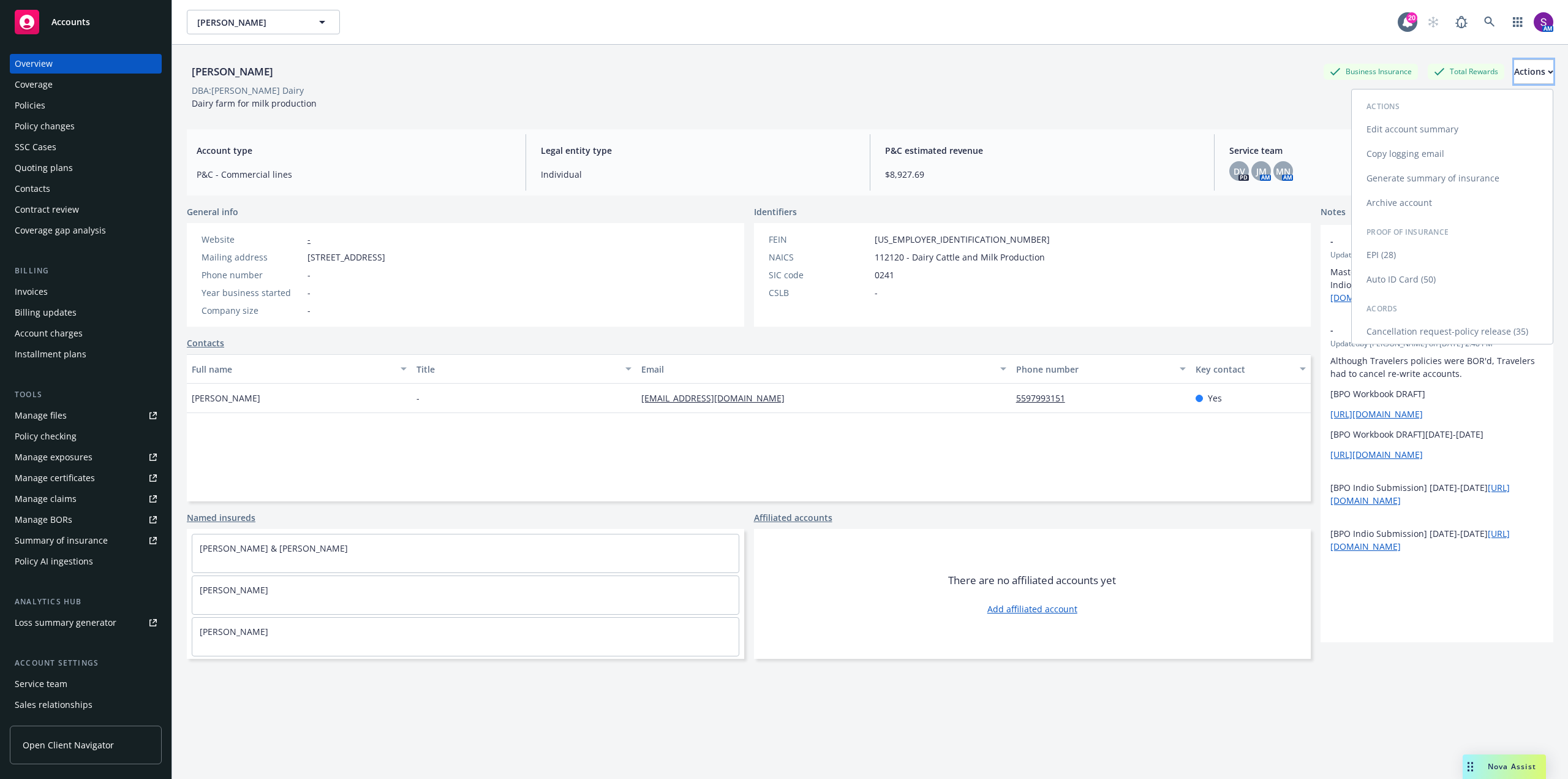
scroll to position [61, 0]
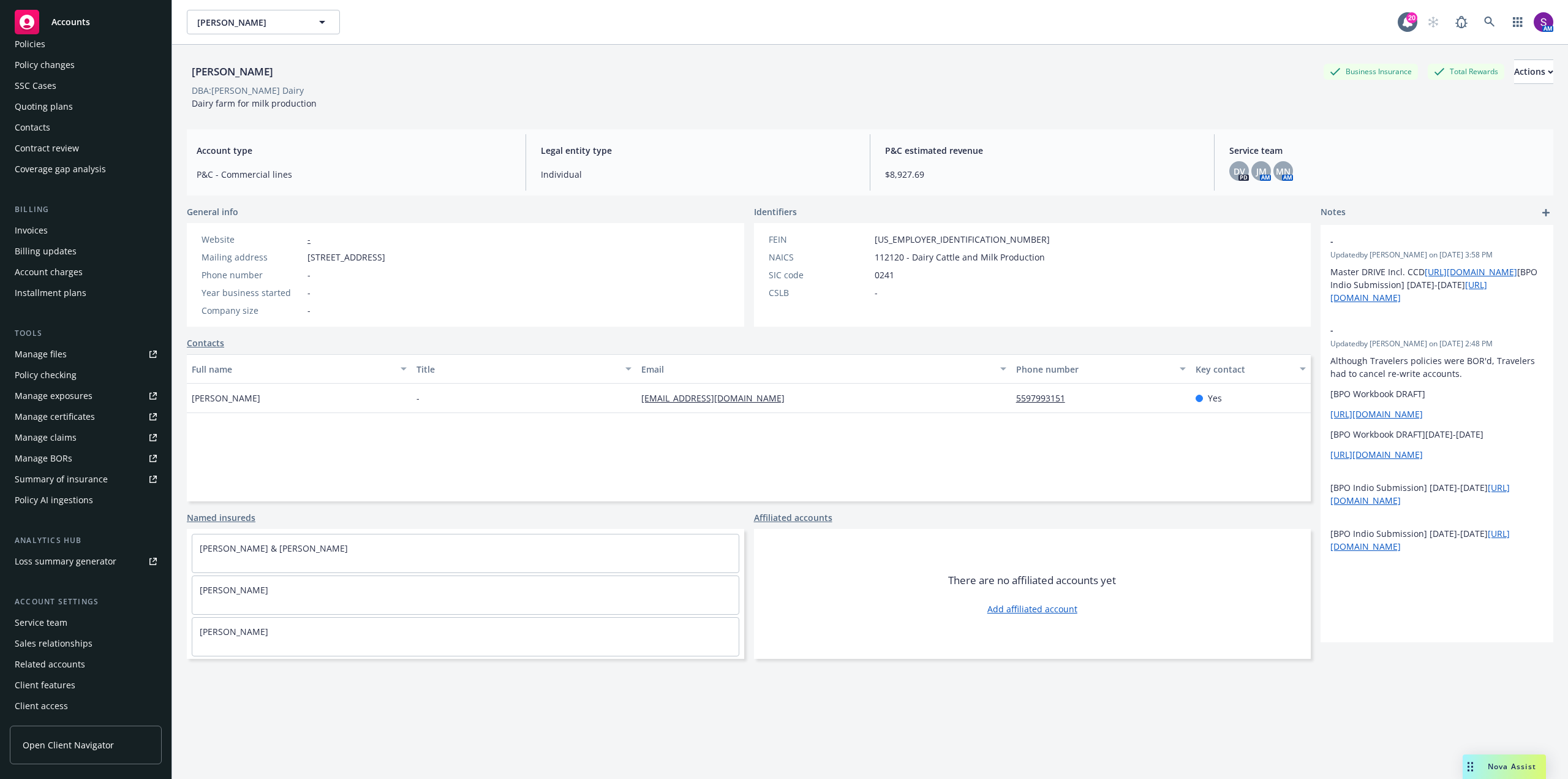
click at [1074, 287] on div "FEIN [US_EMPLOYER_IDENTIFICATION_NUMBER] NAICS 112120 - Dairy Cattle and Milk P…" at bounding box center [1033, 275] width 558 height 103
click at [1514, 67] on div "Actions" at bounding box center [1533, 72] width 39 height 24
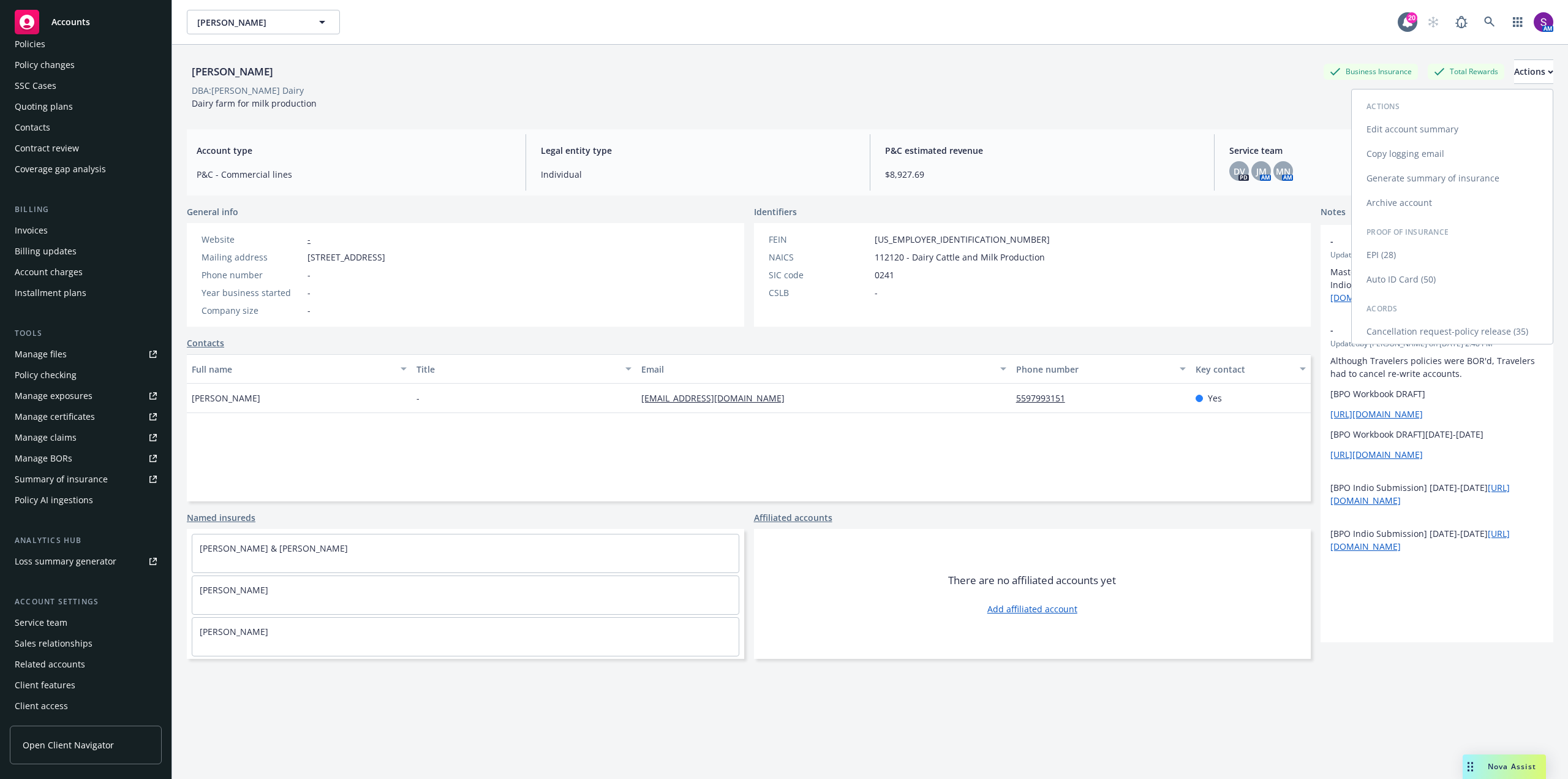
click at [1403, 286] on link "Auto ID Card (50)" at bounding box center [1452, 279] width 201 height 25
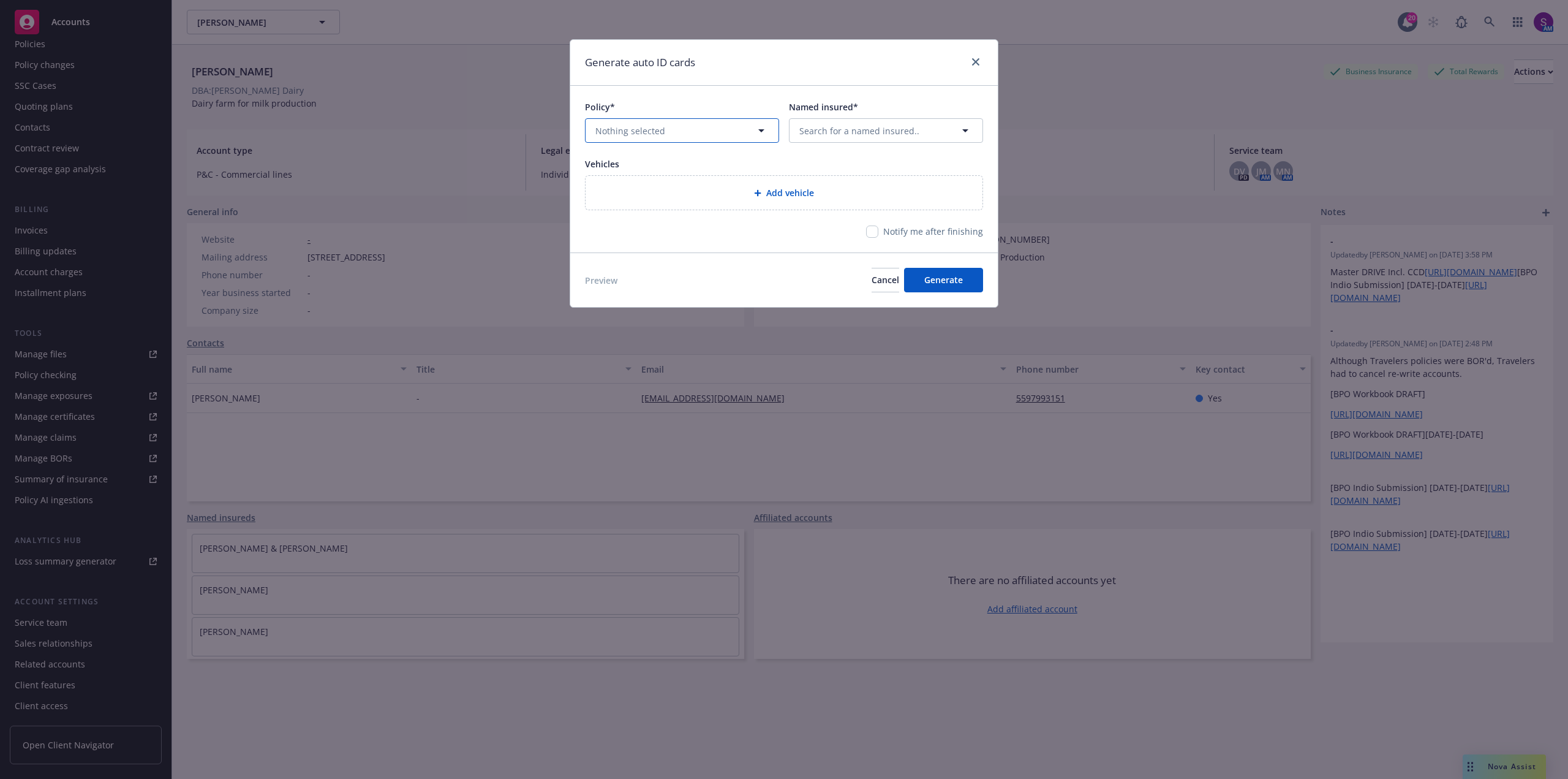
click at [690, 137] on button "Nothing selected" at bounding box center [681, 131] width 194 height 25
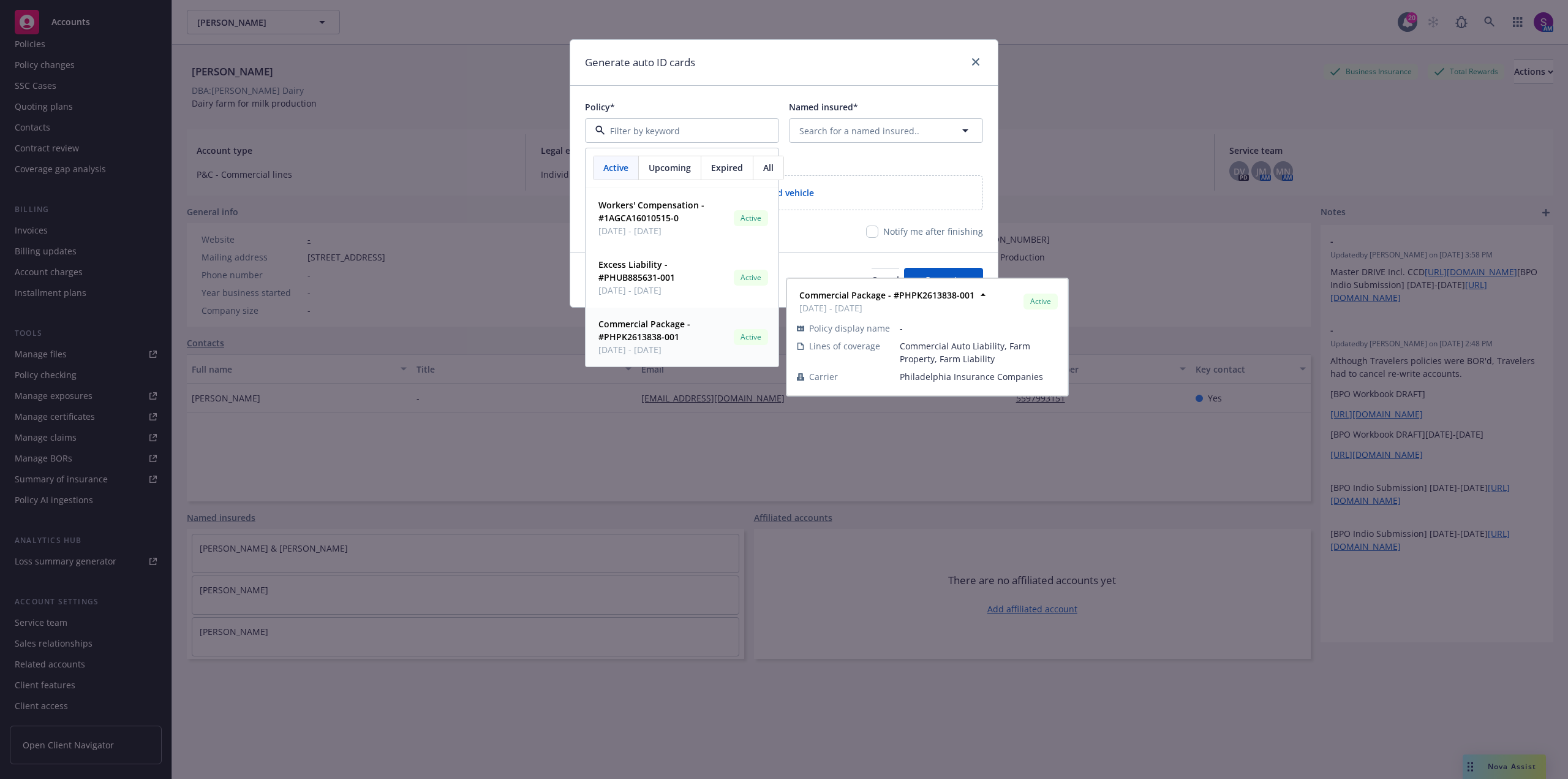
click at [648, 337] on strong "Commercial Package - #PHPK2613838-001" at bounding box center [644, 330] width 92 height 25
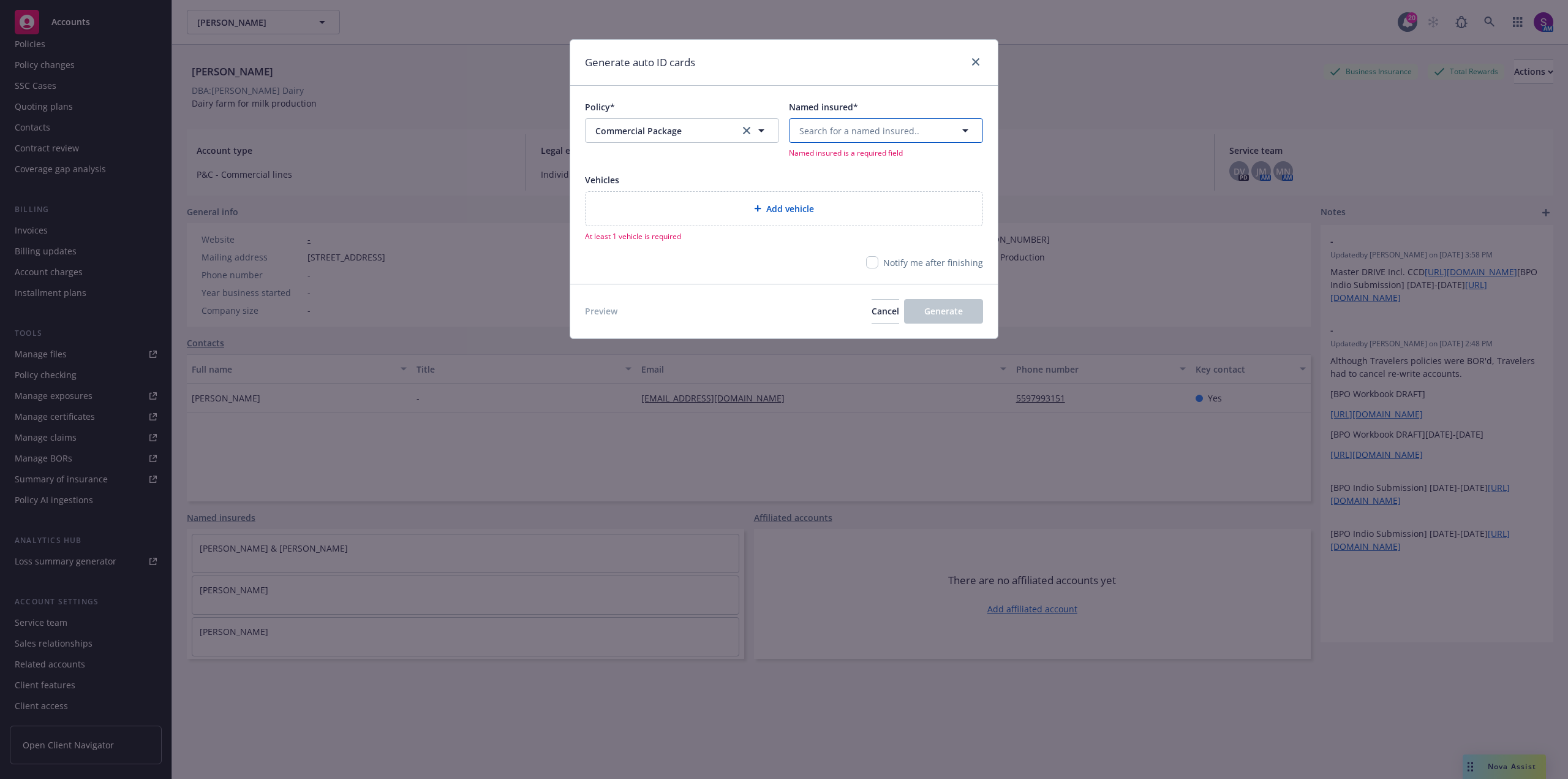
click at [838, 134] on span "Search for a named insured.." at bounding box center [859, 131] width 120 height 13
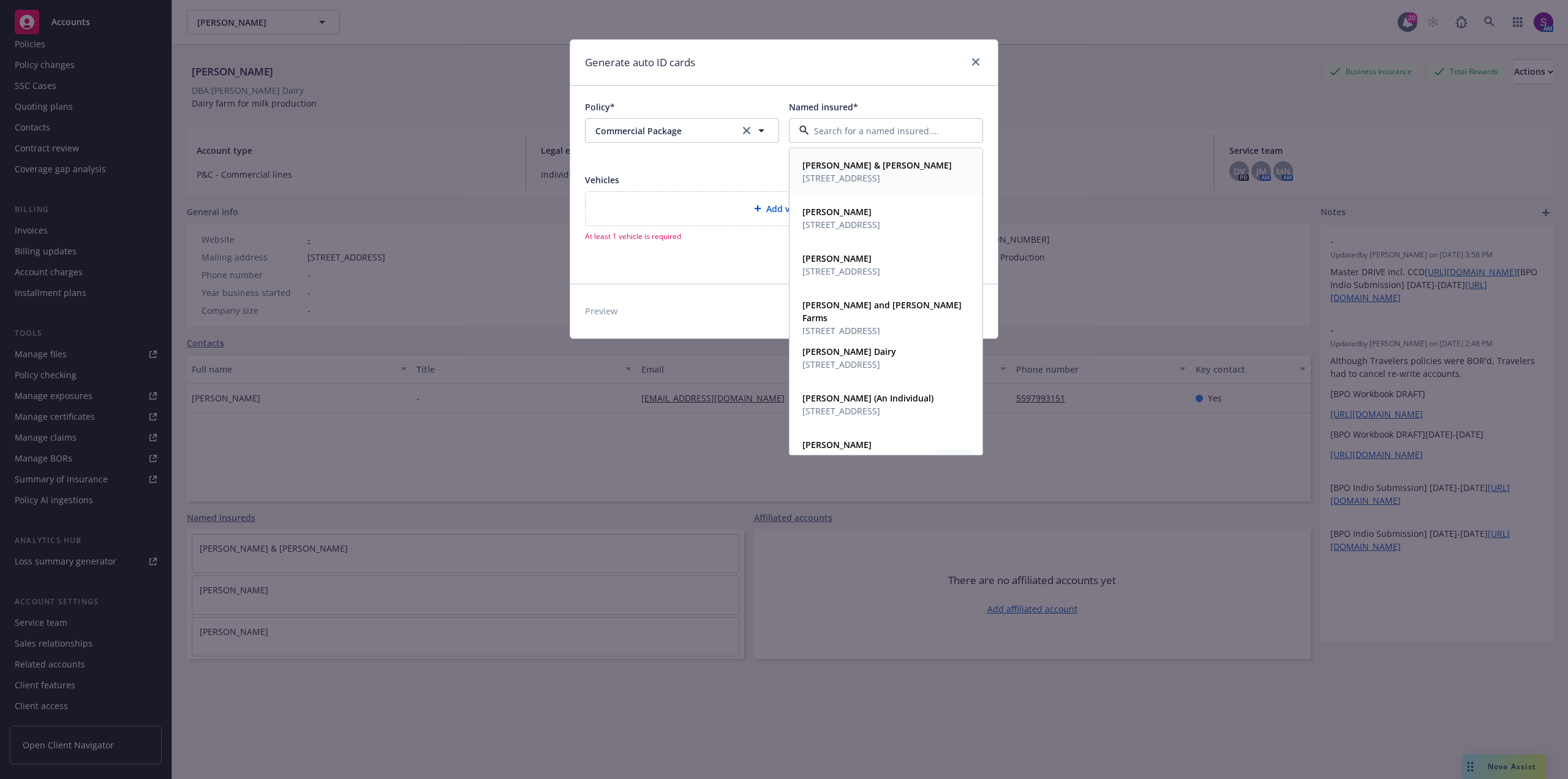
click at [838, 170] on strong "[PERSON_NAME] & [PERSON_NAME]" at bounding box center [877, 165] width 149 height 12
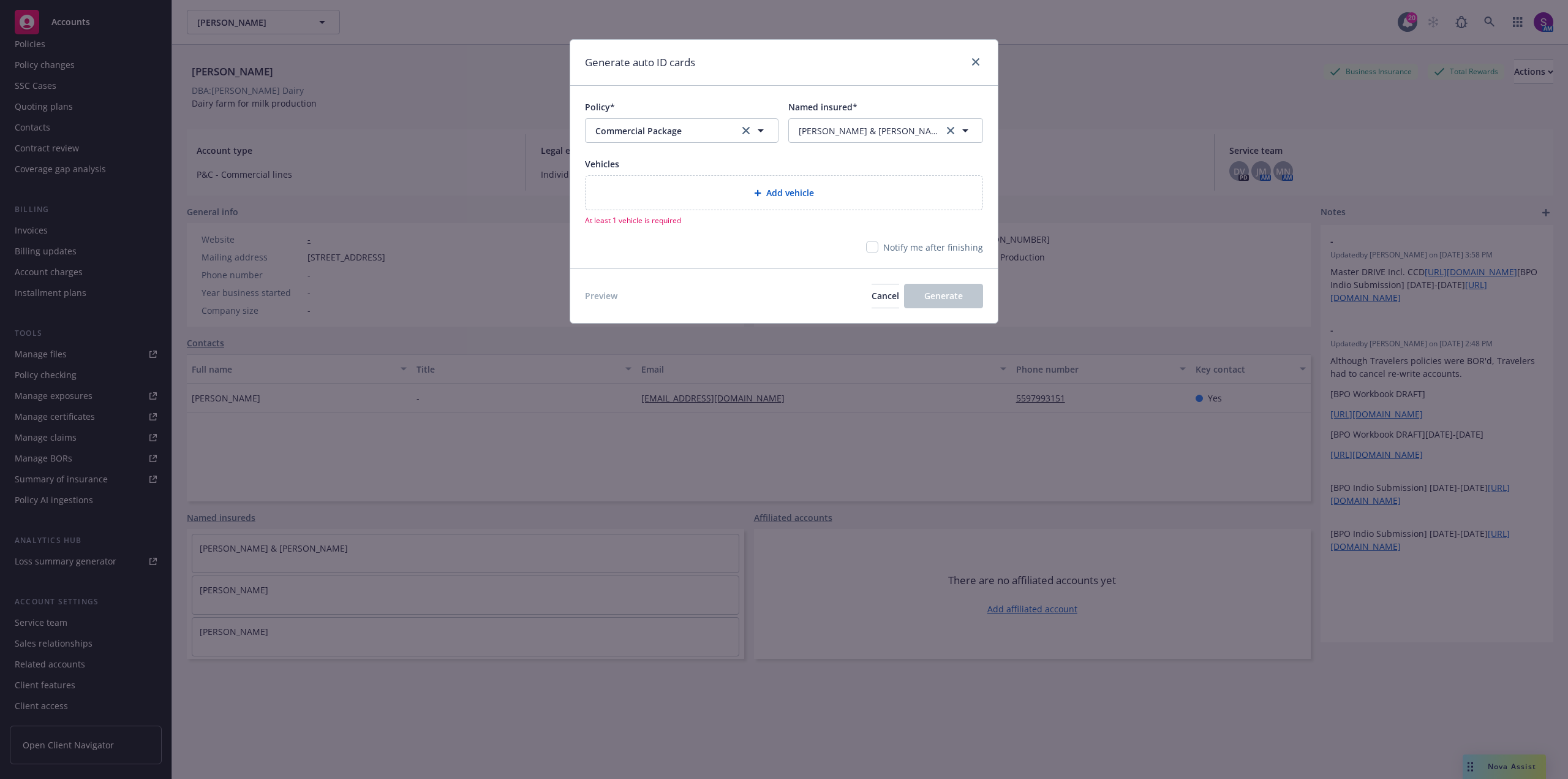
click at [716, 187] on div "Add vehicle" at bounding box center [784, 193] width 377 height 14
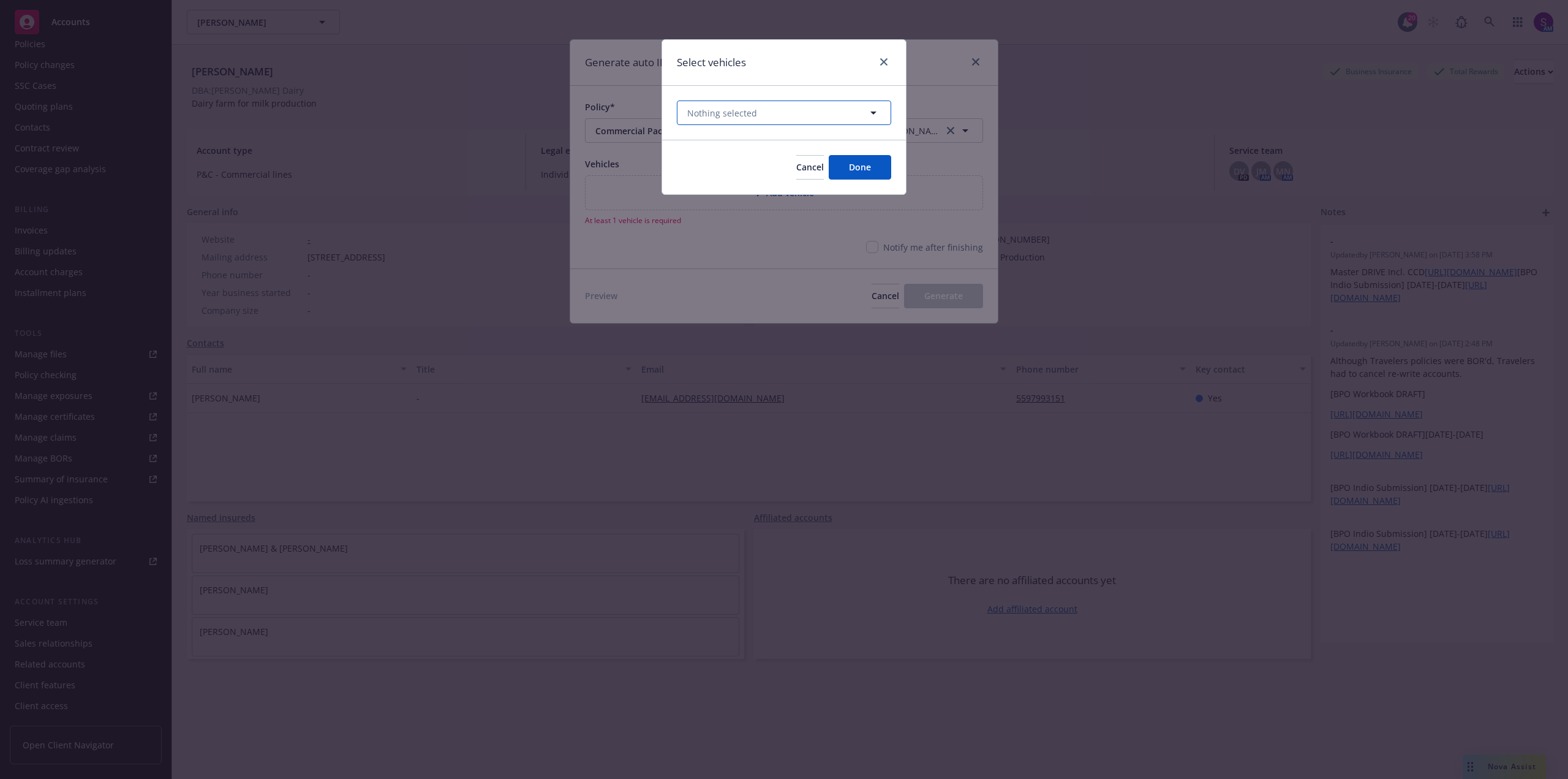
click at [758, 110] on button "Nothing selected" at bounding box center [784, 113] width 214 height 25
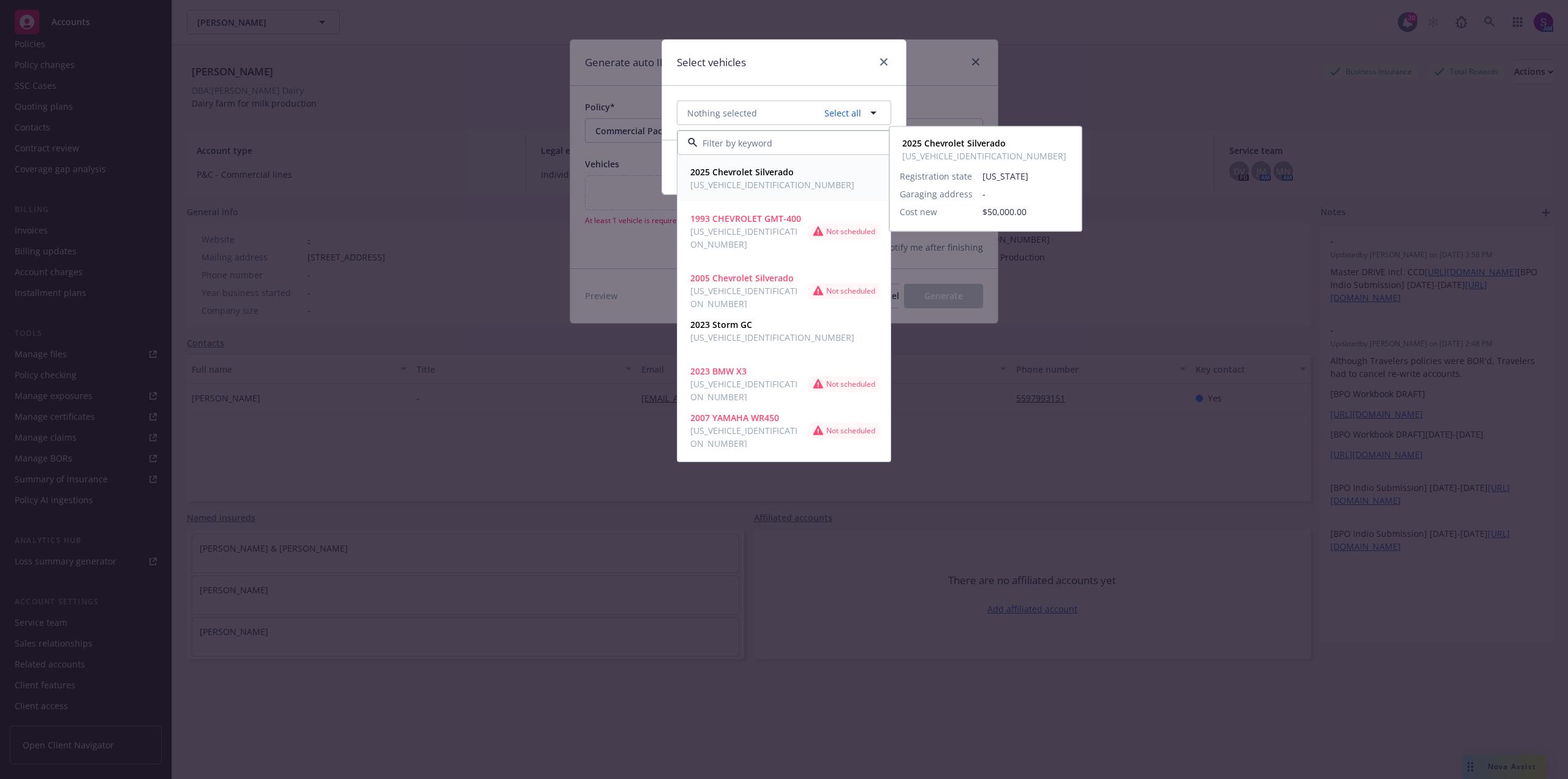
click at [760, 174] on strong "2025 Chevrolet Silverado" at bounding box center [742, 172] width 103 height 12
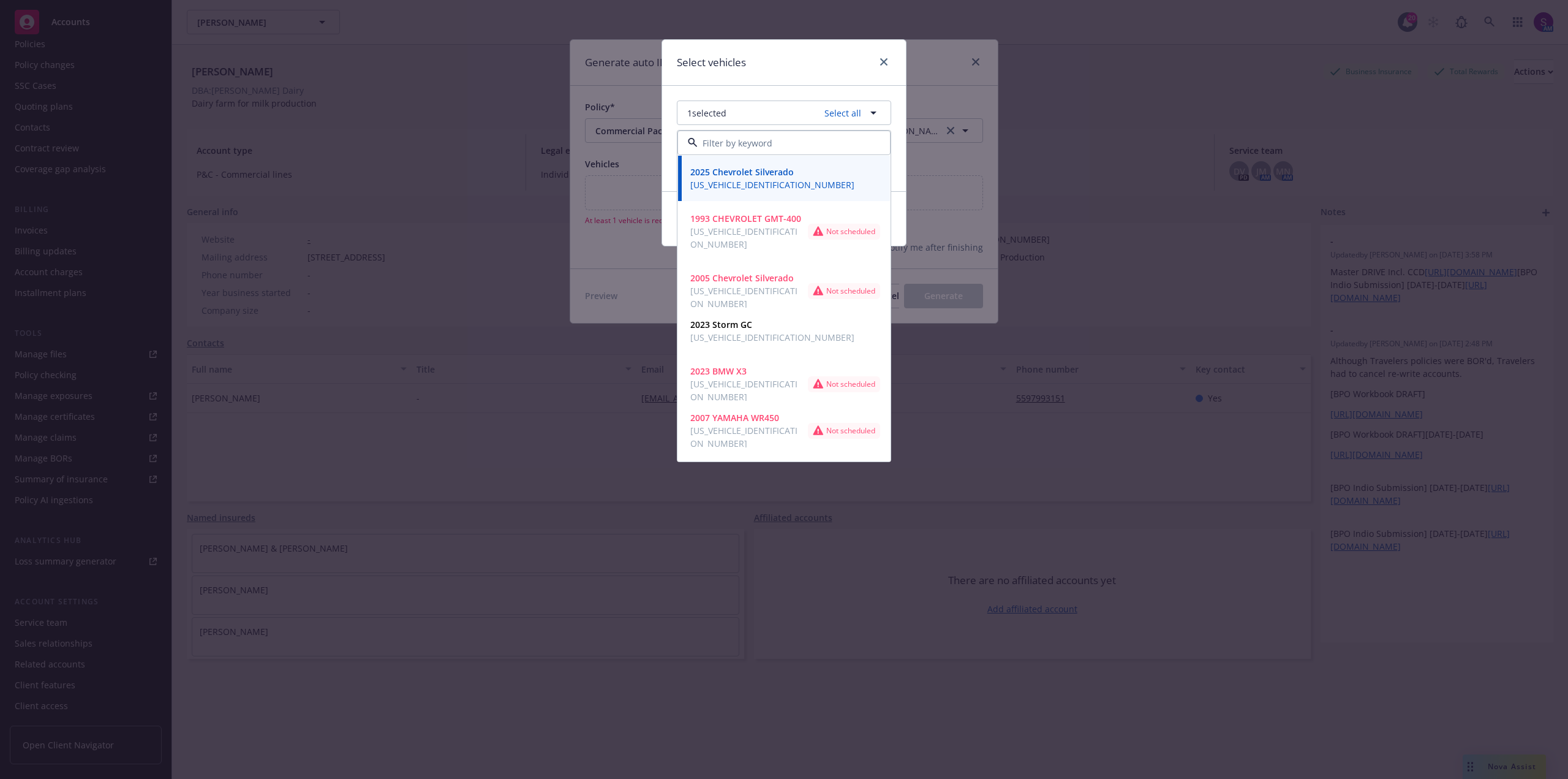
click at [981, 252] on div "Select vehicles 1 selected Select all 2025 Chevrolet Silverado [US_VEHICLE_IDEN…" at bounding box center [784, 389] width 1568 height 779
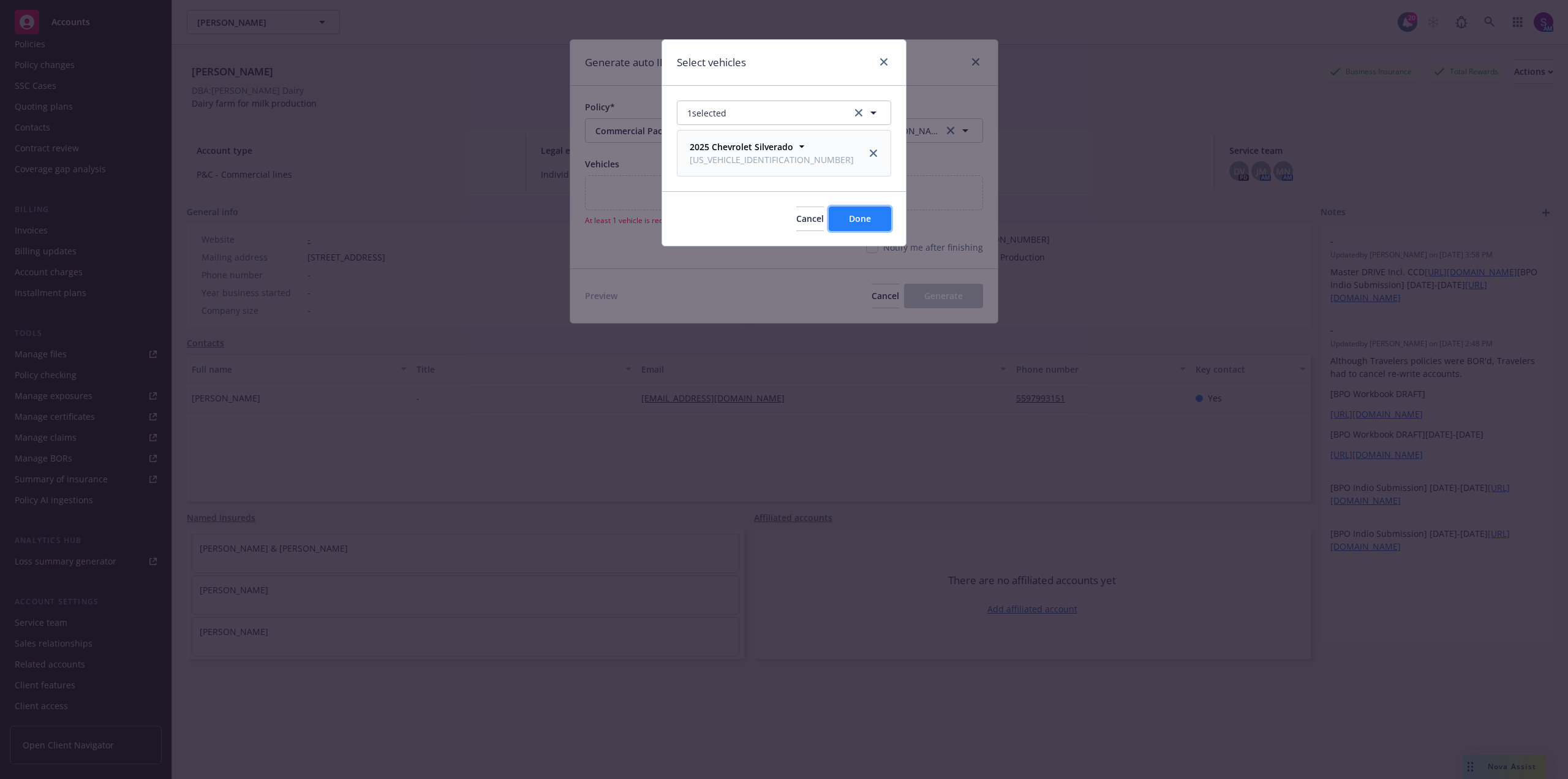
click at [871, 224] on button "Done" at bounding box center [860, 219] width 63 height 25
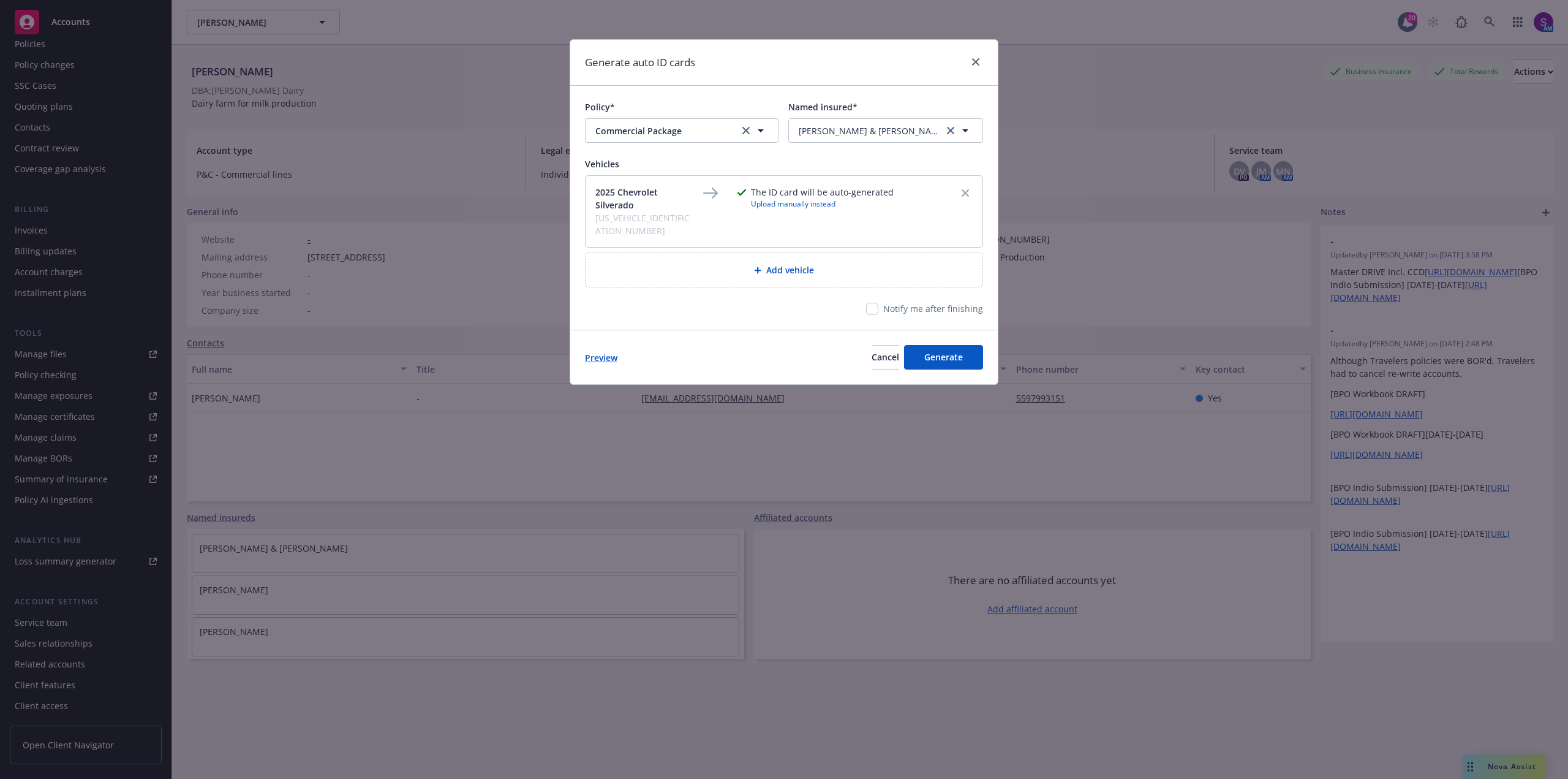
click at [587, 351] on link "Preview" at bounding box center [601, 358] width 32 height 13
click at [944, 302] on p "Notify me after finishing" at bounding box center [933, 308] width 100 height 13
click at [812, 201] on span "Upload manually instead" at bounding box center [822, 203] width 142 height 11
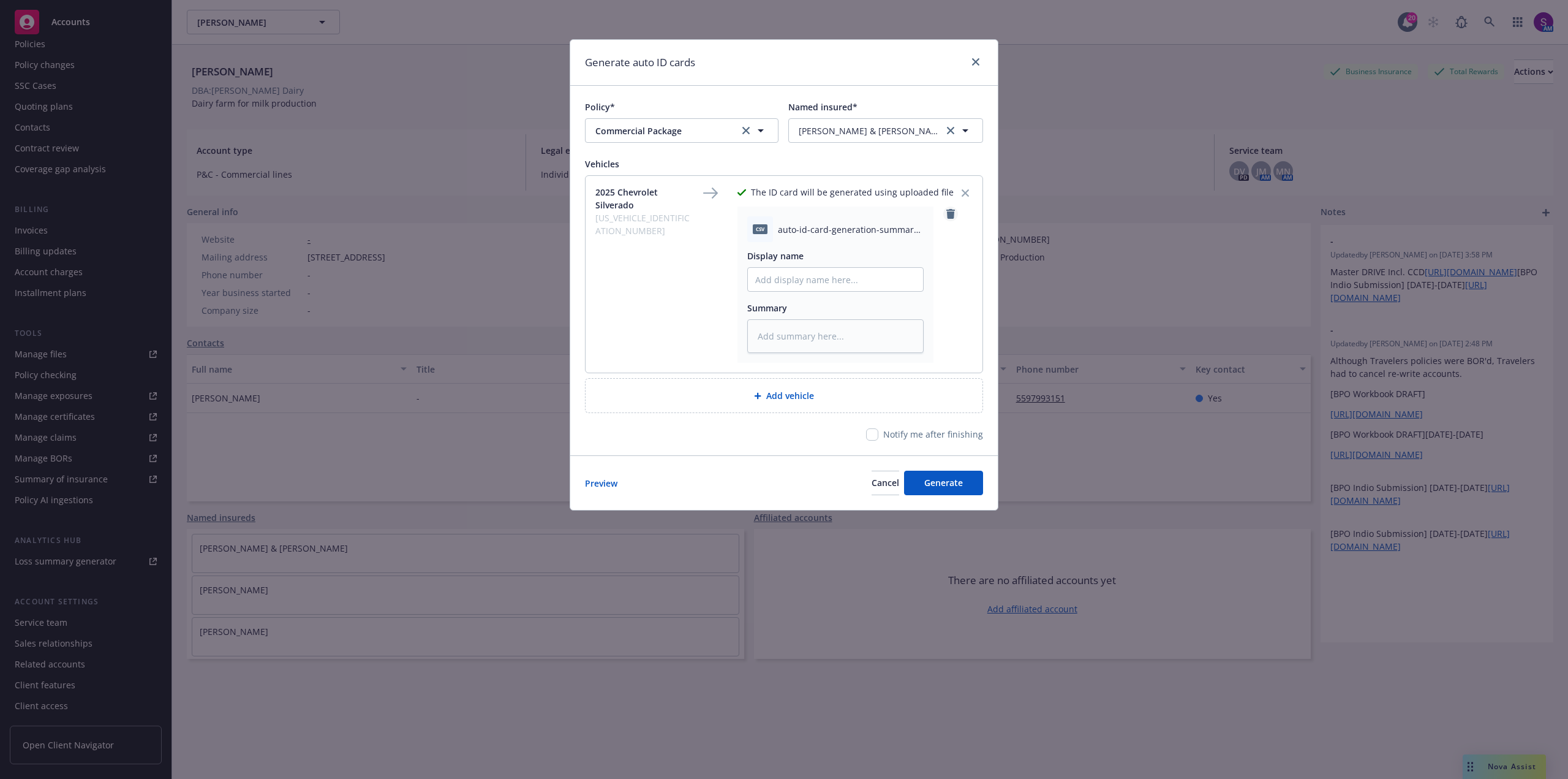
click at [949, 216] on icon "remove" at bounding box center [951, 214] width 9 height 10
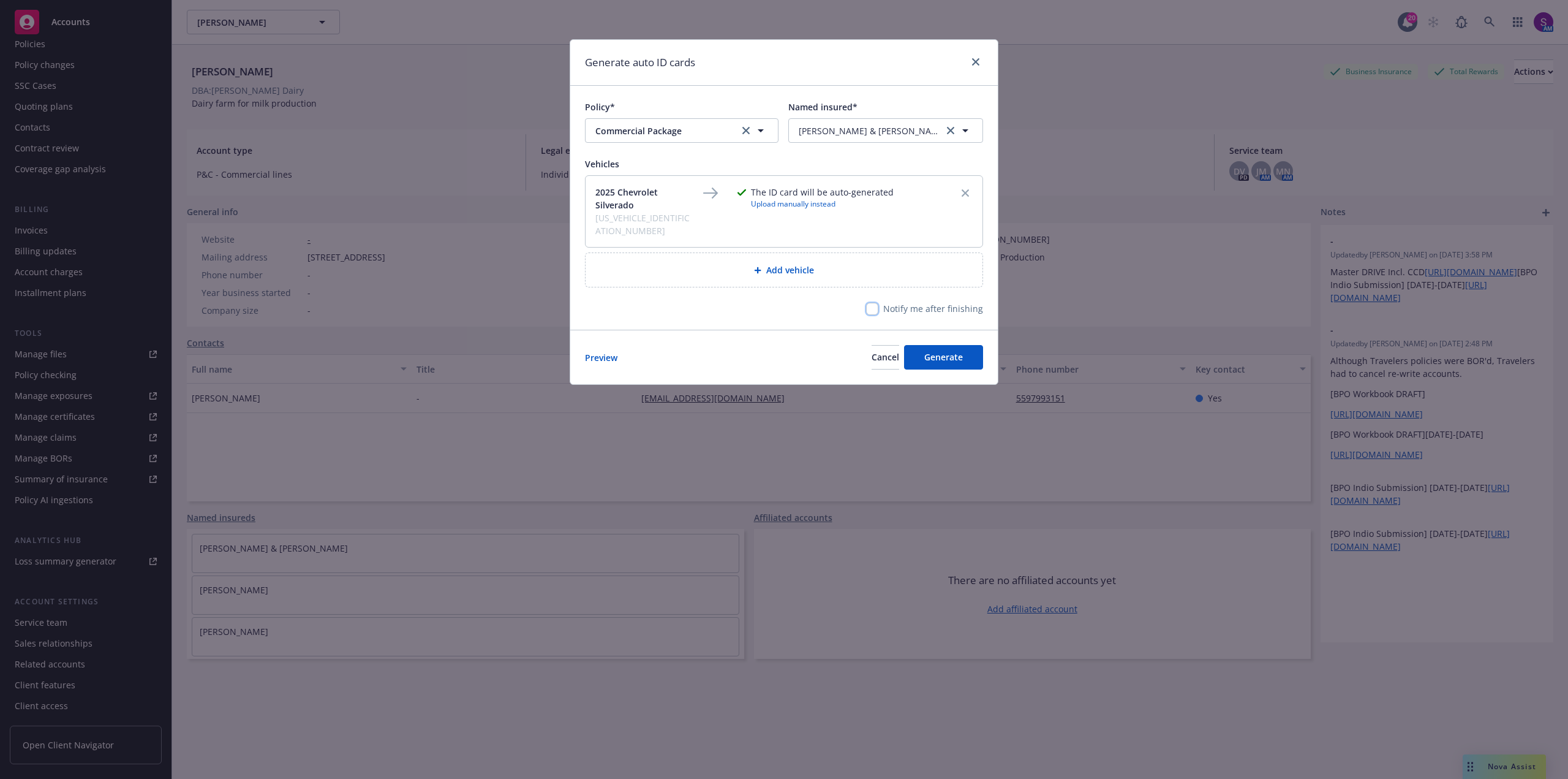
click at [875, 302] on input "checkbox" at bounding box center [872, 309] width 12 height 12
checkbox input "true"
click at [952, 351] on span "Generate" at bounding box center [944, 357] width 38 height 12
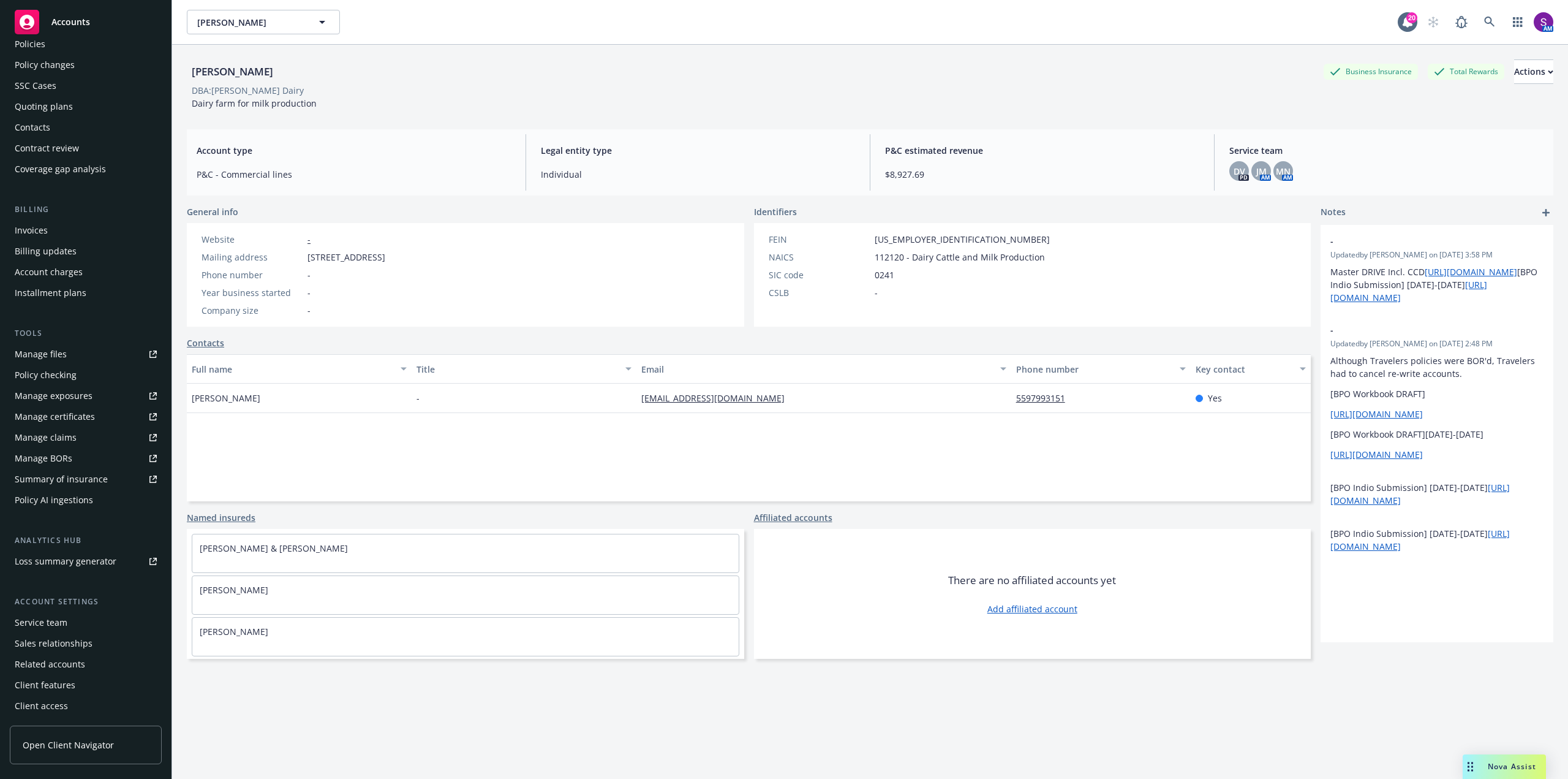
click at [65, 354] on div "Manage files" at bounding box center [41, 354] width 52 height 20
click at [1478, 21] on link at bounding box center [1490, 22] width 25 height 25
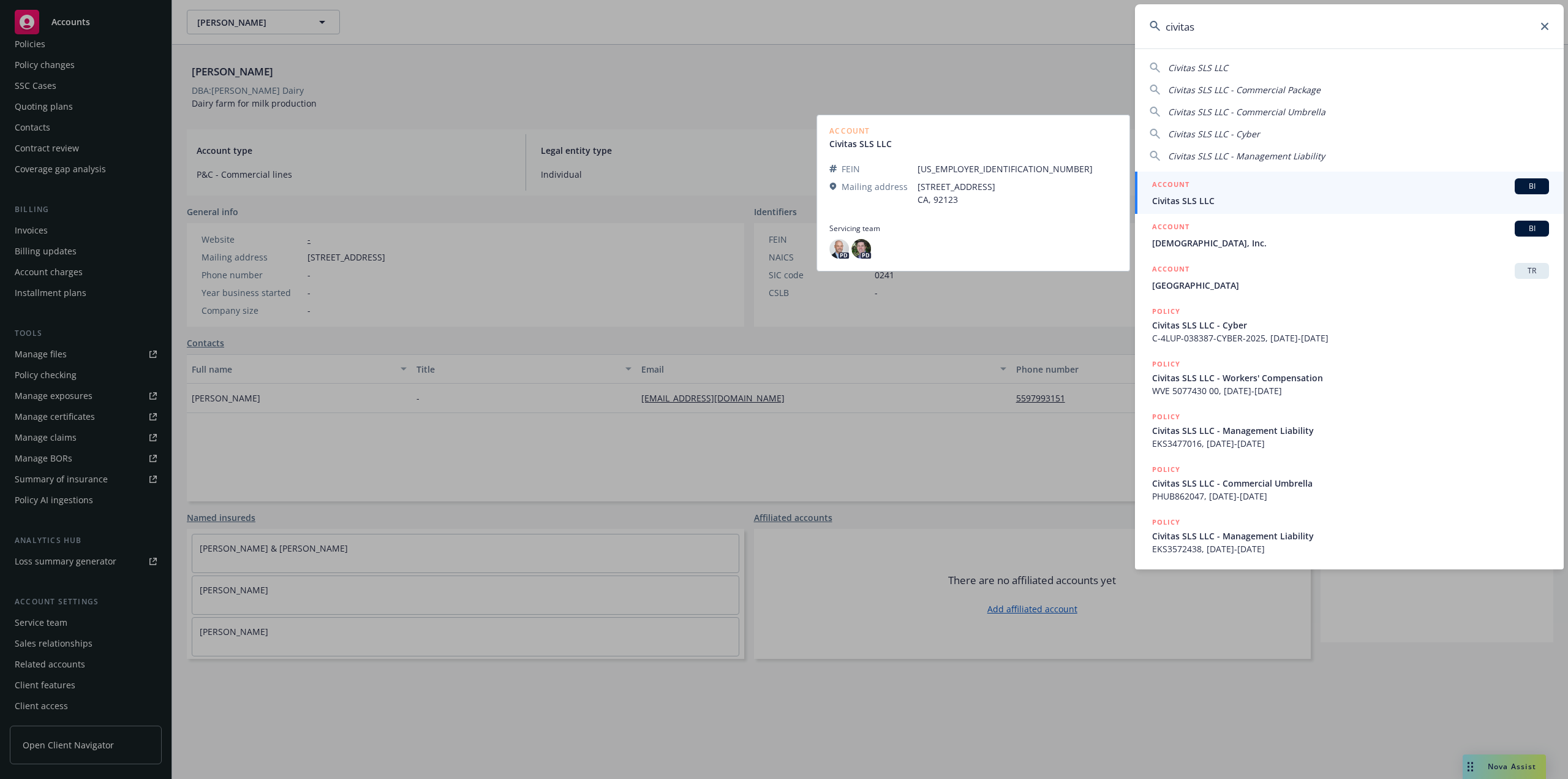
type input "civitas"
click at [1188, 201] on span "Civitas SLS LLC" at bounding box center [1351, 200] width 397 height 13
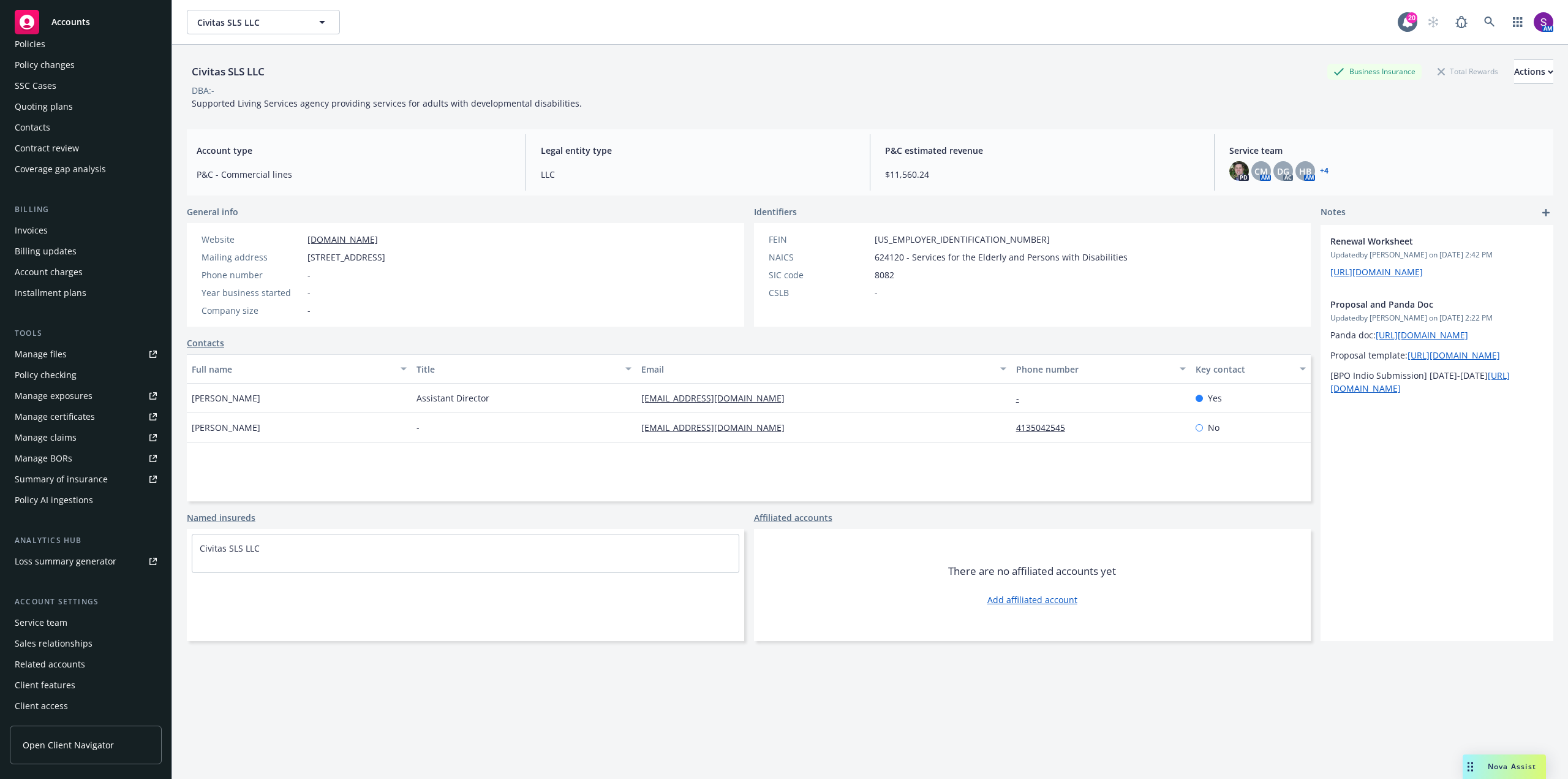
click at [49, 47] on div "Policies" at bounding box center [85, 44] width 142 height 20
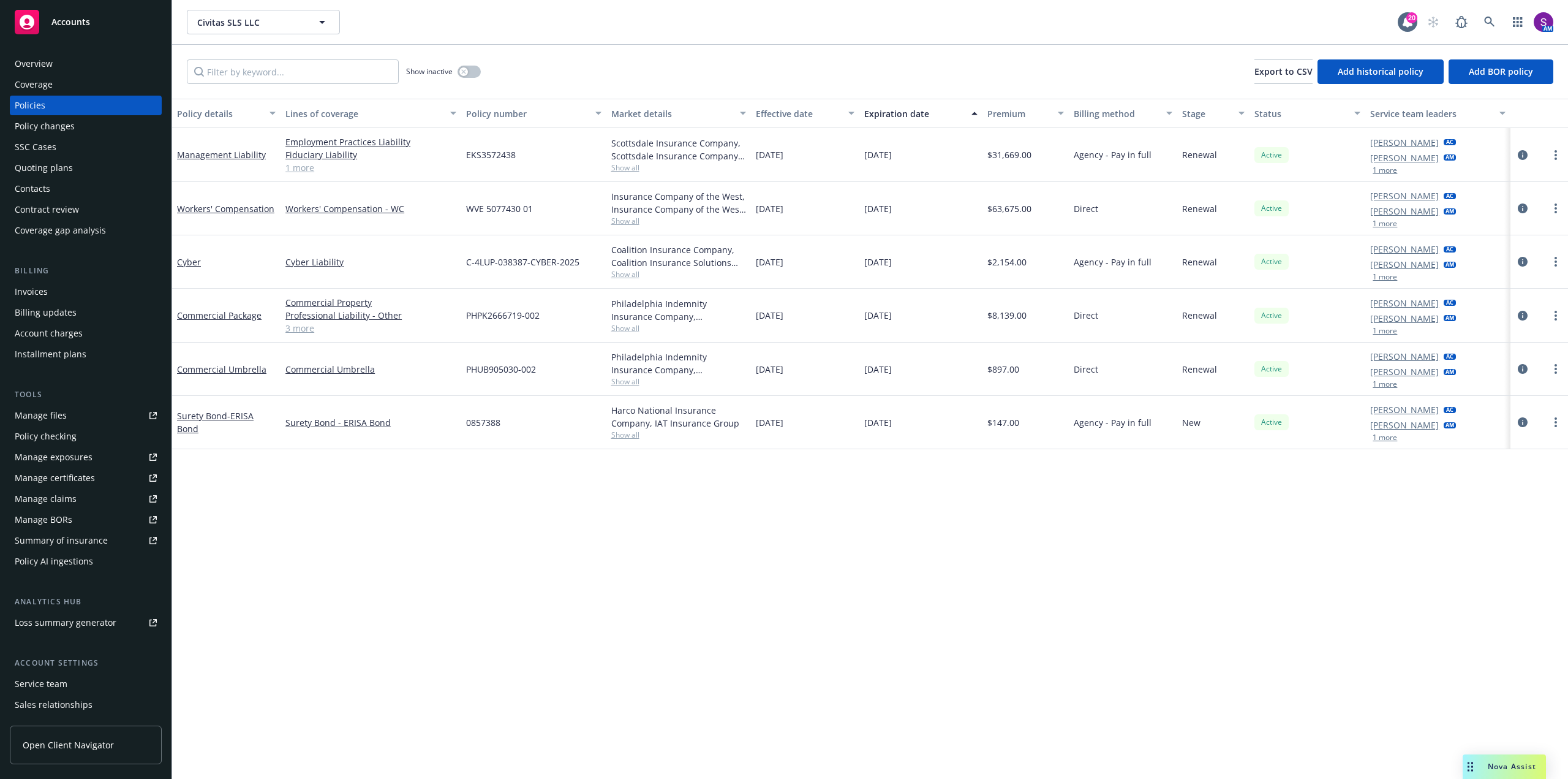
click at [71, 59] on div "Overview" at bounding box center [85, 64] width 142 height 20
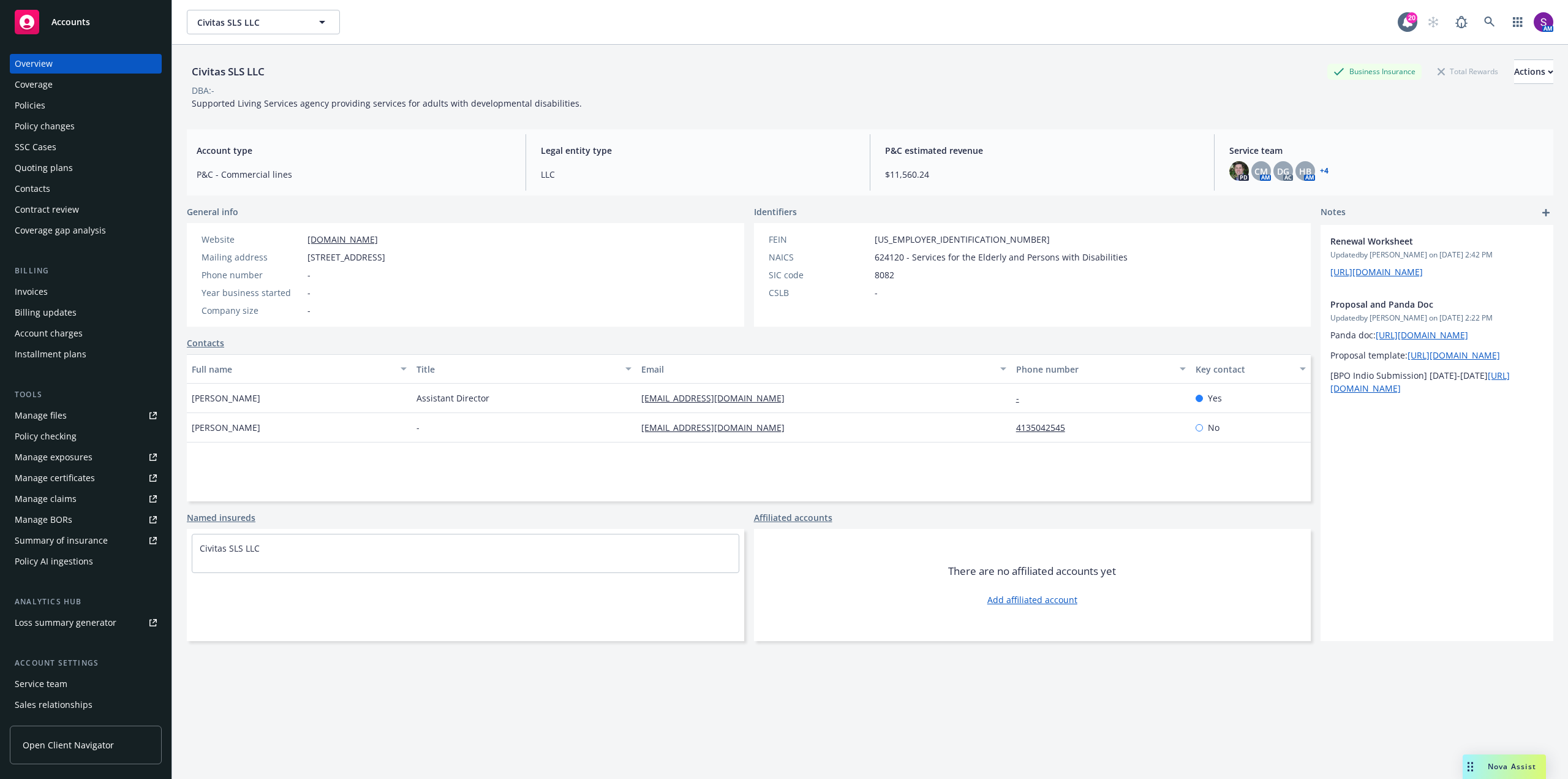
click at [51, 103] on div "Policies" at bounding box center [85, 105] width 142 height 20
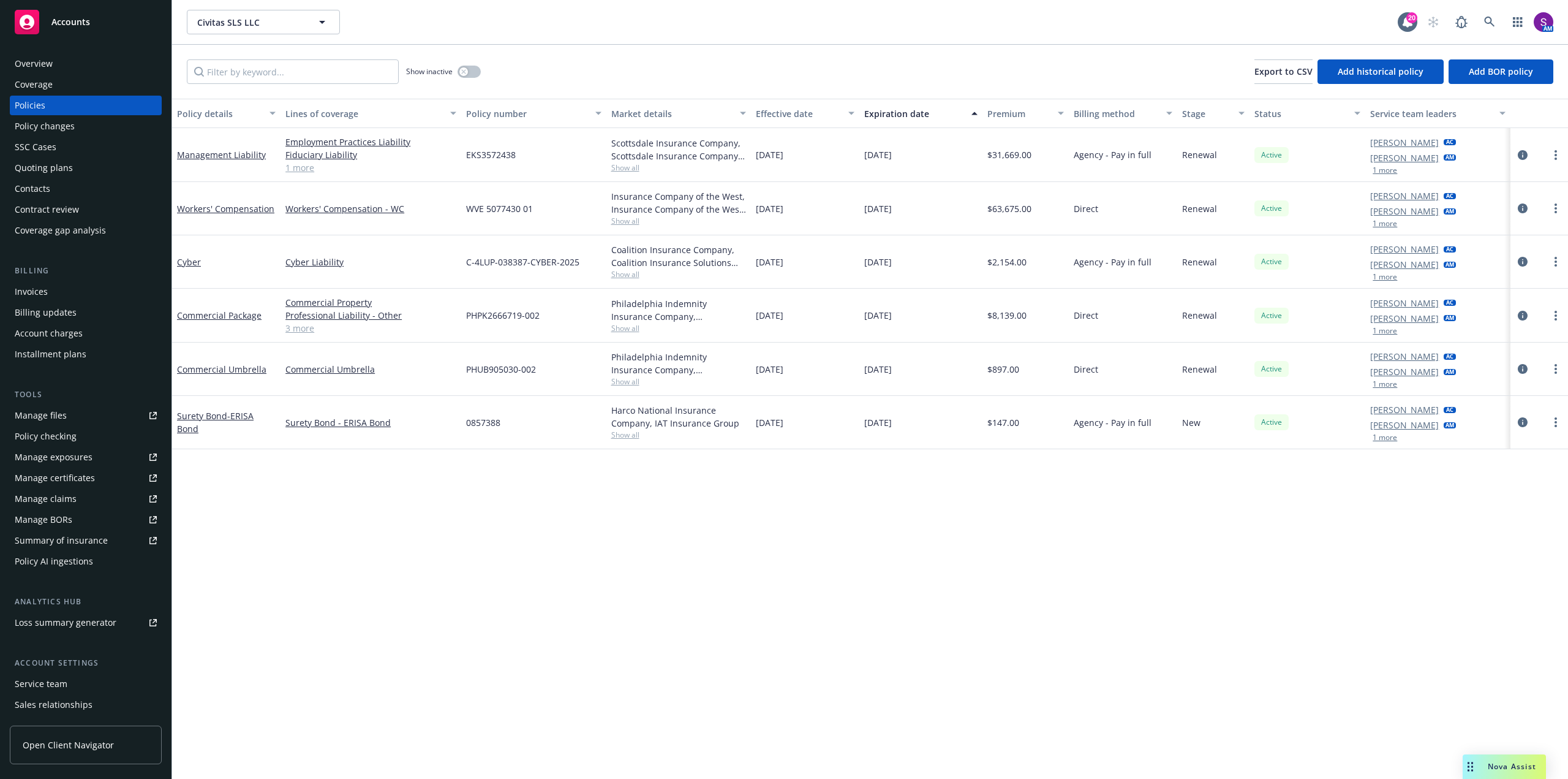
click at [59, 61] on div "Overview" at bounding box center [85, 64] width 142 height 20
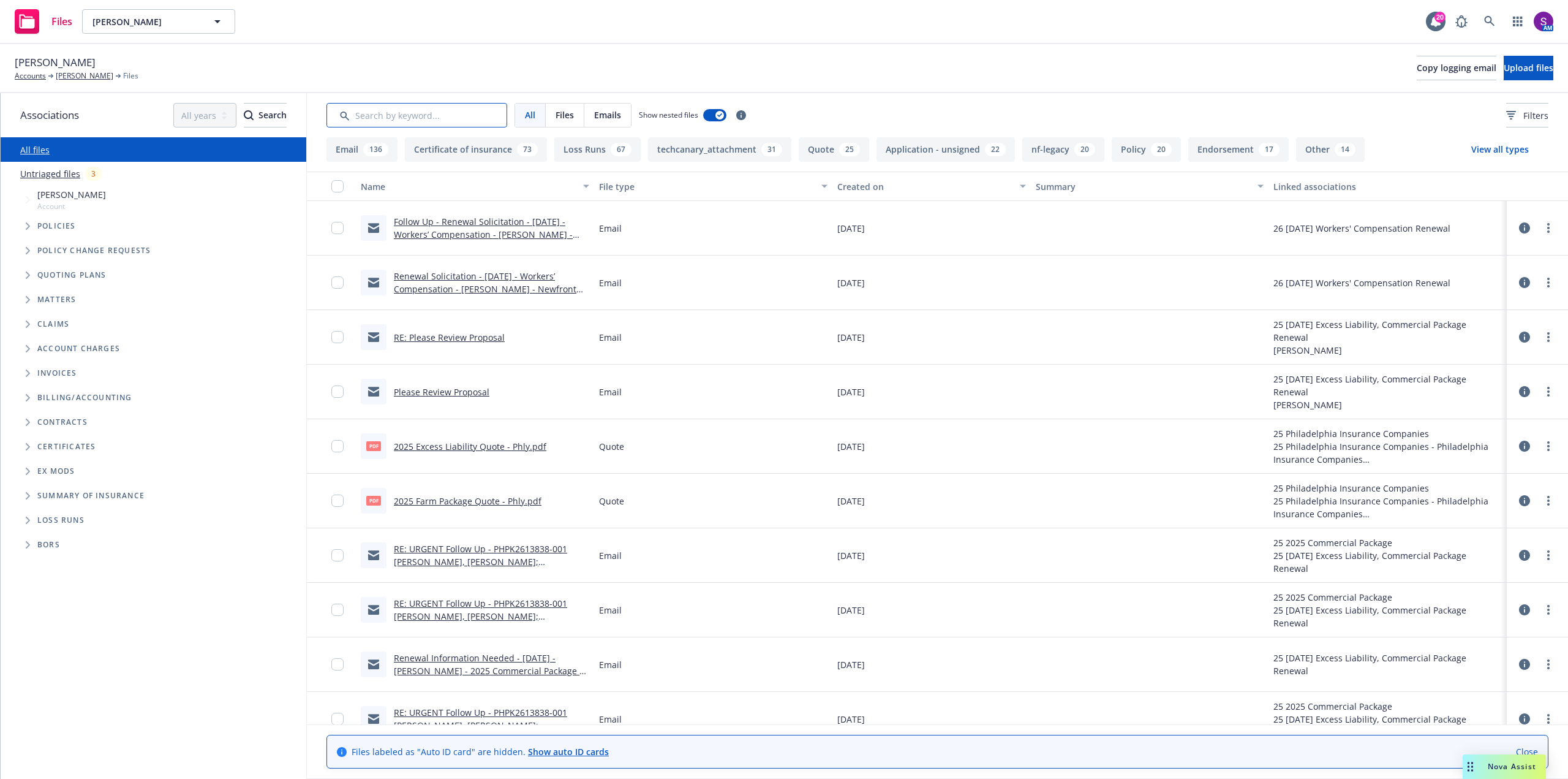
click at [426, 112] on input "Search by keyword..." at bounding box center [417, 115] width 181 height 25
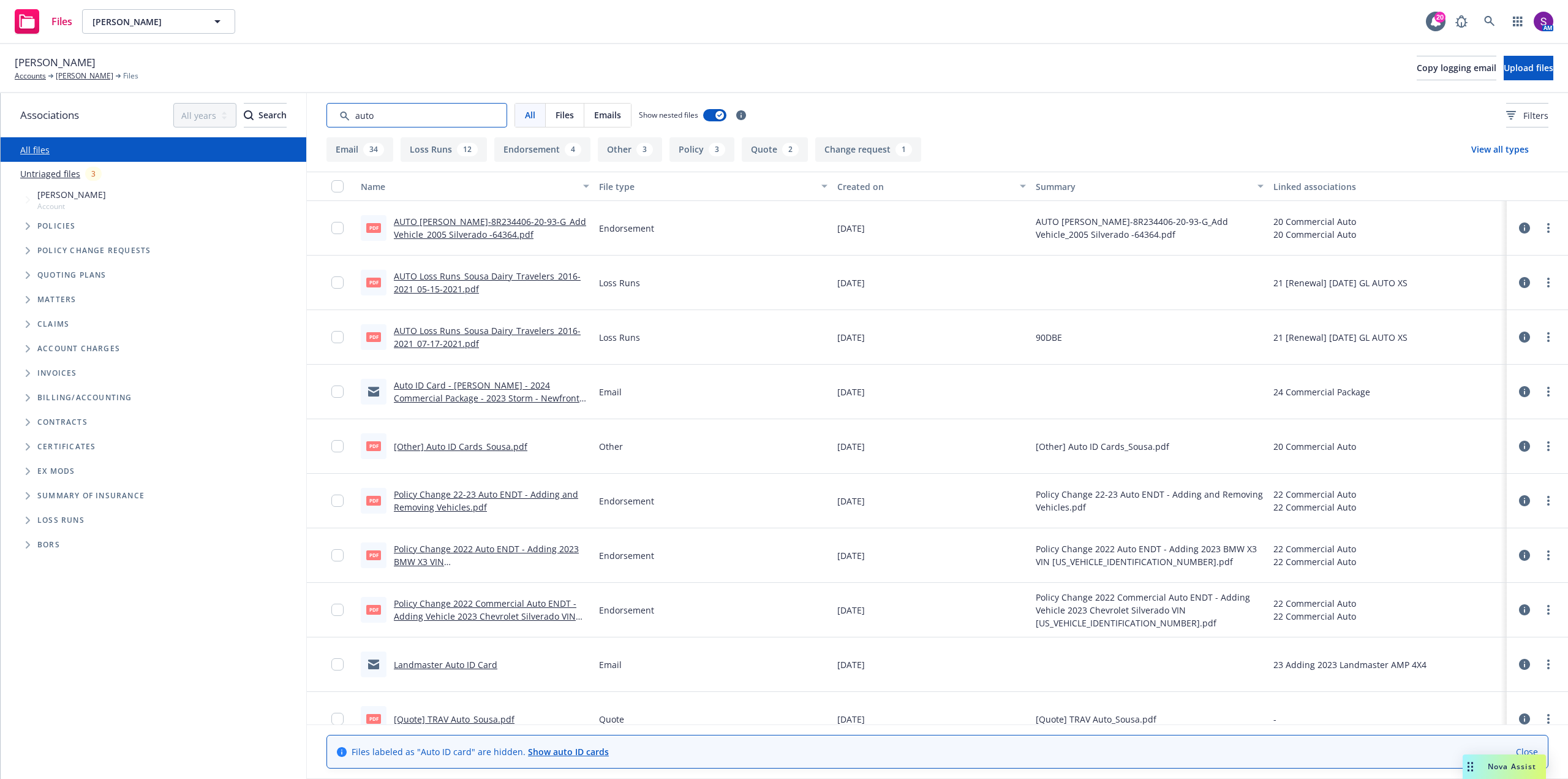
type input "auto"
click at [451, 227] on div "AUTO [PERSON_NAME]-8R234406-20-93-G_Add Vehicle_2005 Silverado -64364.pdf" at bounding box center [491, 228] width 195 height 26
click at [472, 226] on link "AUTO [PERSON_NAME]-8R234406-20-93-G_Add Vehicle_2005 Silverado -64364.pdf" at bounding box center [490, 228] width 192 height 25
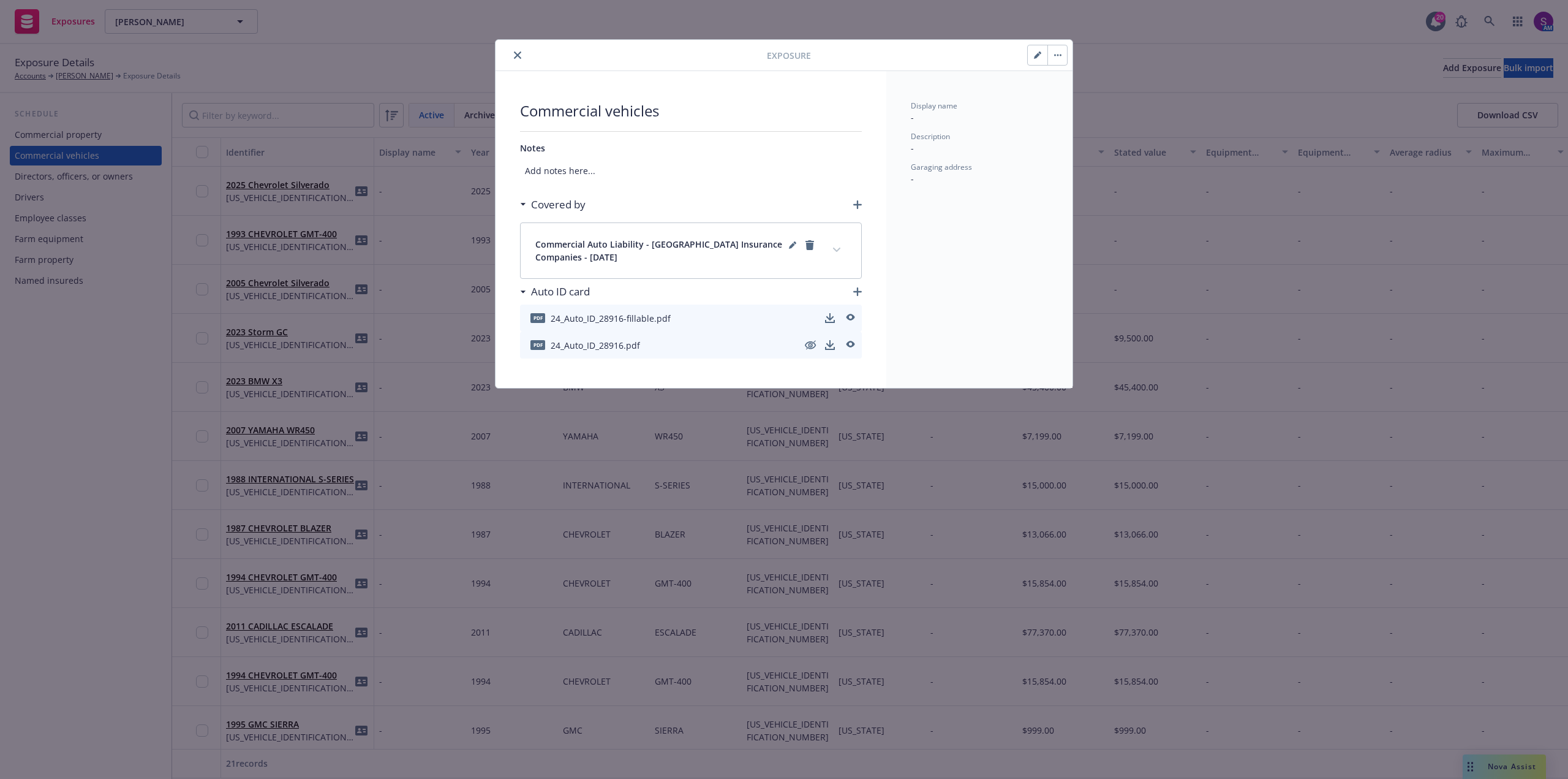
click at [517, 52] on icon "close" at bounding box center [518, 55] width 7 height 7
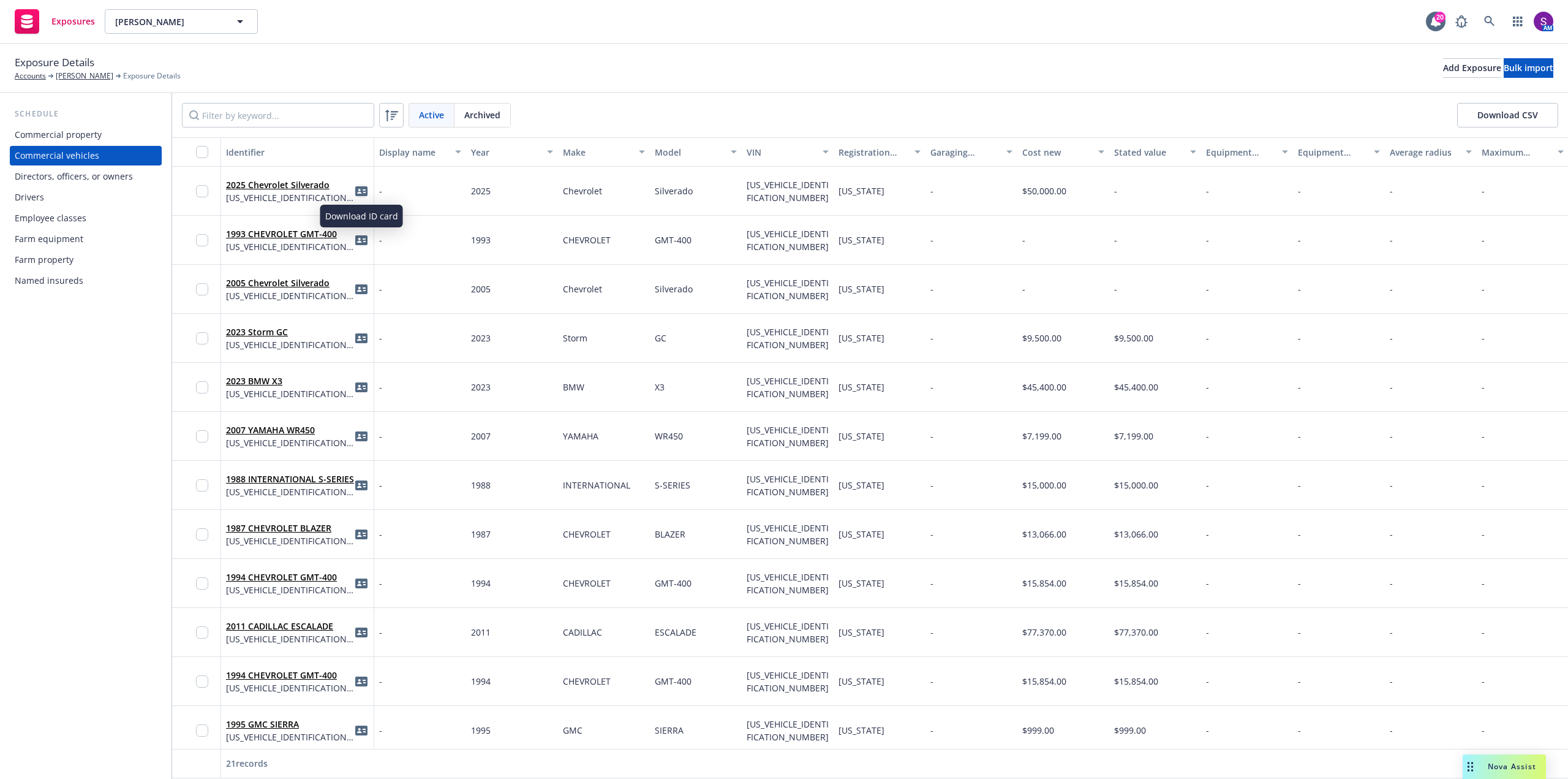
click at [361, 191] on icon "idCard" at bounding box center [361, 191] width 12 height 10
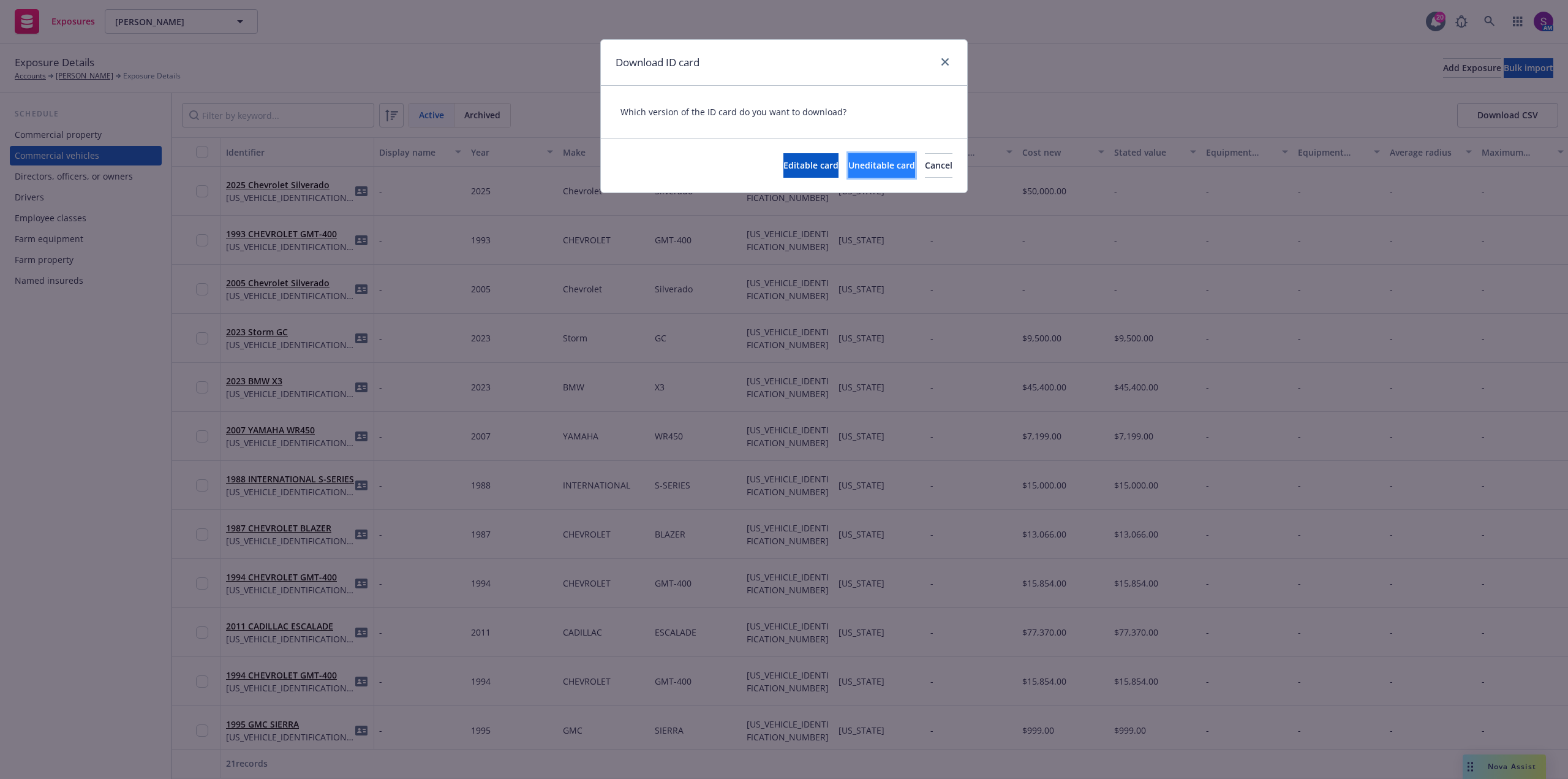
click at [848, 165] on span "Uneditable card" at bounding box center [882, 165] width 67 height 12
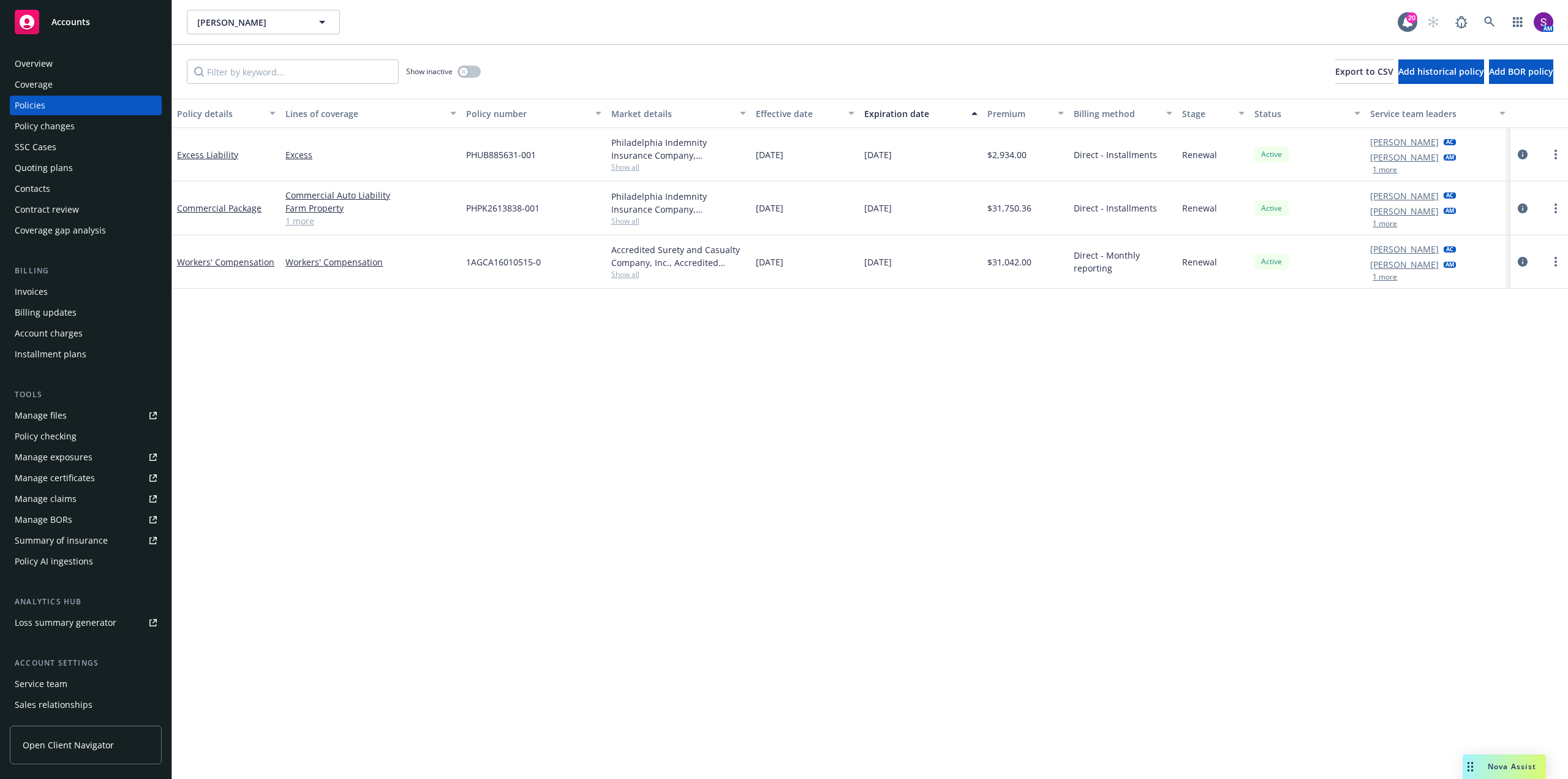
click at [72, 66] on div "Overview" at bounding box center [85, 64] width 142 height 20
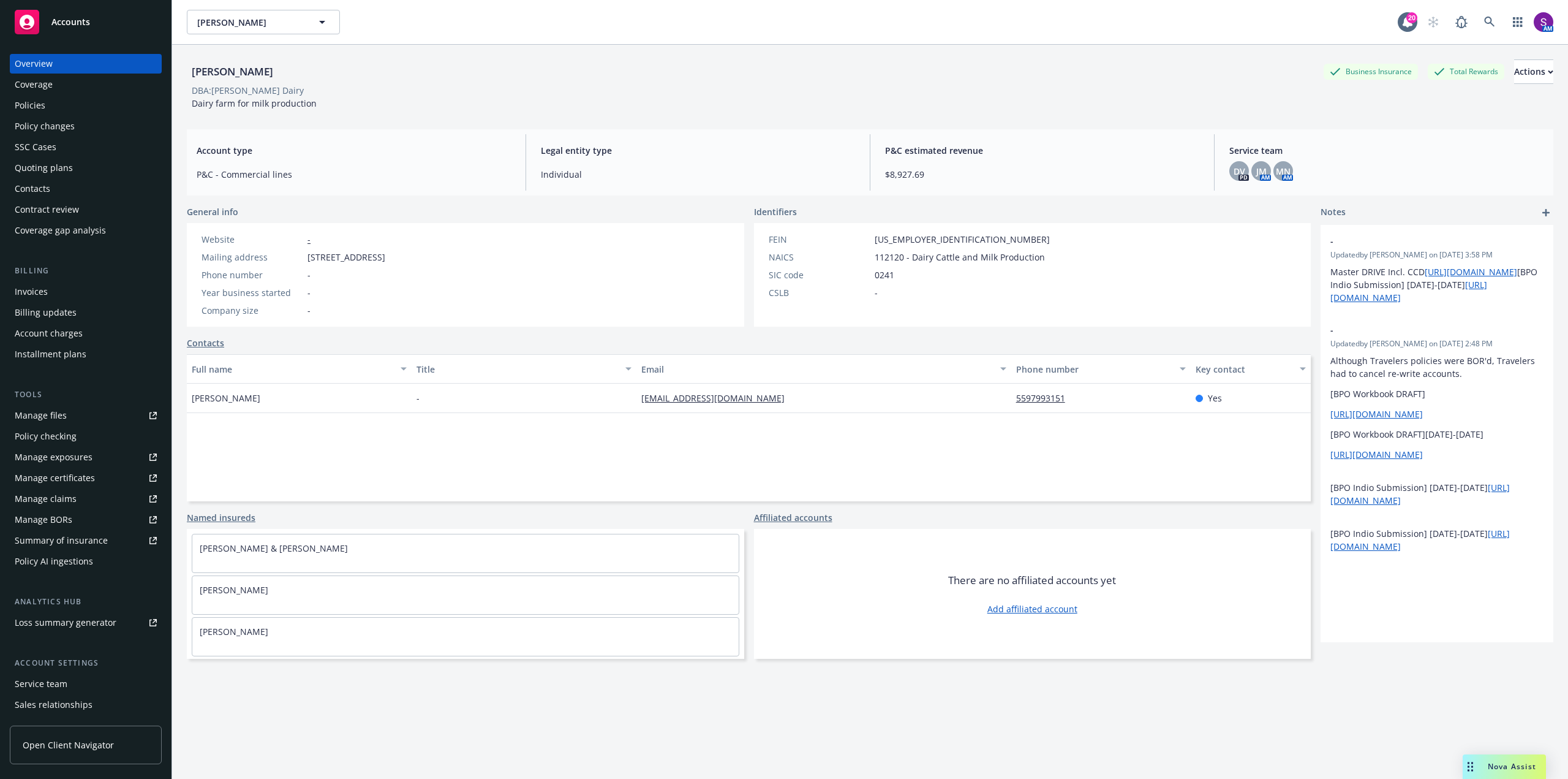
click at [53, 107] on div "Policies" at bounding box center [85, 105] width 142 height 20
click at [1484, 25] on icon at bounding box center [1490, 22] width 11 height 11
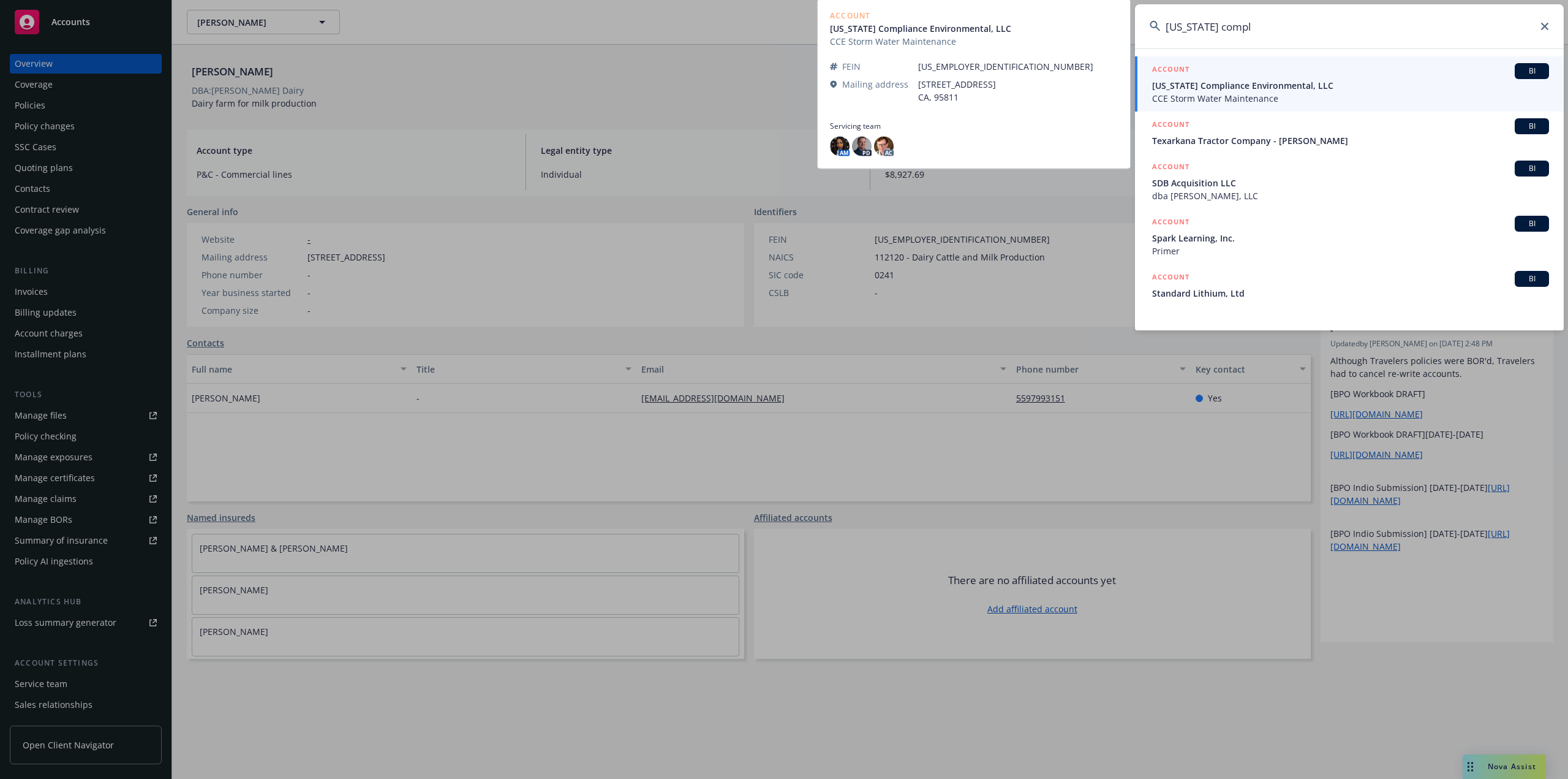
type input "[US_STATE] compl"
click at [1199, 94] on span "CCE Storm Water Maintenance" at bounding box center [1351, 98] width 397 height 13
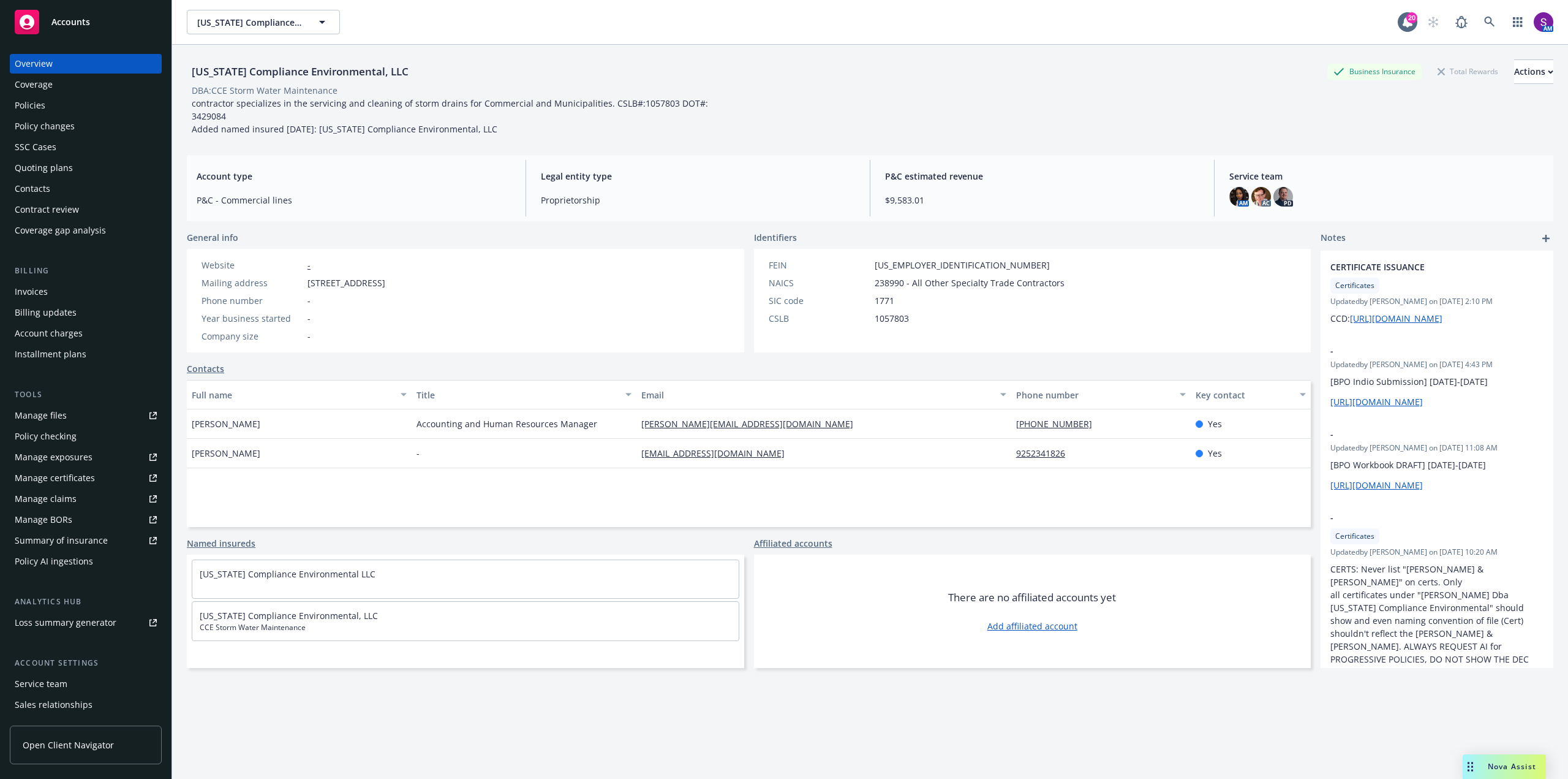
click at [1500, 773] on div "Nova Assist" at bounding box center [1504, 767] width 83 height 25
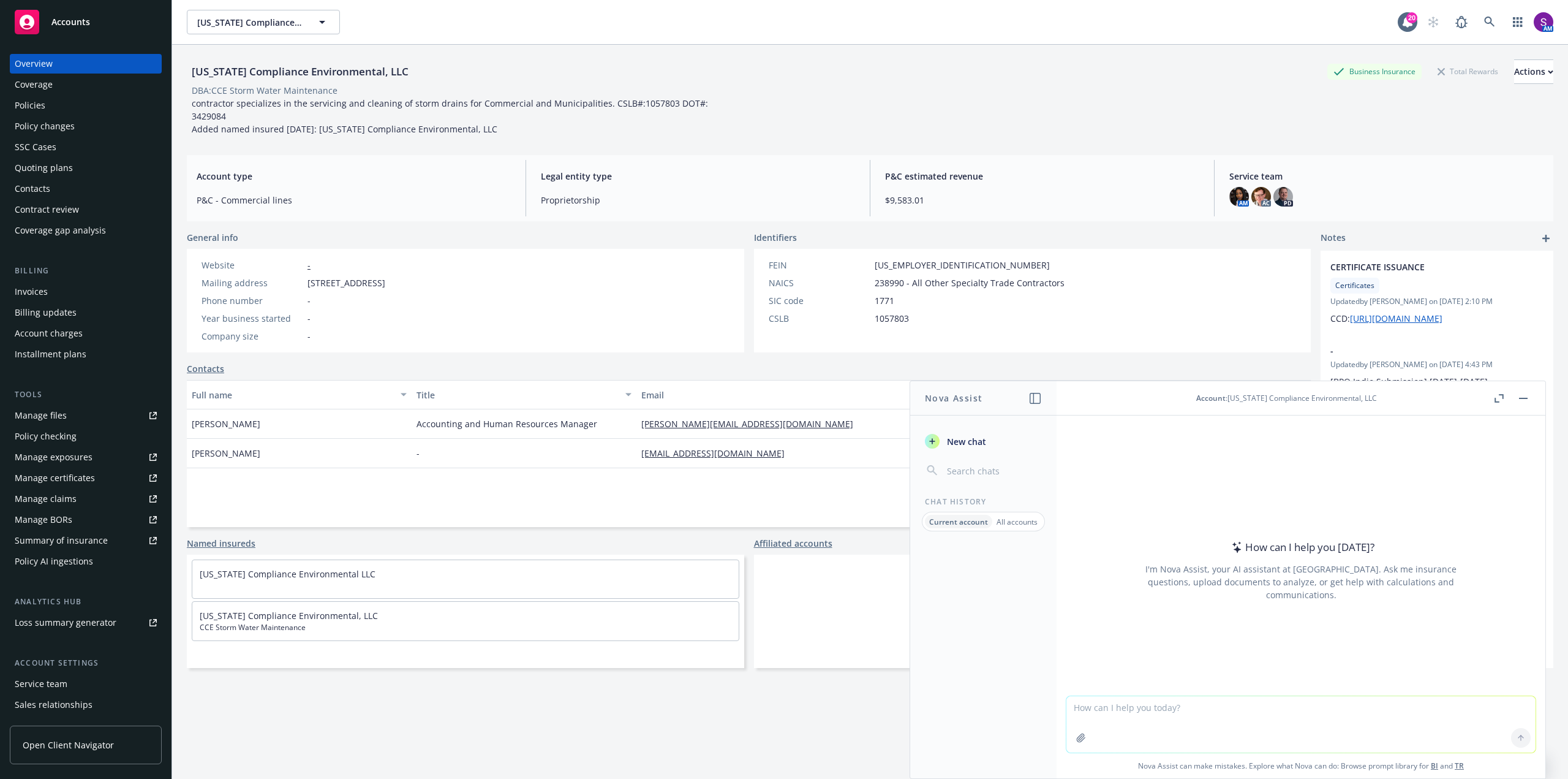
click at [1261, 733] on textarea at bounding box center [1300, 724] width 469 height 56
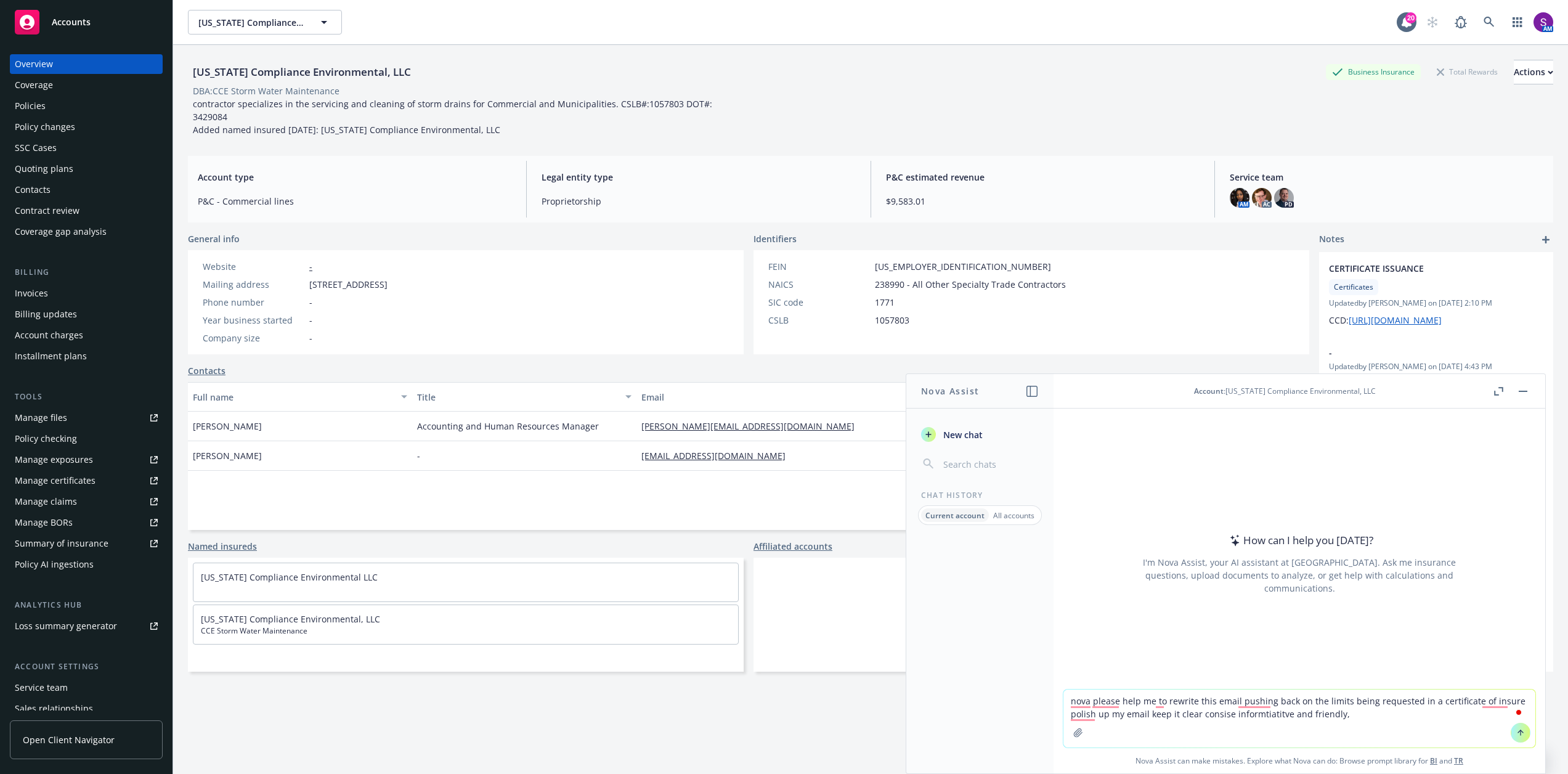
paste textarea "Hi [PERSON_NAME], Thank you so much for your email and the clear outline of def…"
type textarea "nova please help me to rewrite this email pushing back on the limits being requ…"
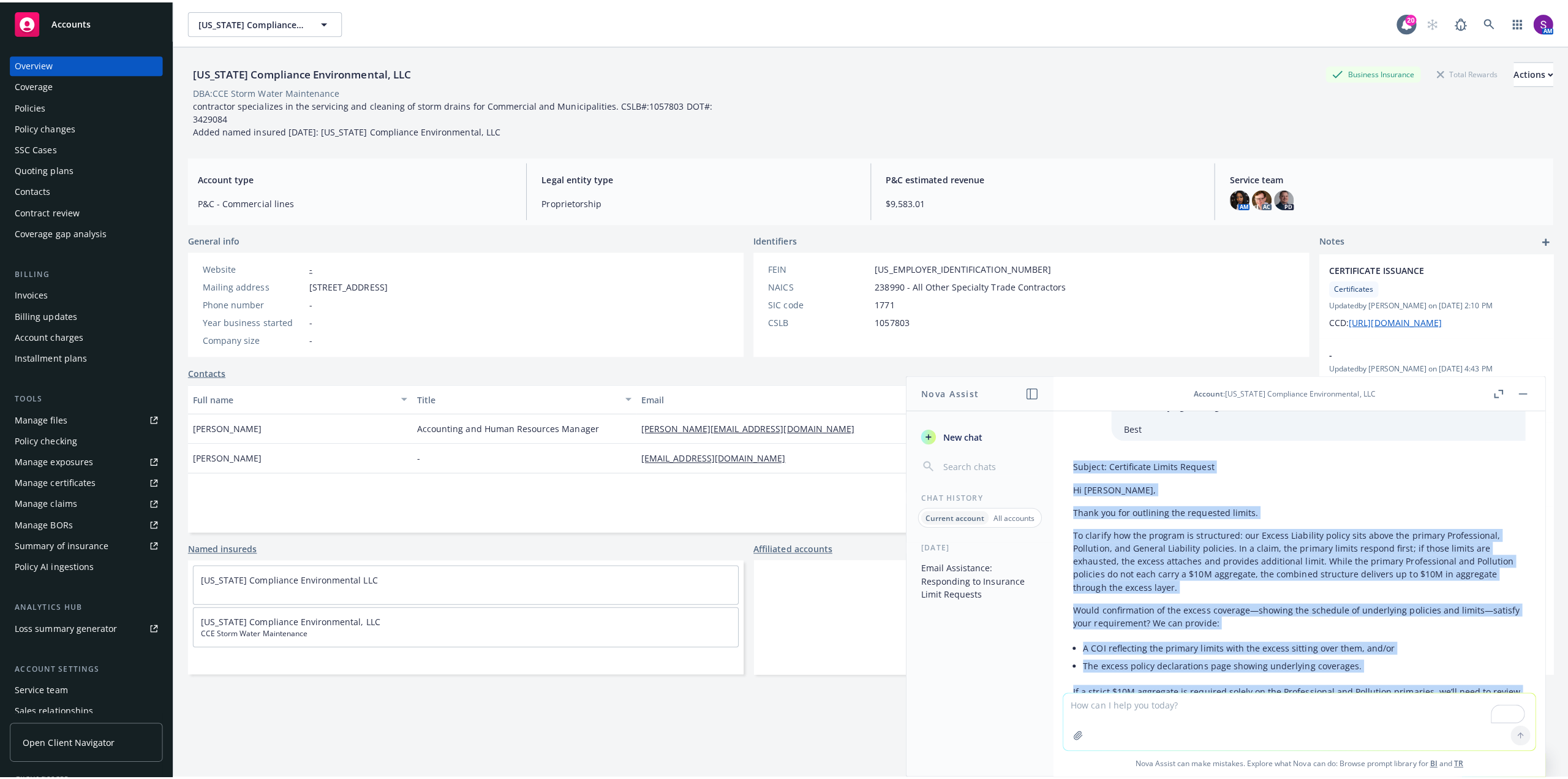
scroll to position [126, 0]
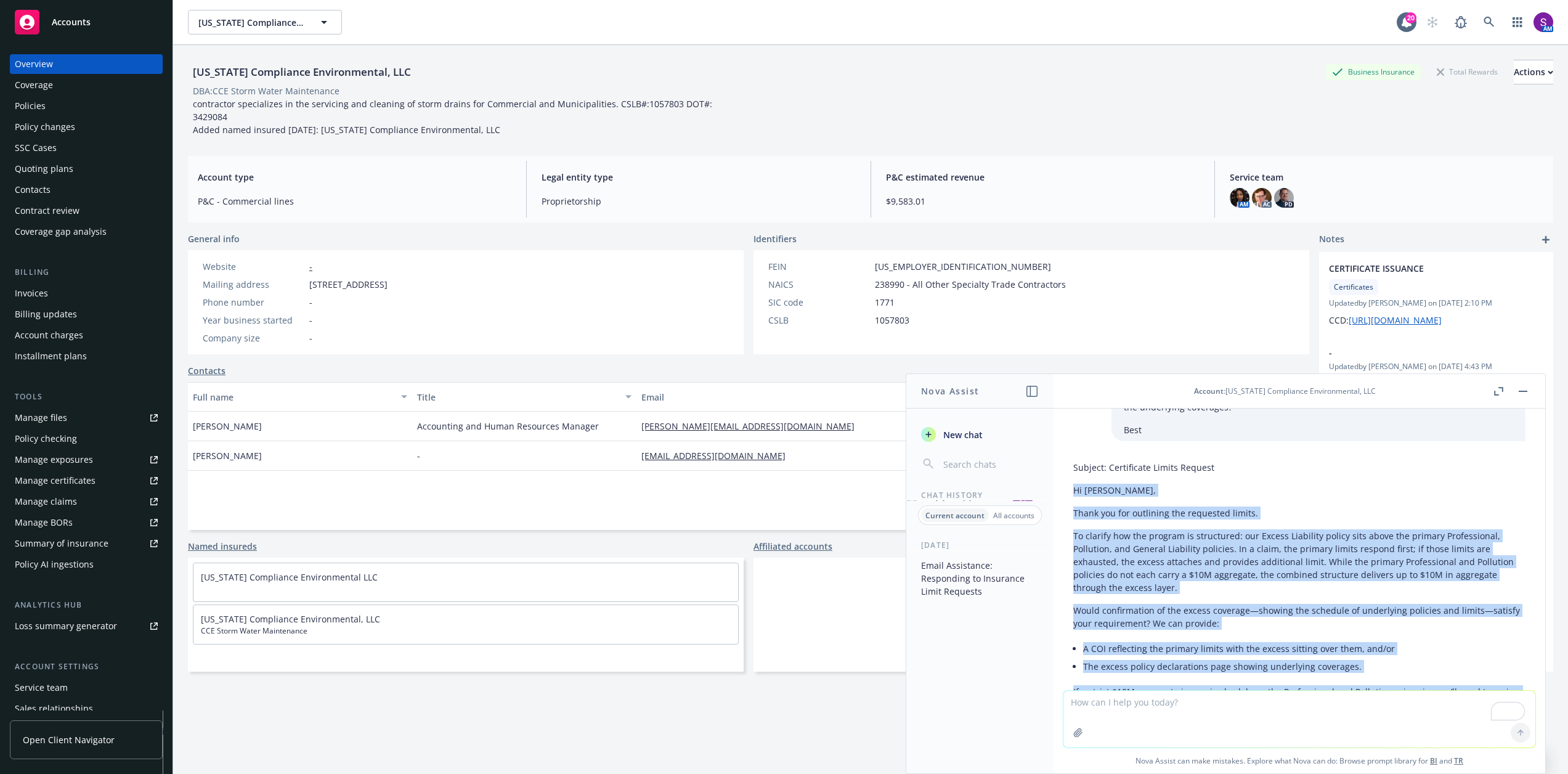
drag, startPoint x: 1122, startPoint y: 628, endPoint x: 1075, endPoint y: 494, distance: 142.0
click at [1075, 494] on div "Subject: Certificate Limits Request Hi [PERSON_NAME], Thank you for outlining t…" at bounding box center [1299, 609] width 452 height 305
copy div "Hi Michael, Thank you for outlining the requested limits. To clarify how the pr…"
click at [1516, 66] on div "Actions" at bounding box center [1533, 72] width 39 height 24
click at [1429, 152] on link "Copy logging email" at bounding box center [1451, 155] width 202 height 25
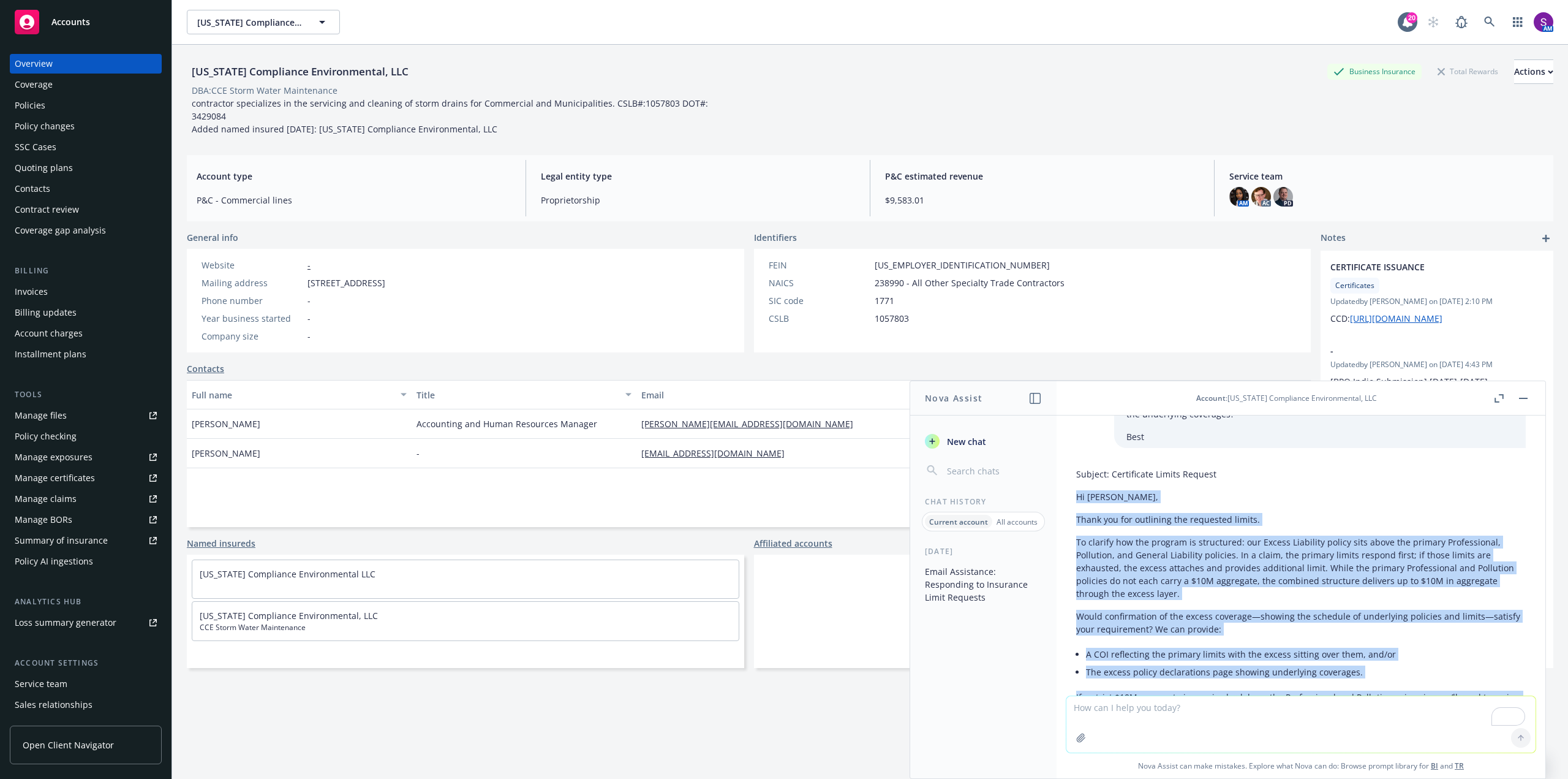
click at [55, 103] on div "Policies" at bounding box center [85, 105] width 142 height 20
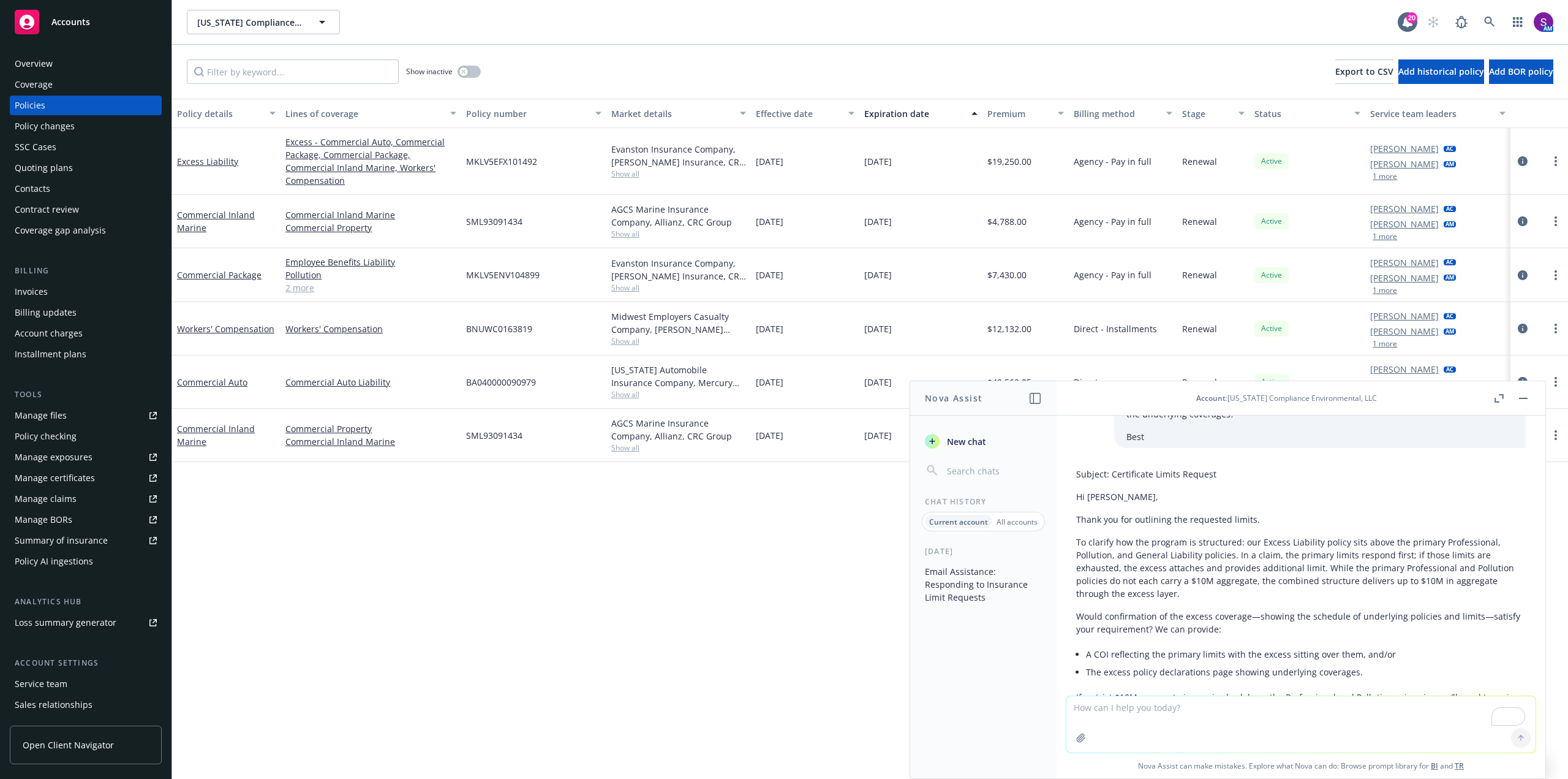
click at [626, 543] on div "Policy details Lines of coverage Policy number Market details Effective date Ex…" at bounding box center [870, 439] width 1396 height 680
click at [291, 288] on link "2 more" at bounding box center [371, 288] width 171 height 13
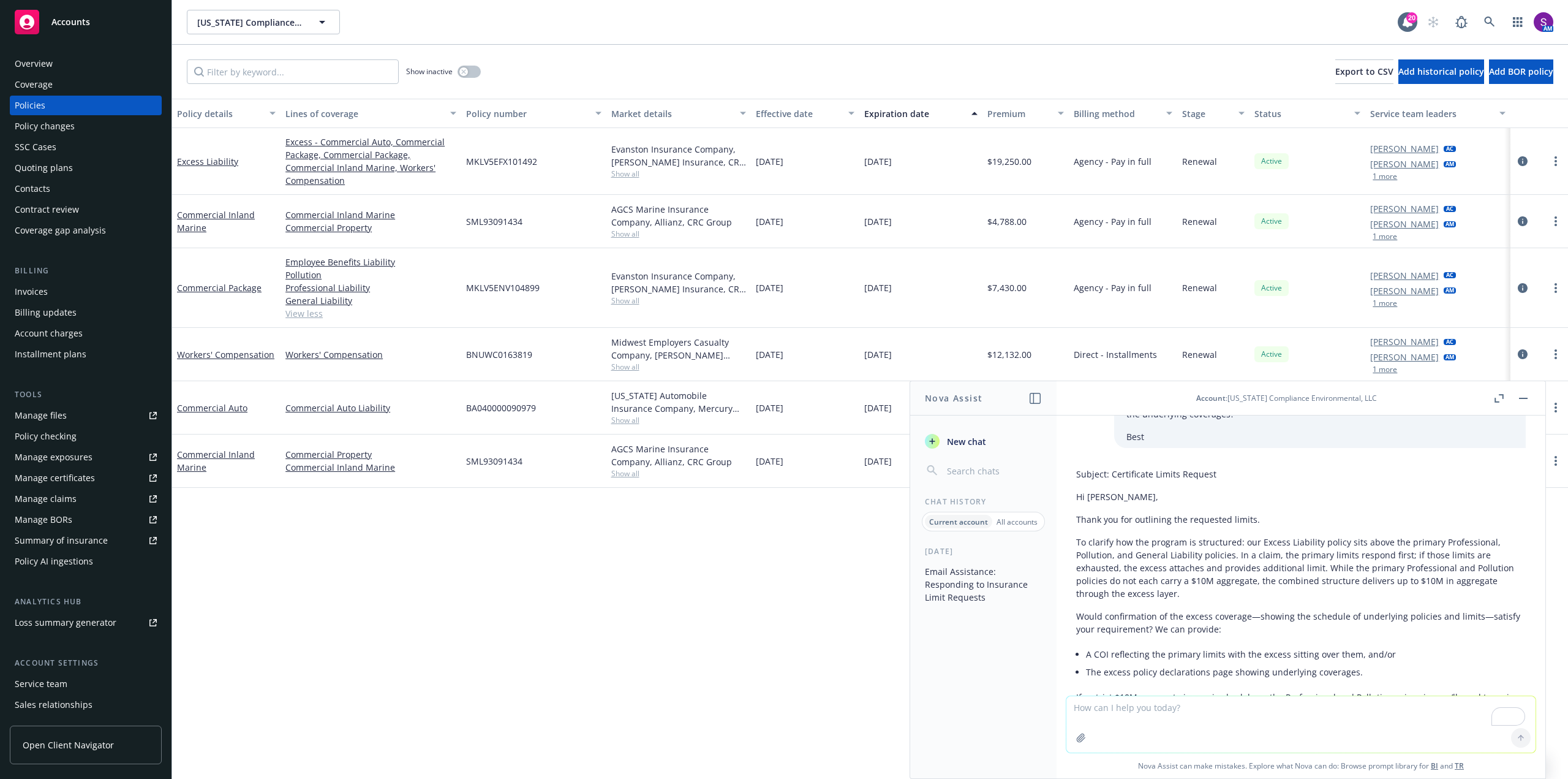
click at [585, 626] on div "Policy details Lines of coverage Policy number Market details Effective date Ex…" at bounding box center [870, 439] width 1396 height 680
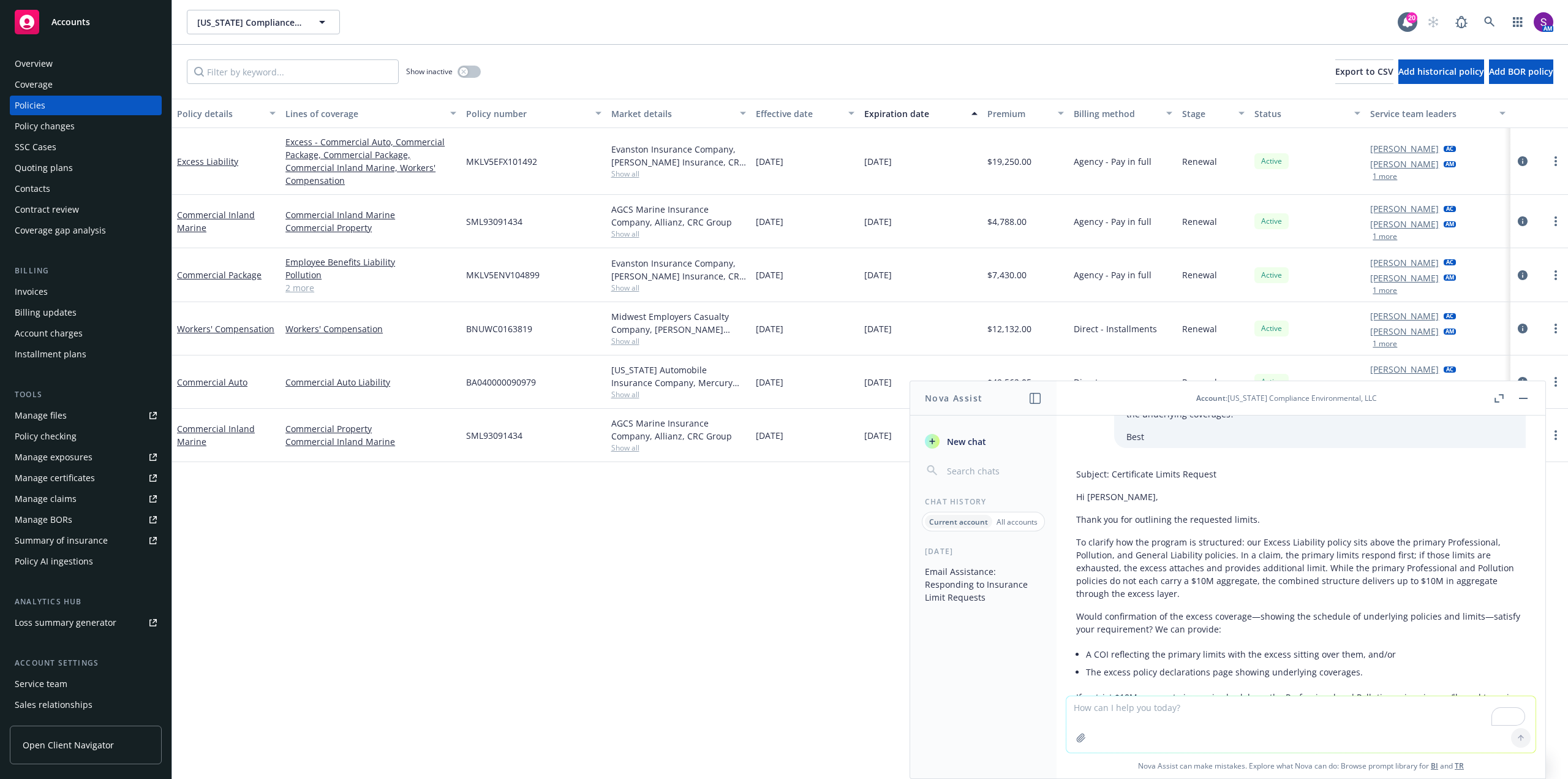
click at [626, 174] on span "Show all" at bounding box center [679, 174] width 135 height 11
click at [574, 153] on div "MKLV5EFX101492" at bounding box center [533, 162] width 144 height 67
click at [623, 235] on span "Show all" at bounding box center [679, 234] width 135 height 11
click at [575, 214] on div "SML93091434" at bounding box center [533, 221] width 144 height 53
click at [629, 286] on span "Show all" at bounding box center [679, 288] width 135 height 11
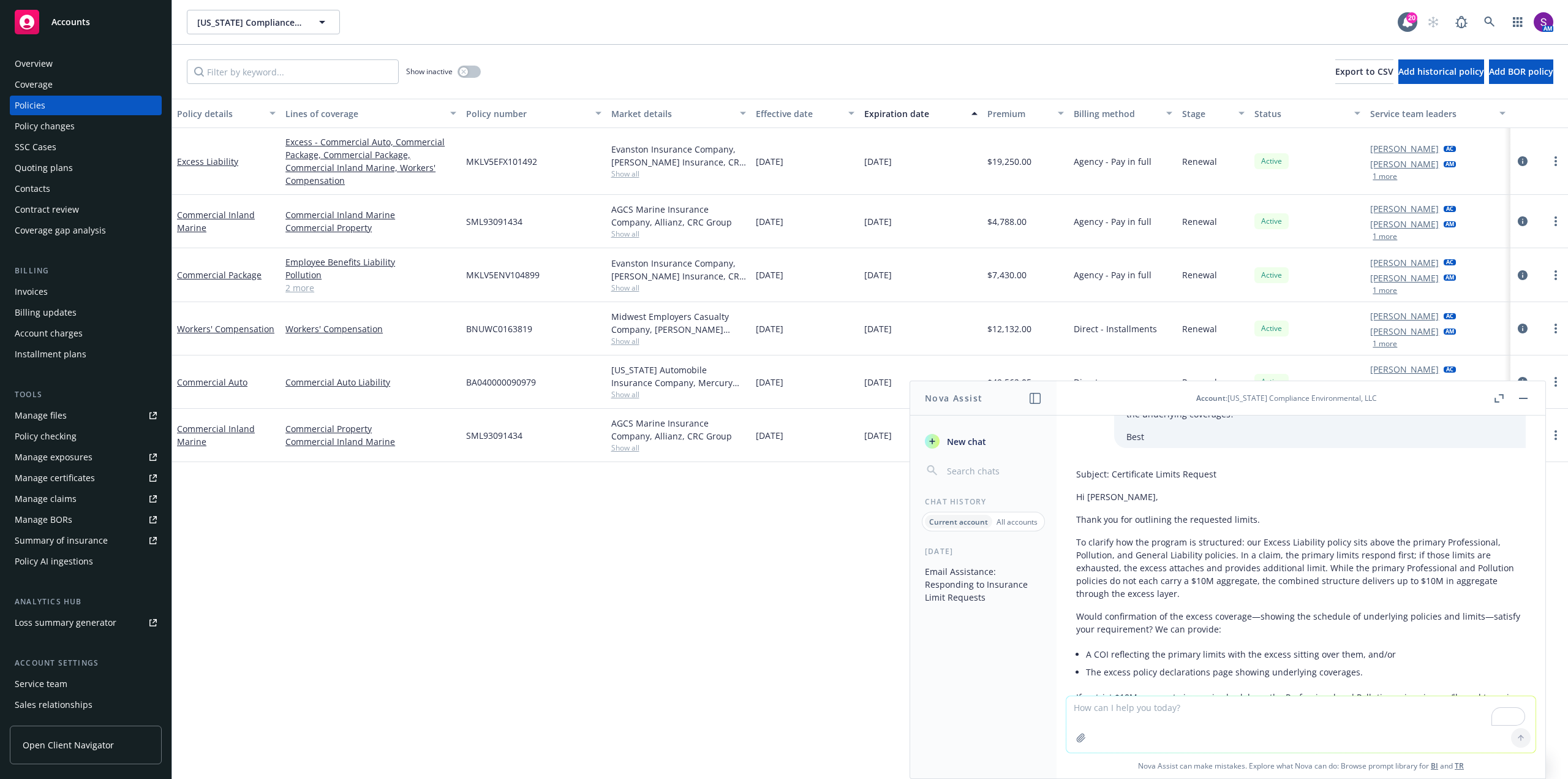
click at [302, 288] on link "2 more" at bounding box center [371, 288] width 171 height 13
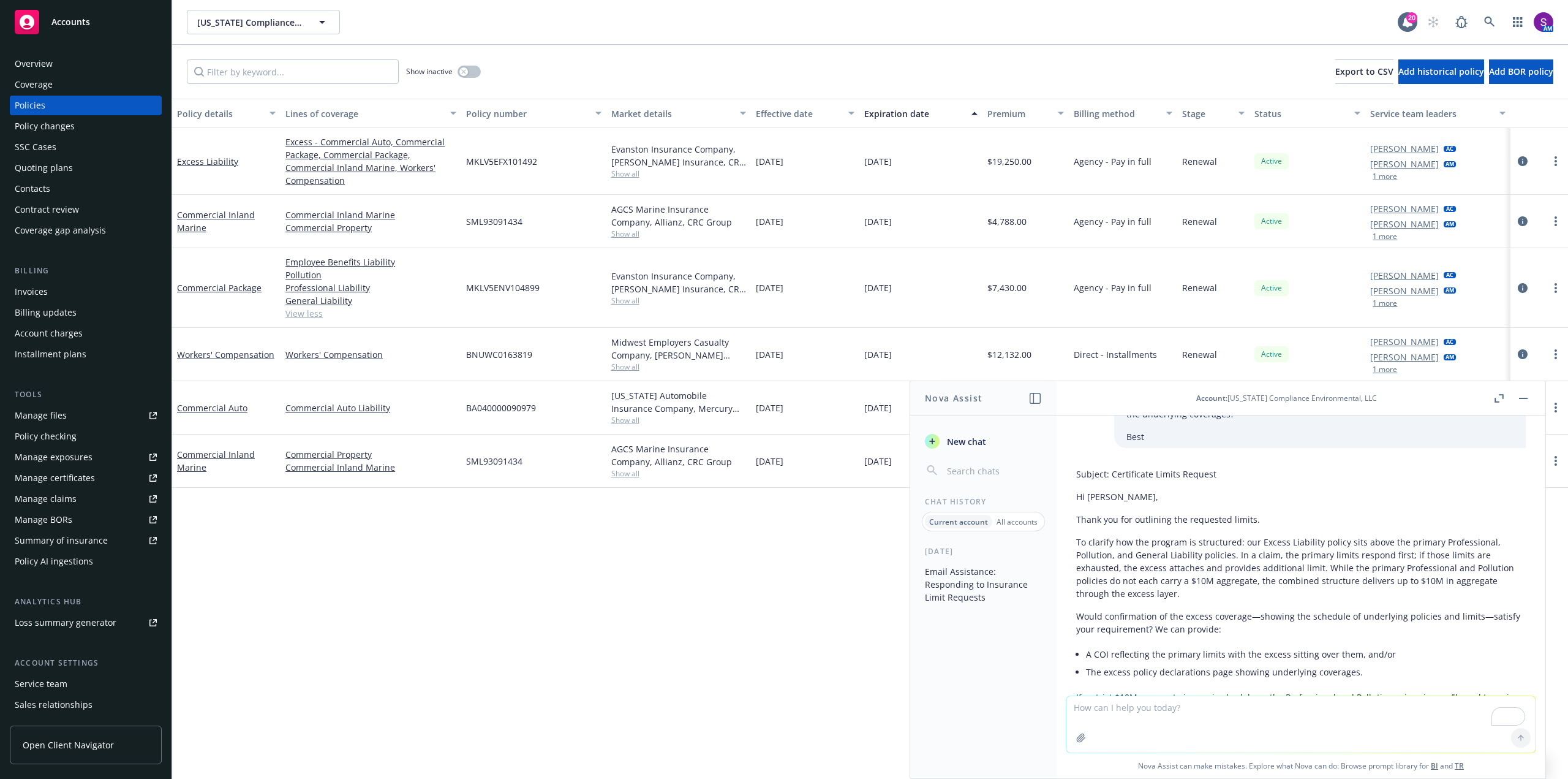
click at [1522, 394] on button "button" at bounding box center [1523, 398] width 15 height 15
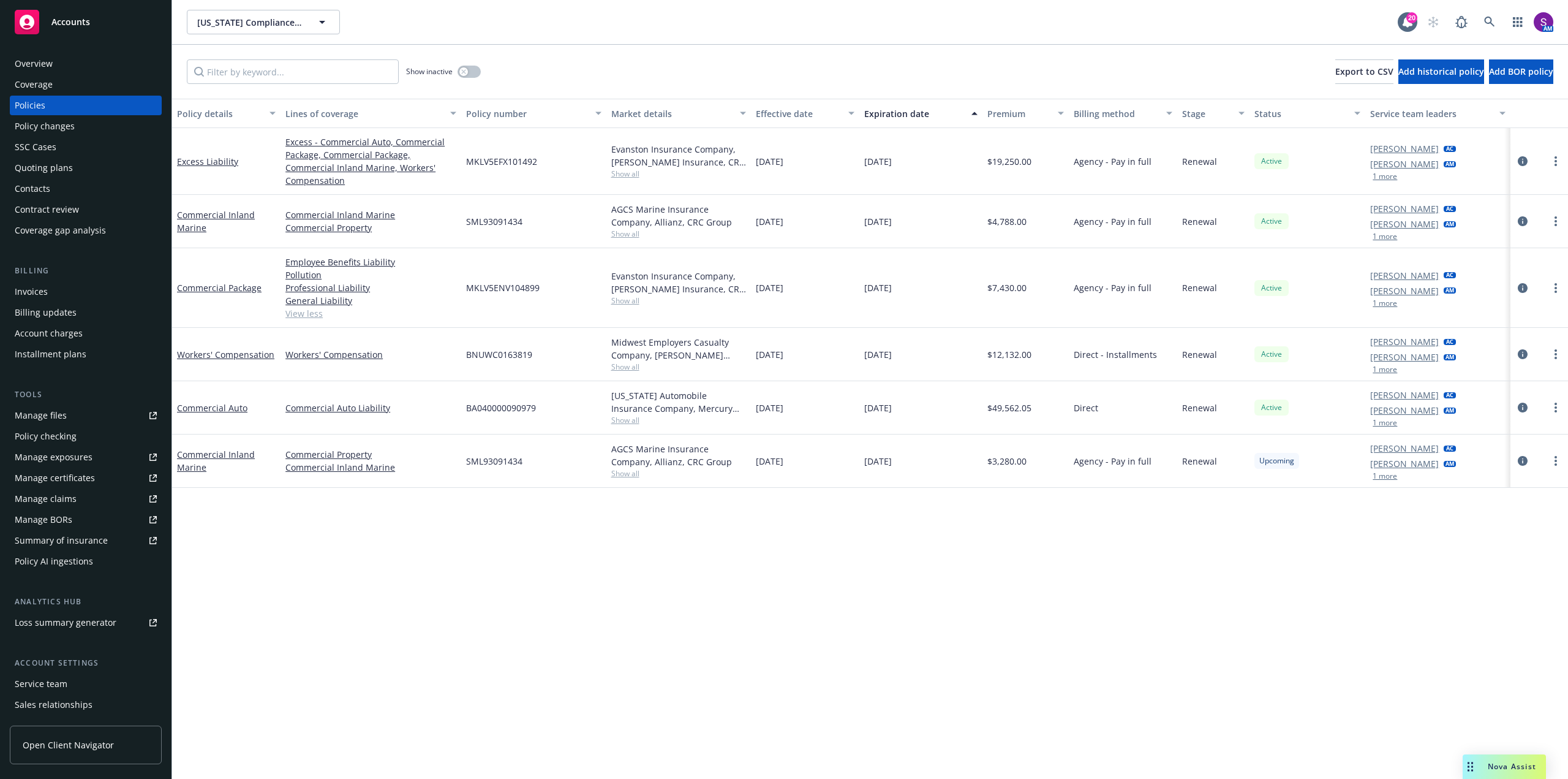
click at [626, 299] on span "Show all" at bounding box center [679, 301] width 135 height 11
click at [42, 64] on div "Overview" at bounding box center [33, 64] width 38 height 20
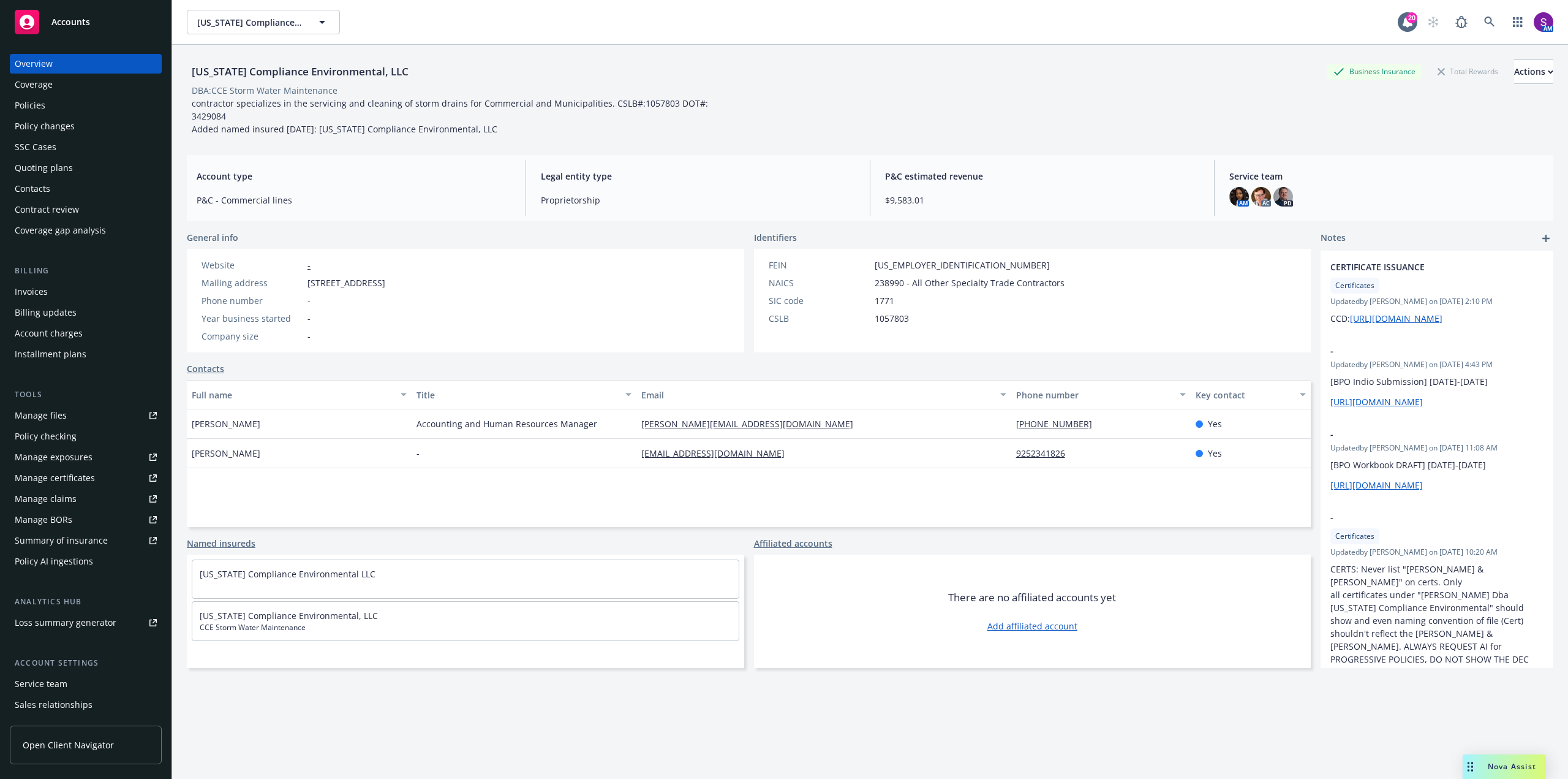
click at [71, 419] on link "Manage files" at bounding box center [85, 416] width 152 height 20
click at [1514, 76] on button "Actions" at bounding box center [1533, 72] width 39 height 25
click at [1422, 157] on link "Copy logging email" at bounding box center [1452, 154] width 201 height 25
click at [45, 100] on div "Policies" at bounding box center [85, 105] width 142 height 20
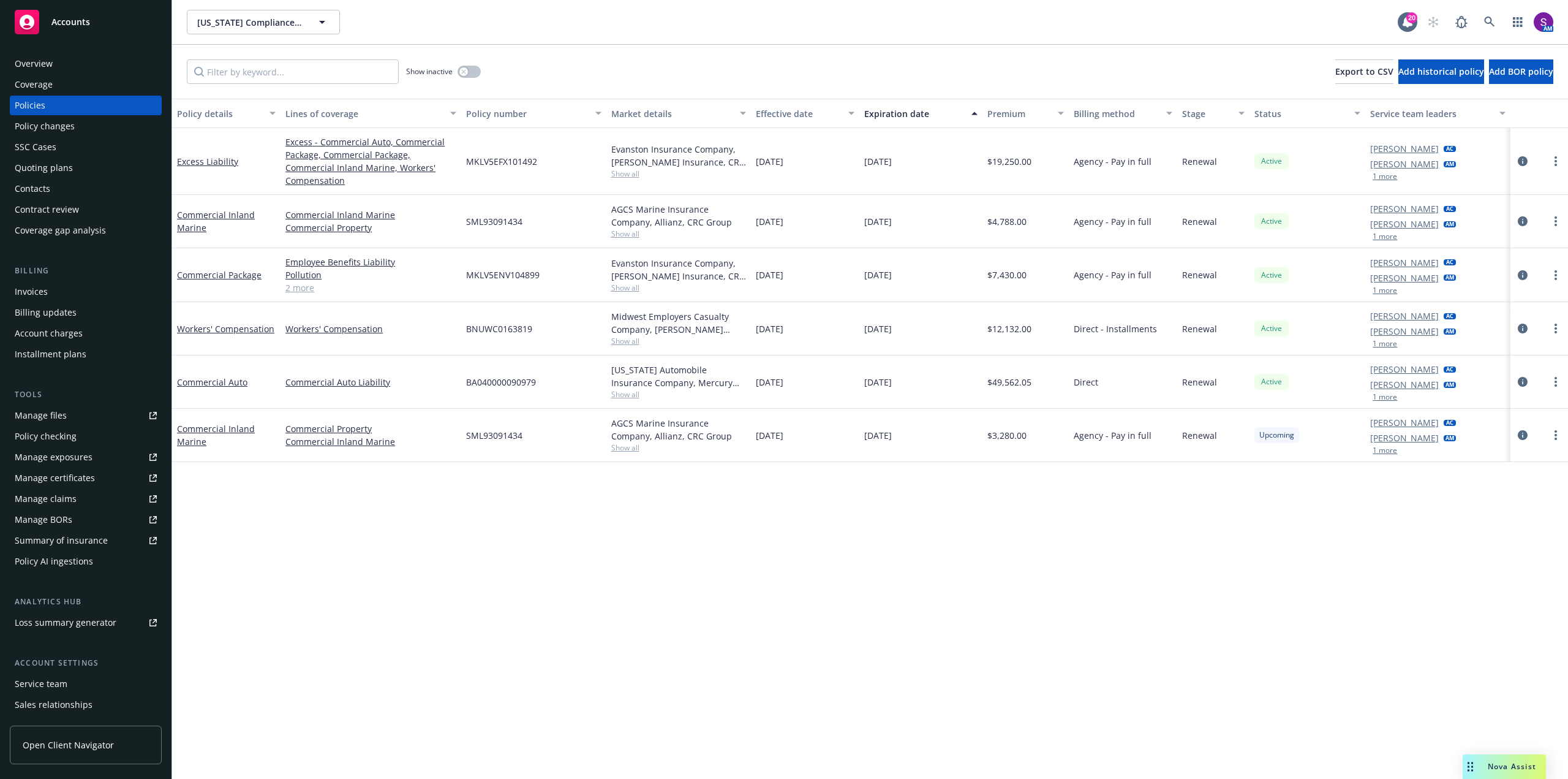
click at [299, 286] on link "2 more" at bounding box center [371, 288] width 171 height 13
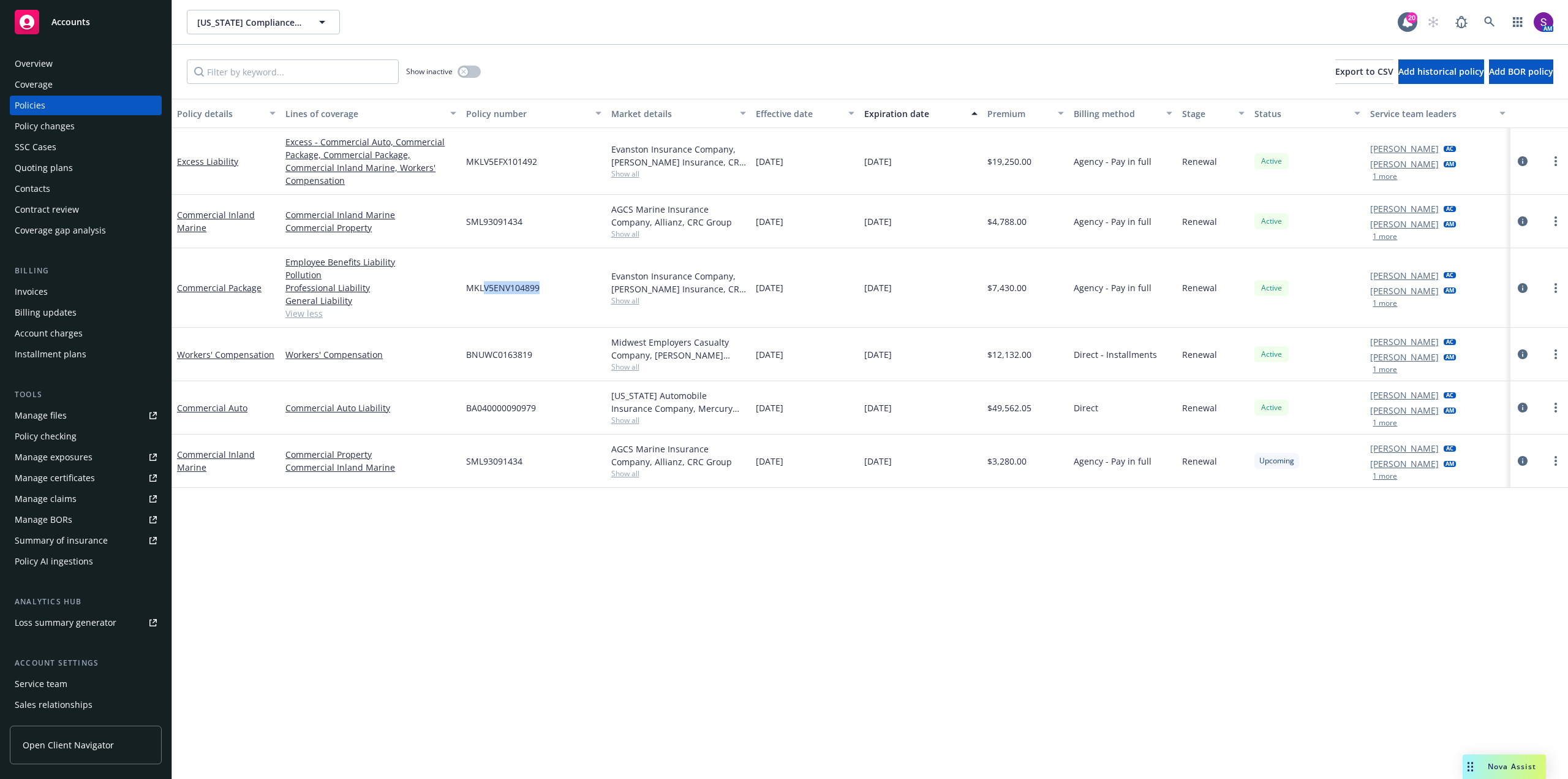
drag, startPoint x: 553, startPoint y: 292, endPoint x: 485, endPoint y: 290, distance: 68.0
click at [485, 290] on div "MKLV5ENV104899" at bounding box center [533, 288] width 144 height 80
click at [551, 294] on div "MKLV5ENV104899" at bounding box center [533, 288] width 144 height 80
drag, startPoint x: 465, startPoint y: 289, endPoint x: 545, endPoint y: 286, distance: 80.1
click at [545, 286] on div "MKLV5ENV104899" at bounding box center [533, 288] width 144 height 80
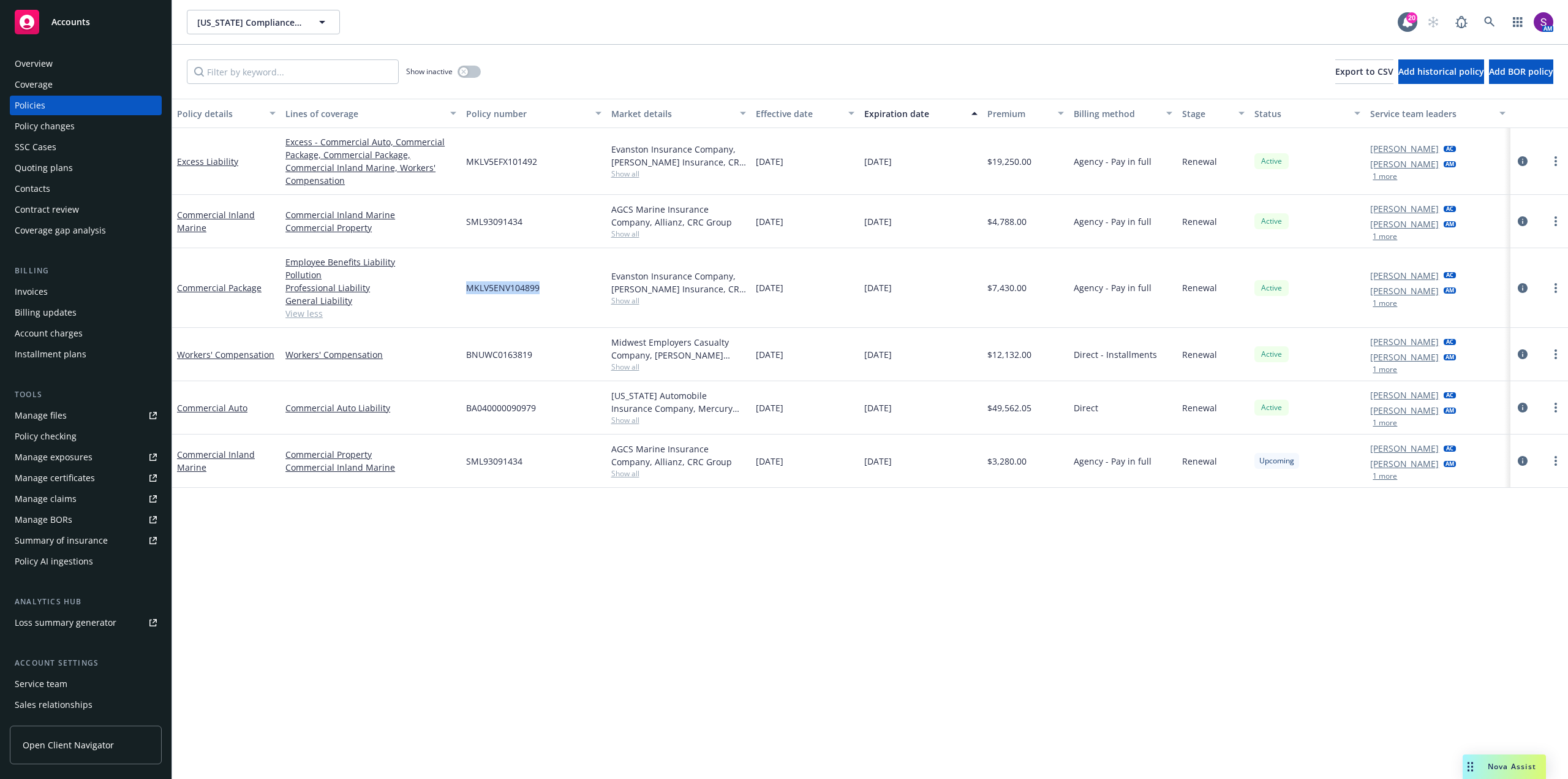
copy span "MKLV5ENV104899"
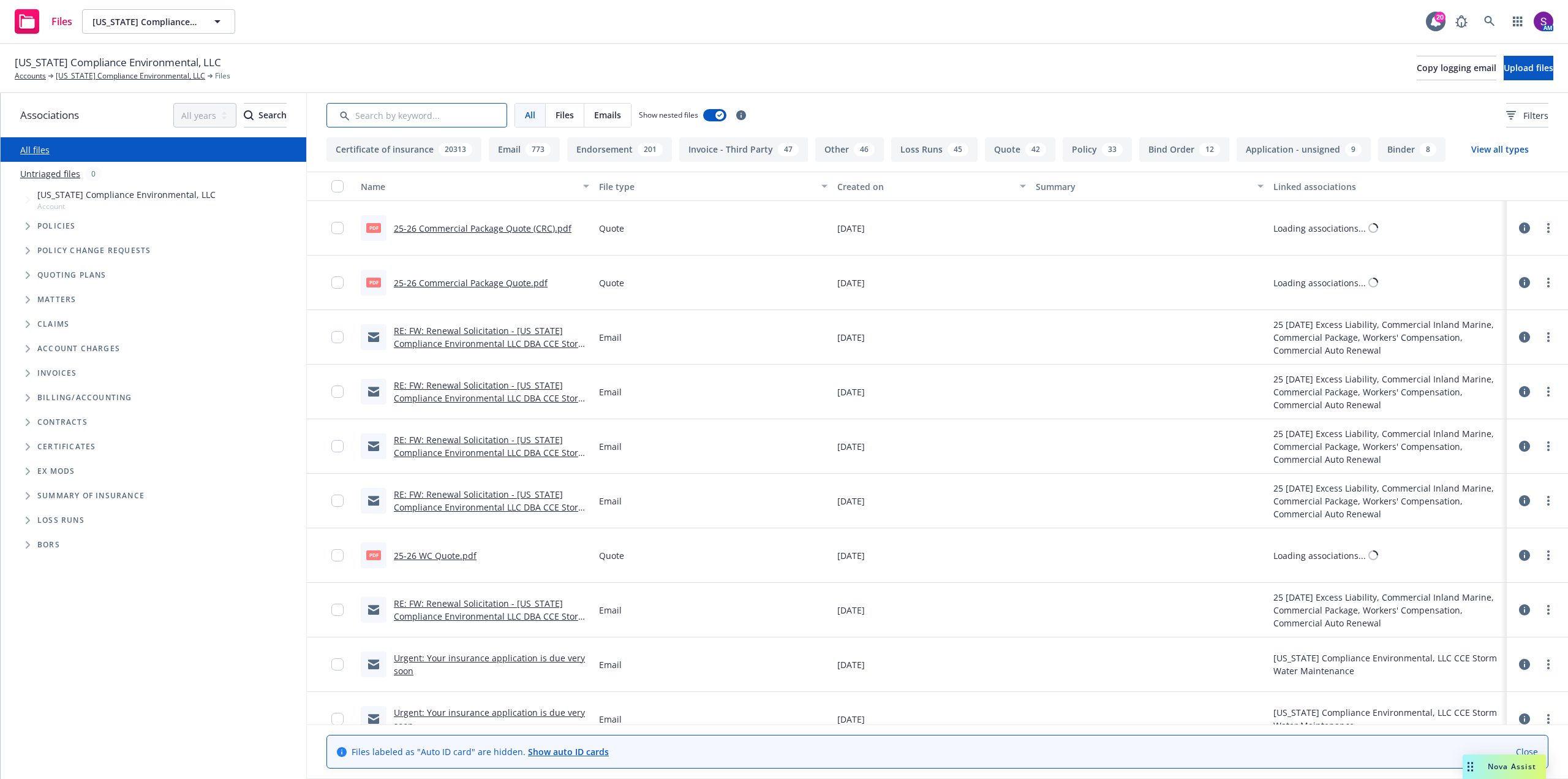
click at [413, 123] on input "Search by keyword..." at bounding box center [417, 115] width 181 height 25
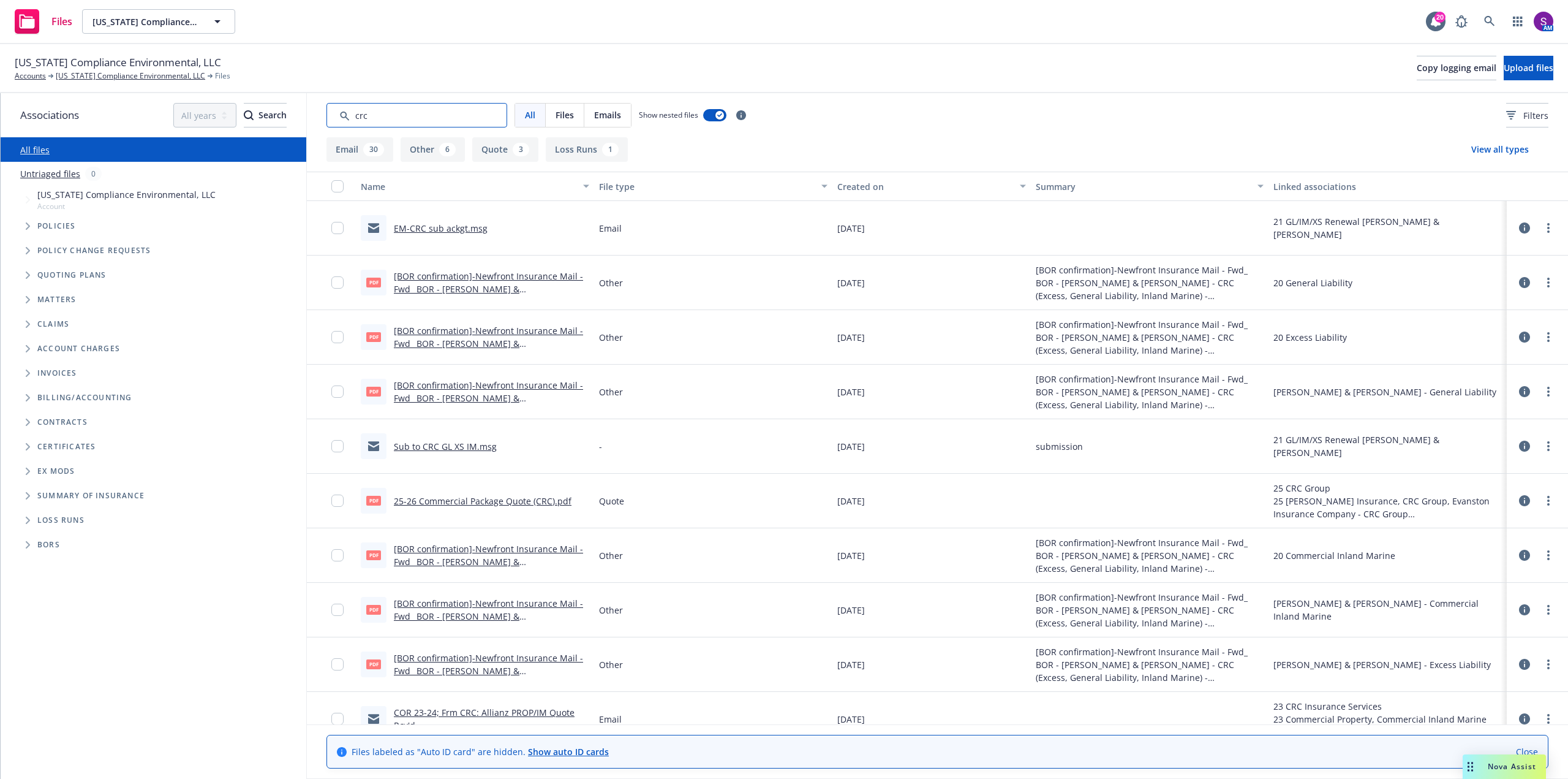
type input "crc"
click at [452, 283] on div "[BOR confirmation]-Newfront Insurance Mail - Fwd_ BOR - [PERSON_NAME] & [PERSON…" at bounding box center [491, 283] width 195 height 26
click at [480, 281] on link "[BOR confirmation]-Newfront Insurance Mail - Fwd_ BOR - [PERSON_NAME] & [PERSON…" at bounding box center [489, 302] width 190 height 63
click at [427, 231] on link "EM-CRC sub ackgt.msg" at bounding box center [440, 228] width 94 height 12
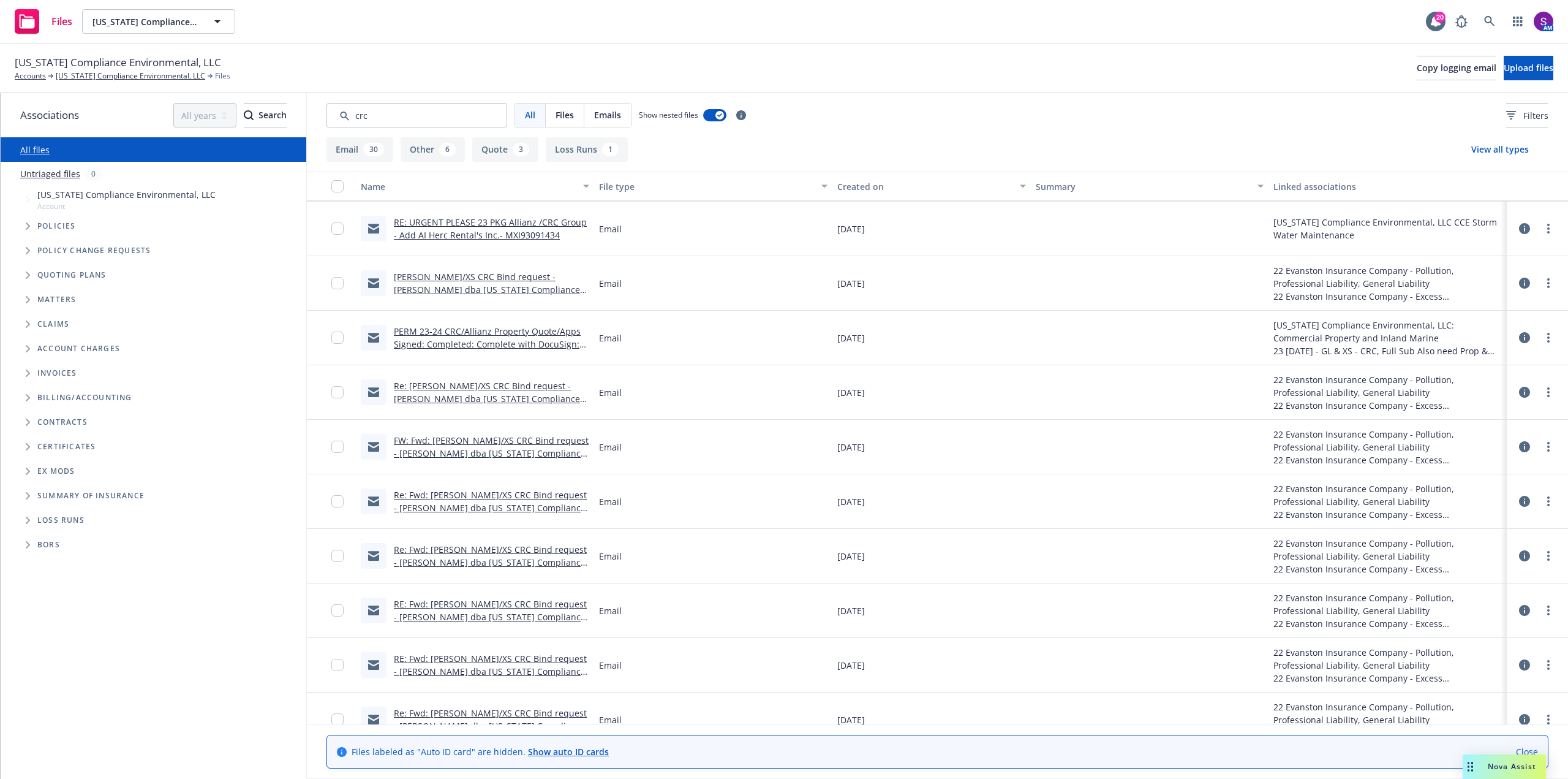
scroll to position [1327, 0]
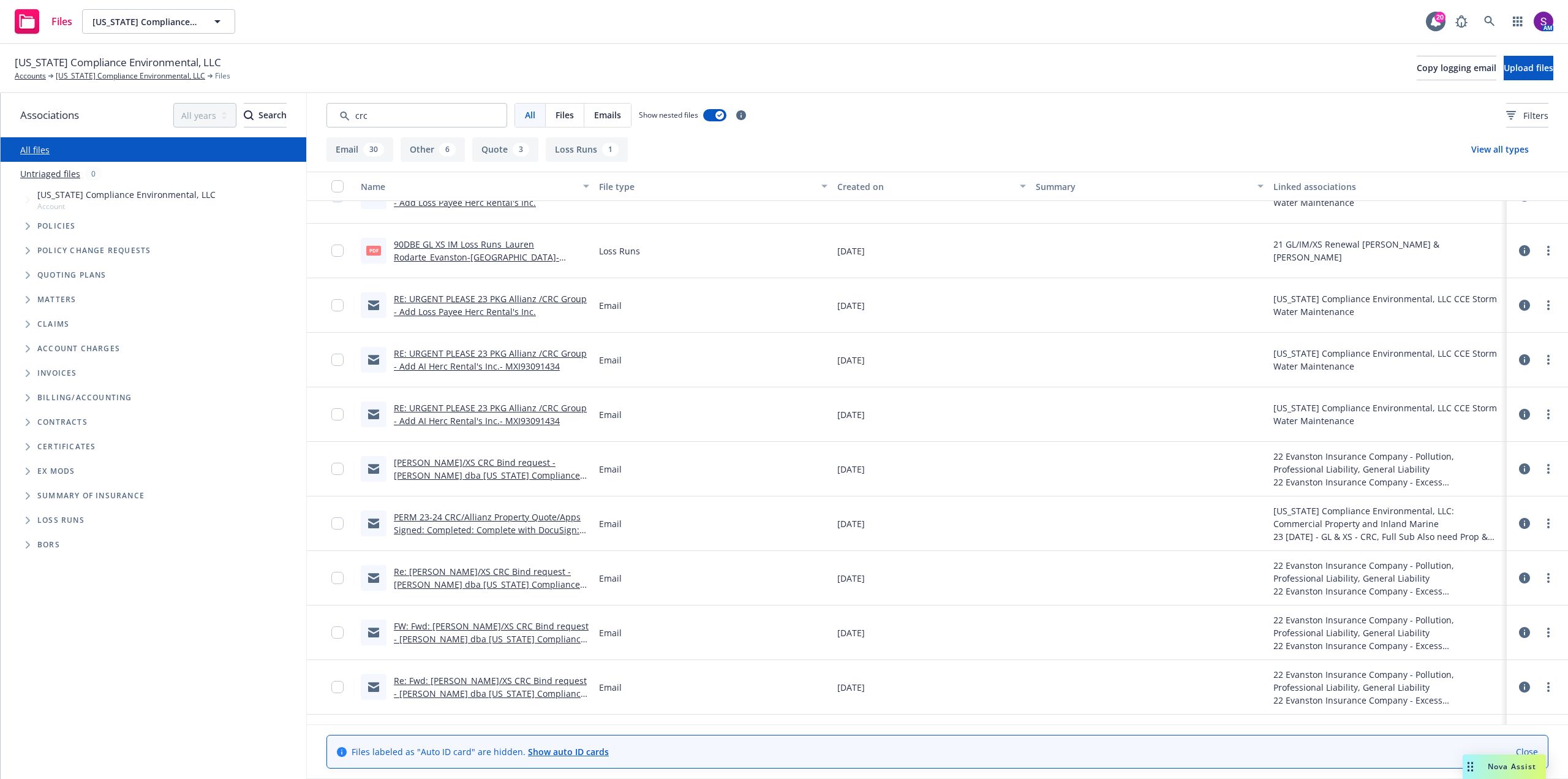
click at [445, 411] on link "RE: URGENT PLEASE 23 PKG Allianz /CRC Group - Add AI Herc Rental's Inc.- MXI930…" at bounding box center [490, 415] width 193 height 25
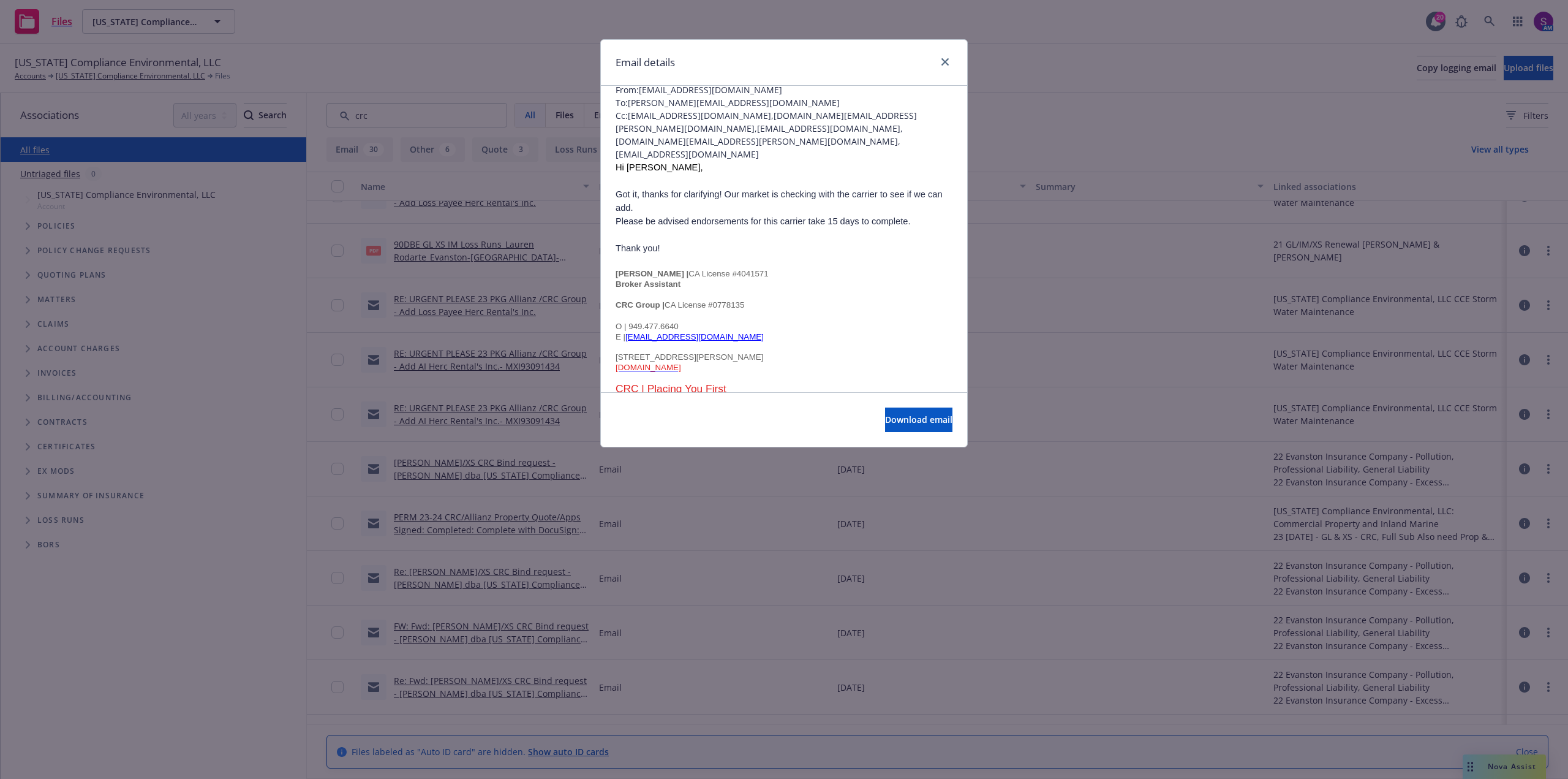
scroll to position [0, 0]
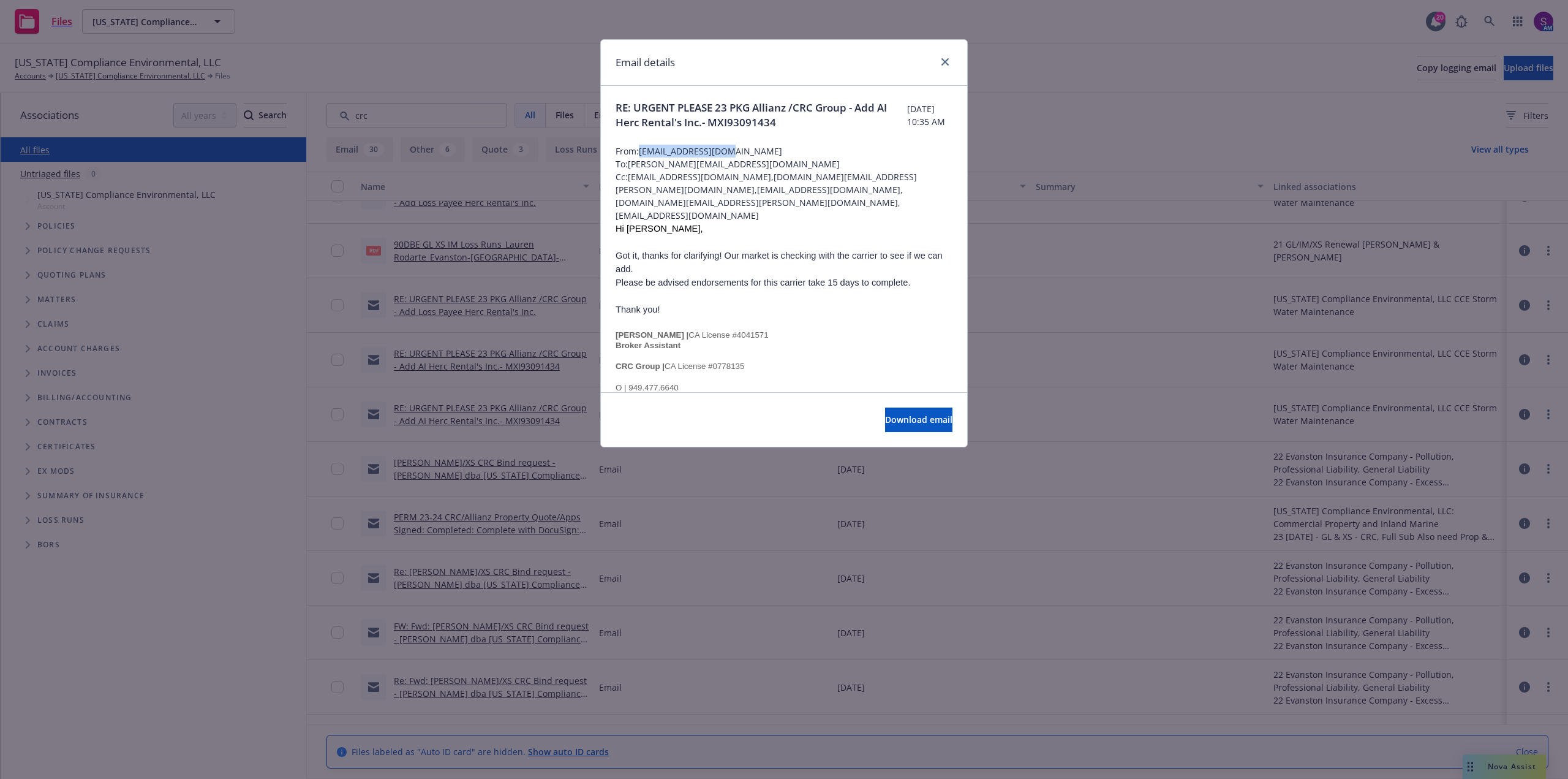
drag, startPoint x: 728, startPoint y: 150, endPoint x: 639, endPoint y: 151, distance: 89.0
click at [639, 151] on span "From: [EMAIL_ADDRESS][DOMAIN_NAME]" at bounding box center [784, 151] width 337 height 13
copy span "[EMAIL_ADDRESS][DOMAIN_NAME]"
